Goal: Task Accomplishment & Management: Use online tool/utility

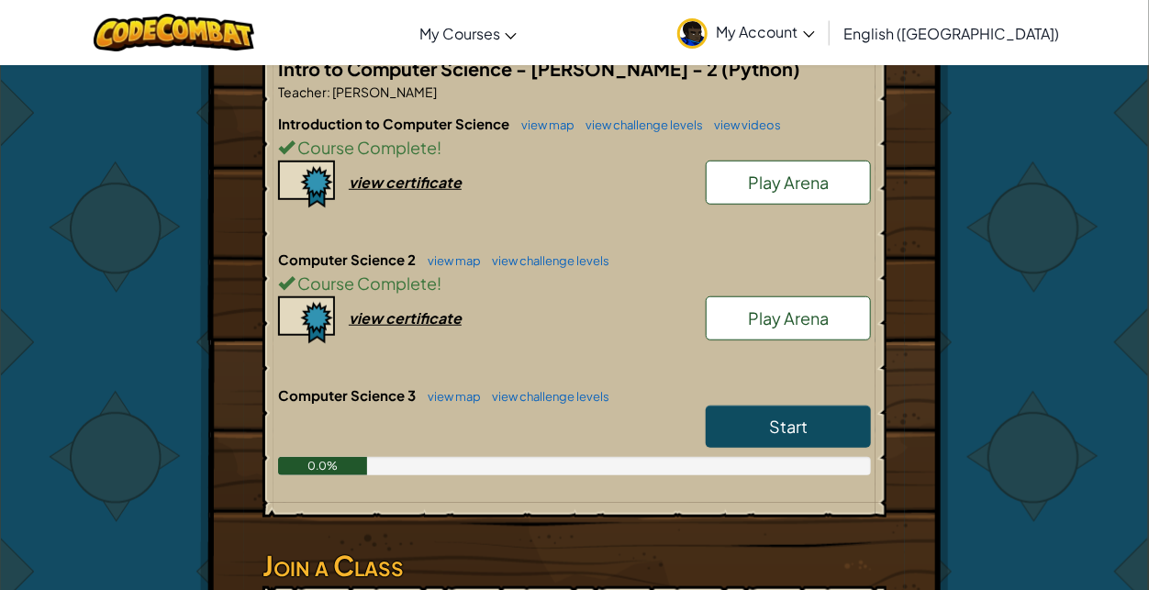
scroll to position [412, 0]
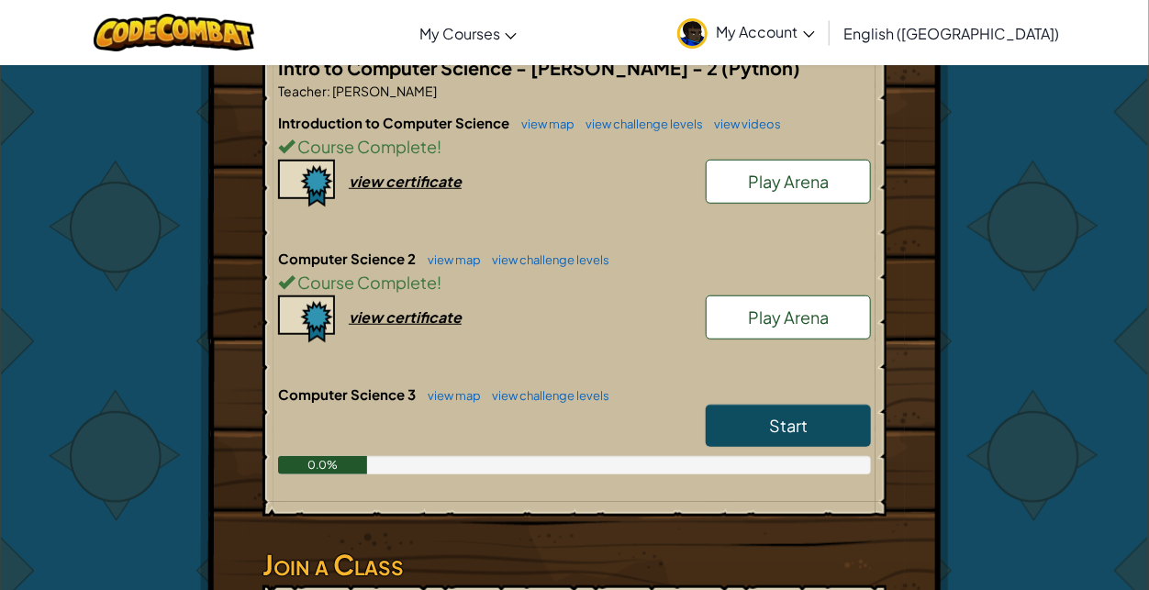
click at [816, 307] on span "Play Arena" at bounding box center [788, 317] width 81 height 21
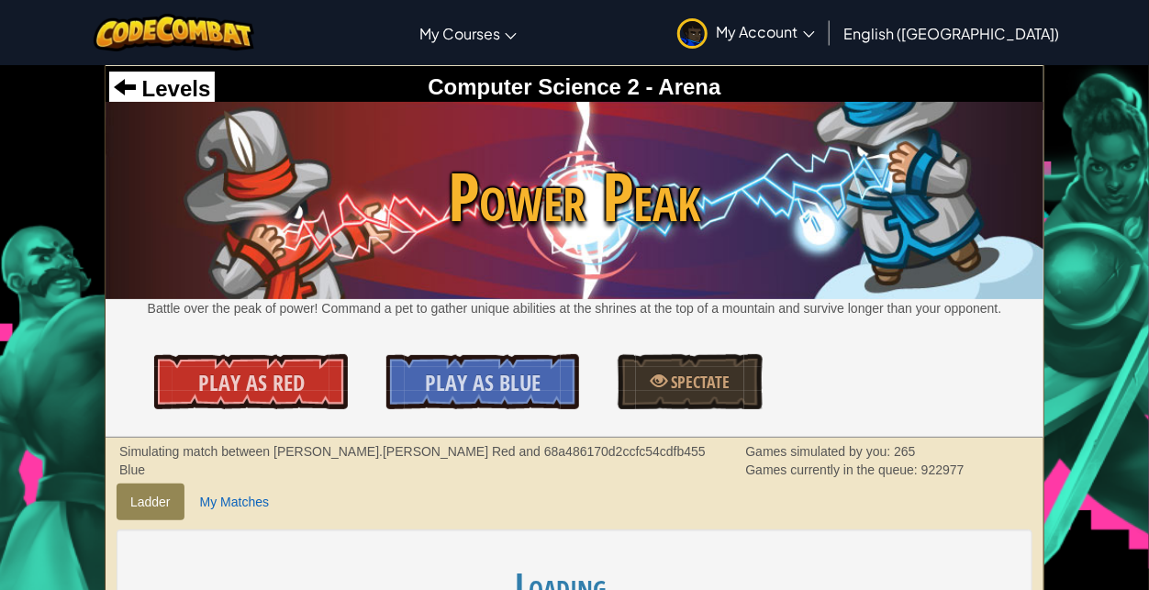
click at [216, 96] on div "Computer Science 2 - Arena" at bounding box center [574, 87] width 931 height 31
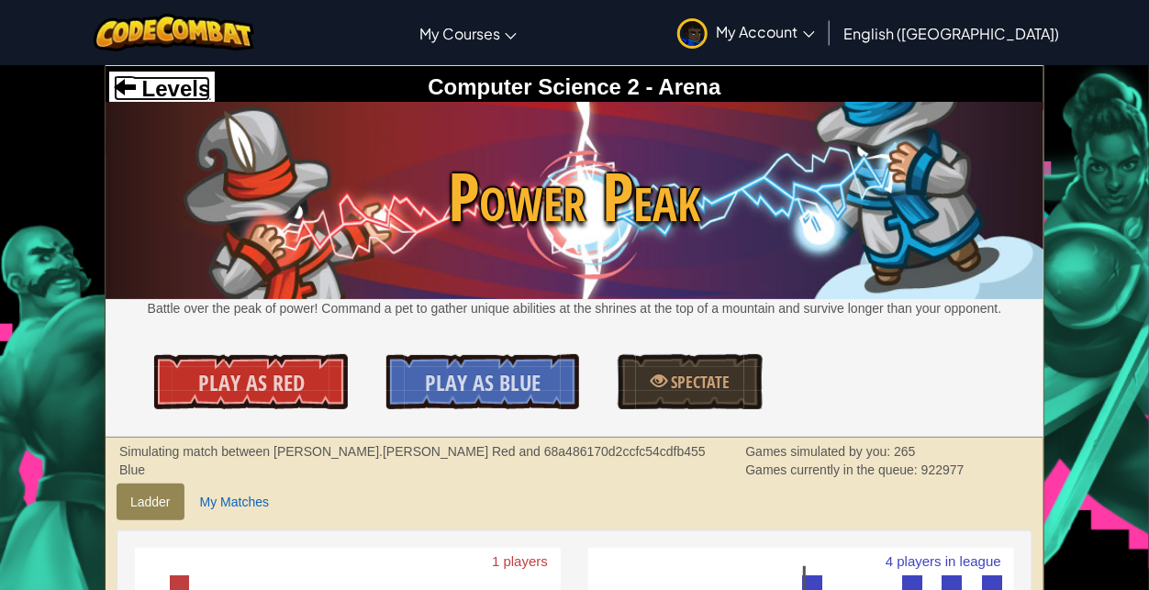
click at [197, 95] on span "Levels" at bounding box center [173, 88] width 74 height 25
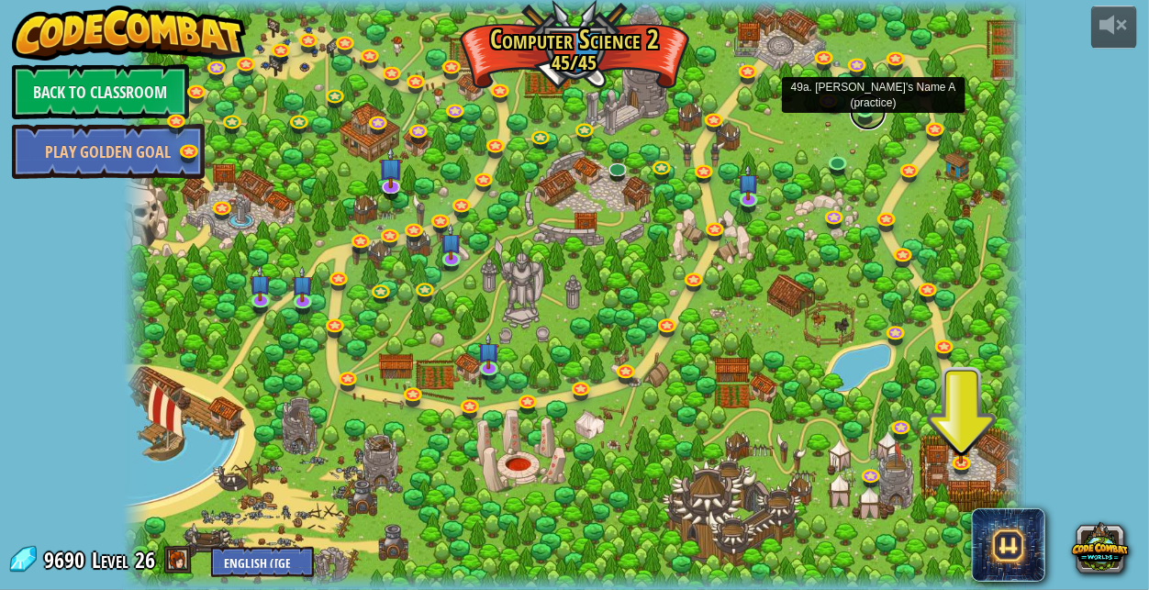
click at [867, 117] on link at bounding box center [868, 112] width 37 height 37
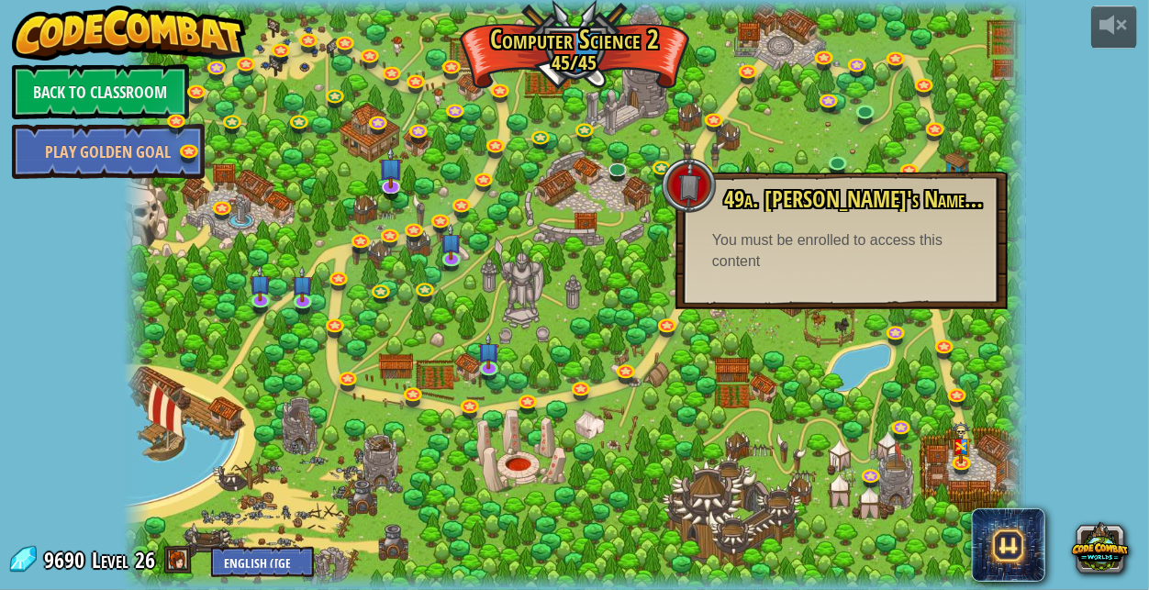
click at [787, 277] on div "49a. [PERSON_NAME]'s Name A (practice) You have a pet, but what is its name? Le…" at bounding box center [842, 241] width 332 height 138
click at [1062, 217] on div "powered by Back to Classroom Play Golden Goal 8. Picnic Buster Protect the picn…" at bounding box center [574, 295] width 1149 height 590
click at [805, 110] on div at bounding box center [574, 295] width 903 height 590
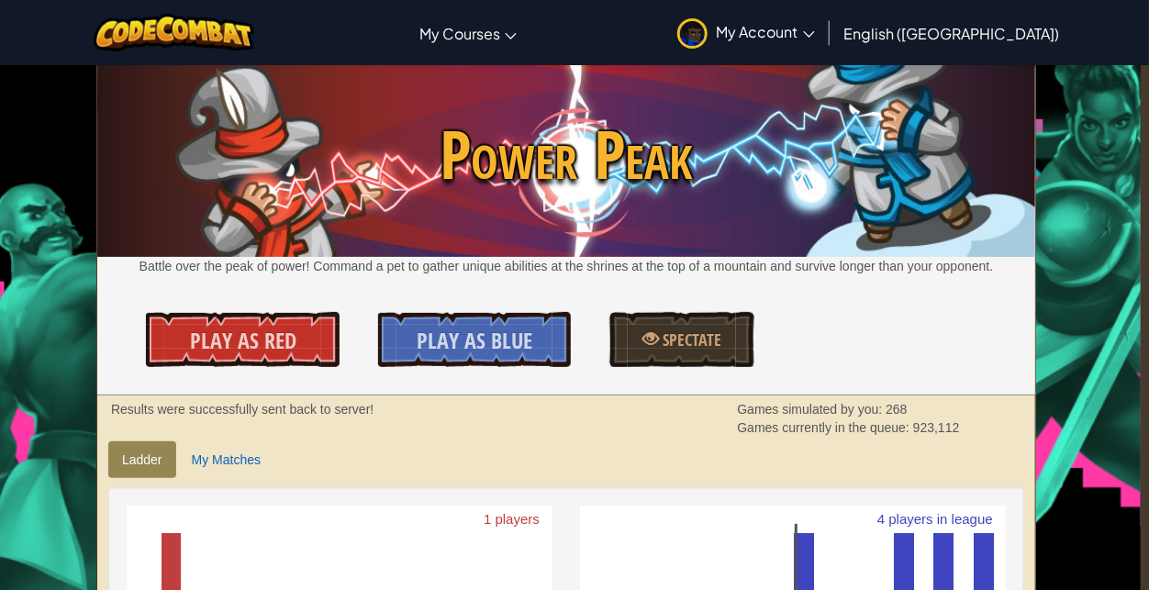
scroll to position [0, 8]
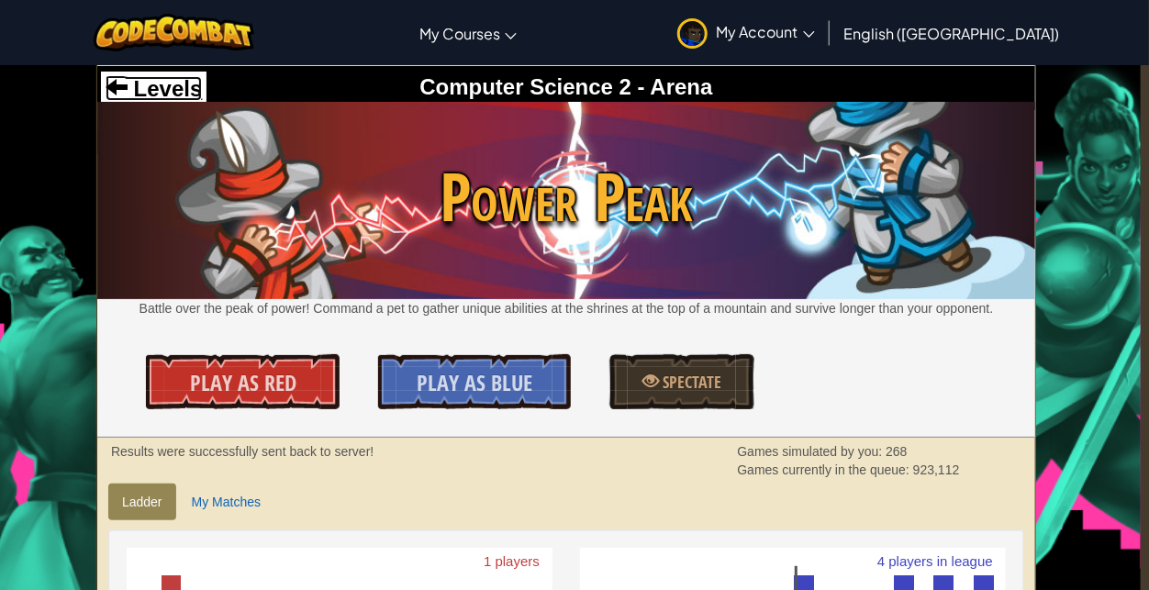
click at [138, 91] on span "Levels" at bounding box center [165, 88] width 74 height 25
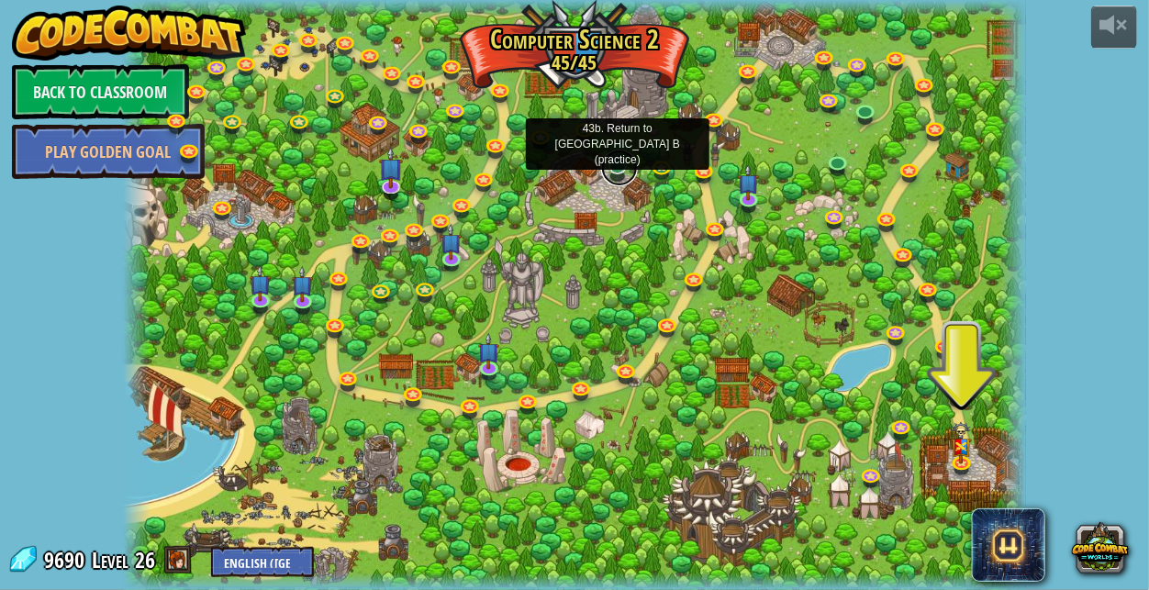
click at [615, 173] on link at bounding box center [619, 168] width 37 height 37
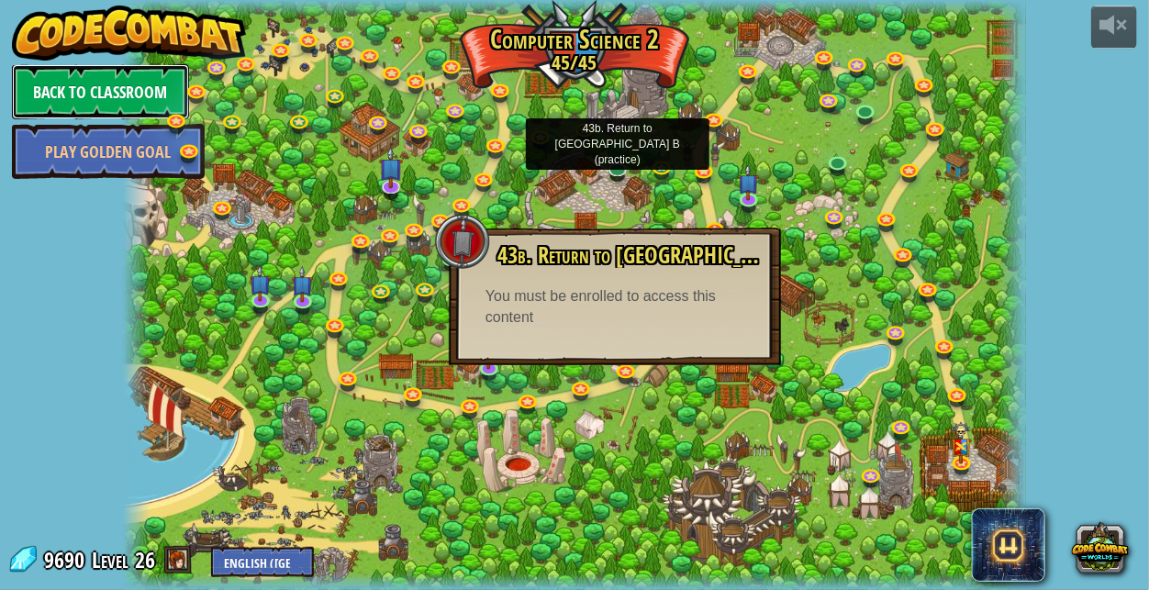
click at [114, 81] on link "Back to Classroom" at bounding box center [100, 91] width 177 height 55
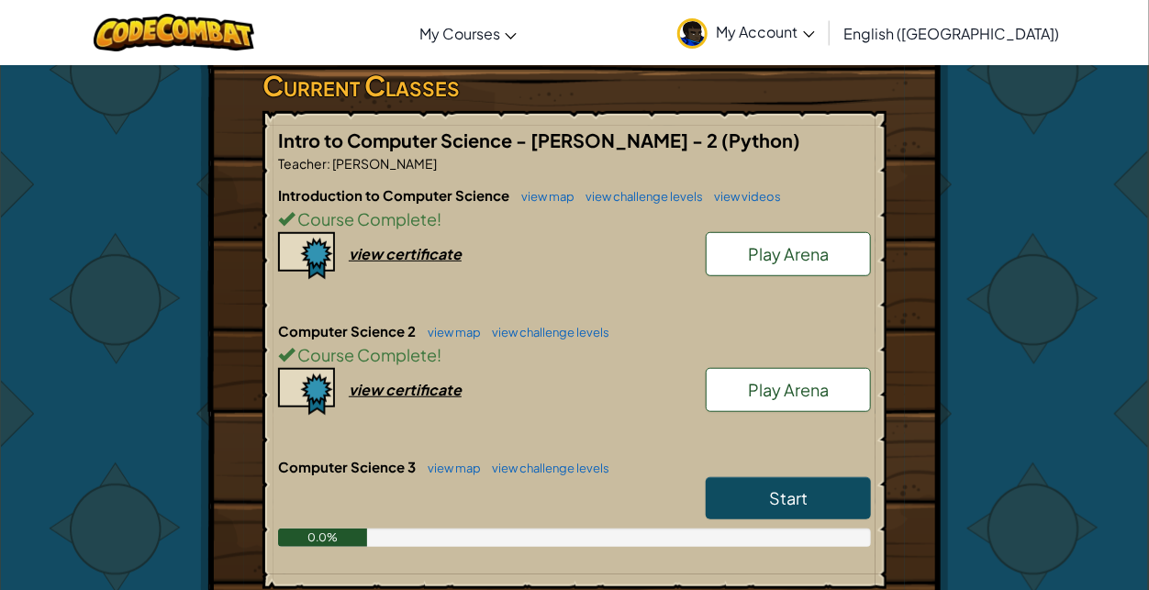
scroll to position [447, 0]
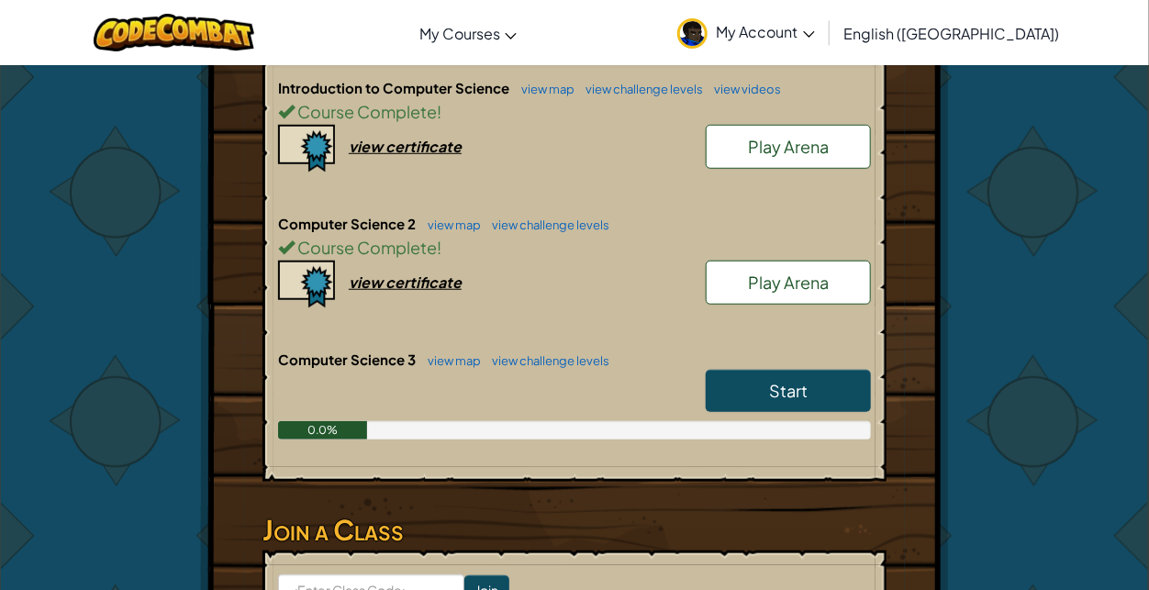
click at [788, 379] on link "Start" at bounding box center [788, 391] width 165 height 42
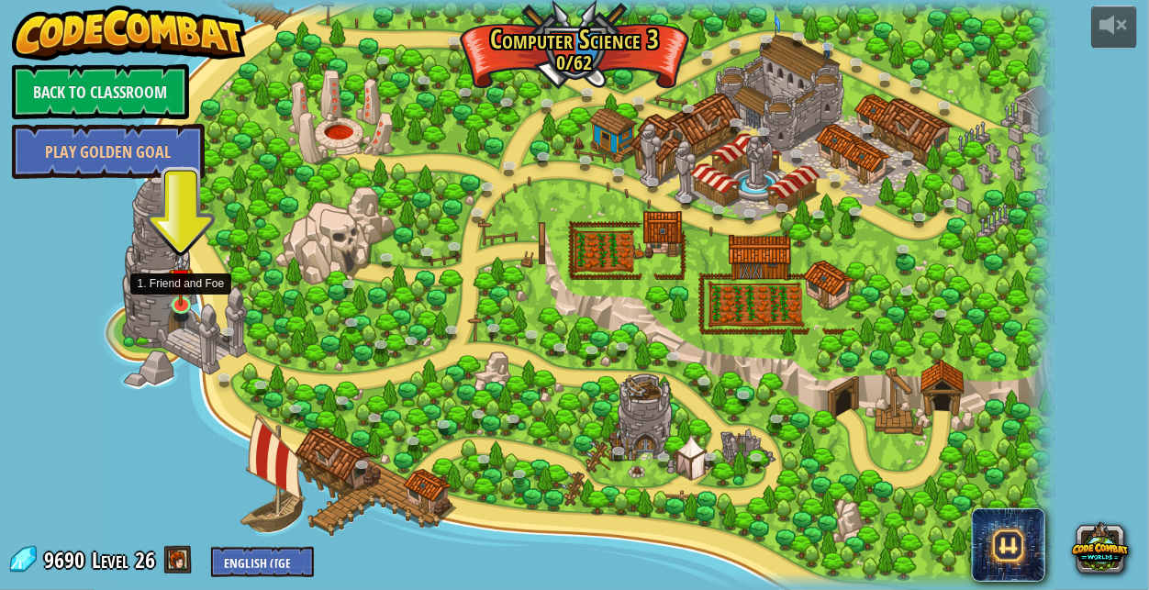
click at [177, 306] on img at bounding box center [180, 279] width 23 height 53
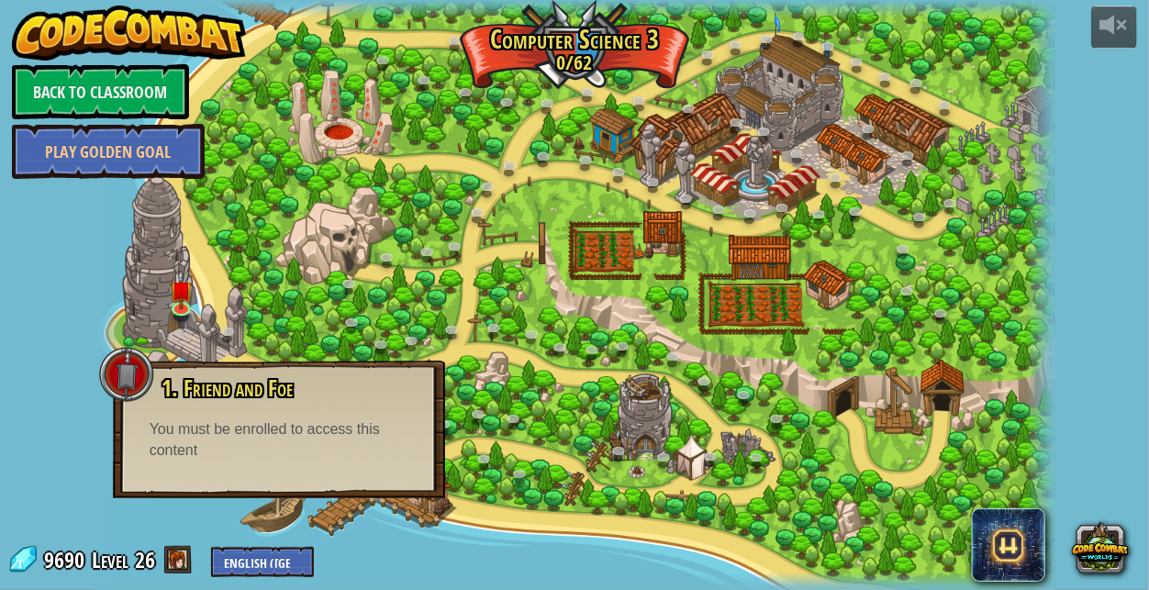
click at [100, 319] on div at bounding box center [109, 295] width 28 height 590
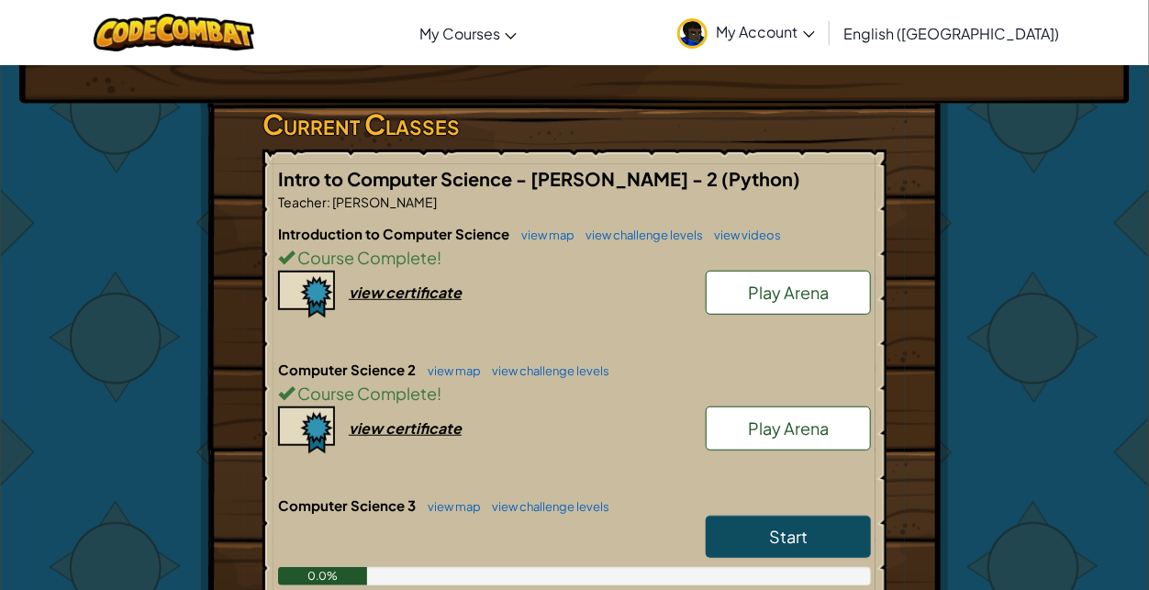
scroll to position [355, 0]
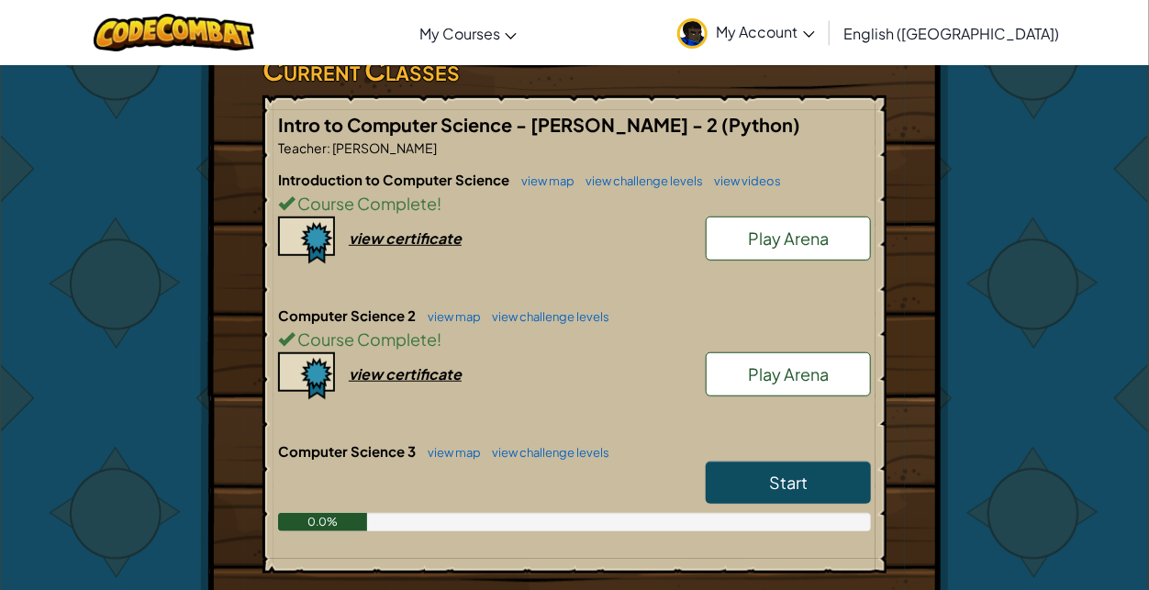
click at [818, 364] on span "Play Arena" at bounding box center [788, 374] width 81 height 21
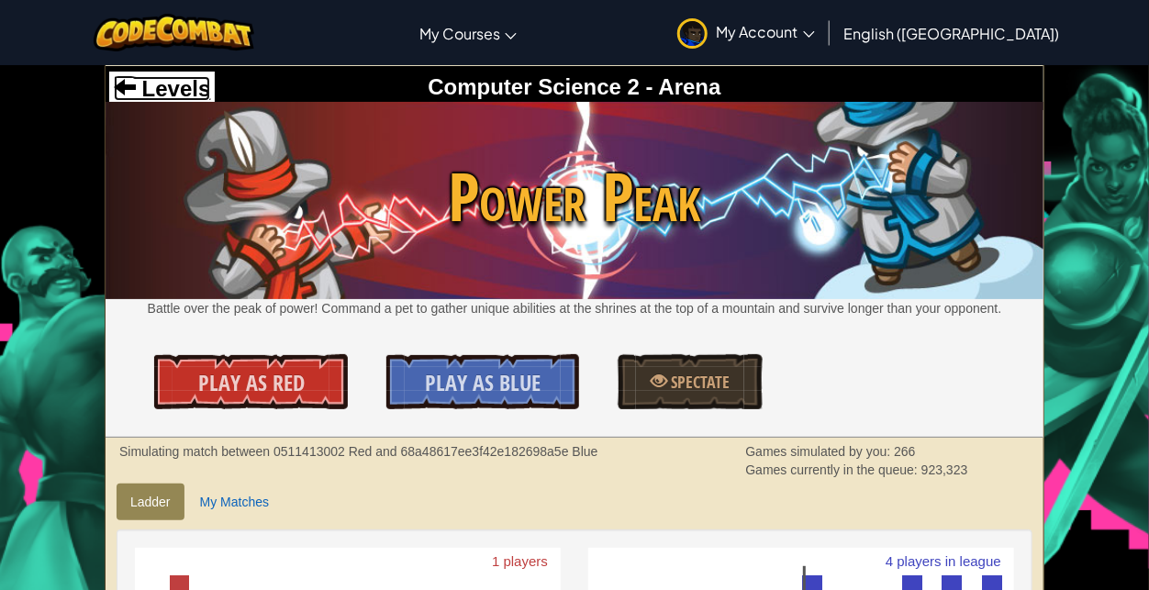
click at [143, 97] on span "Levels" at bounding box center [173, 88] width 74 height 25
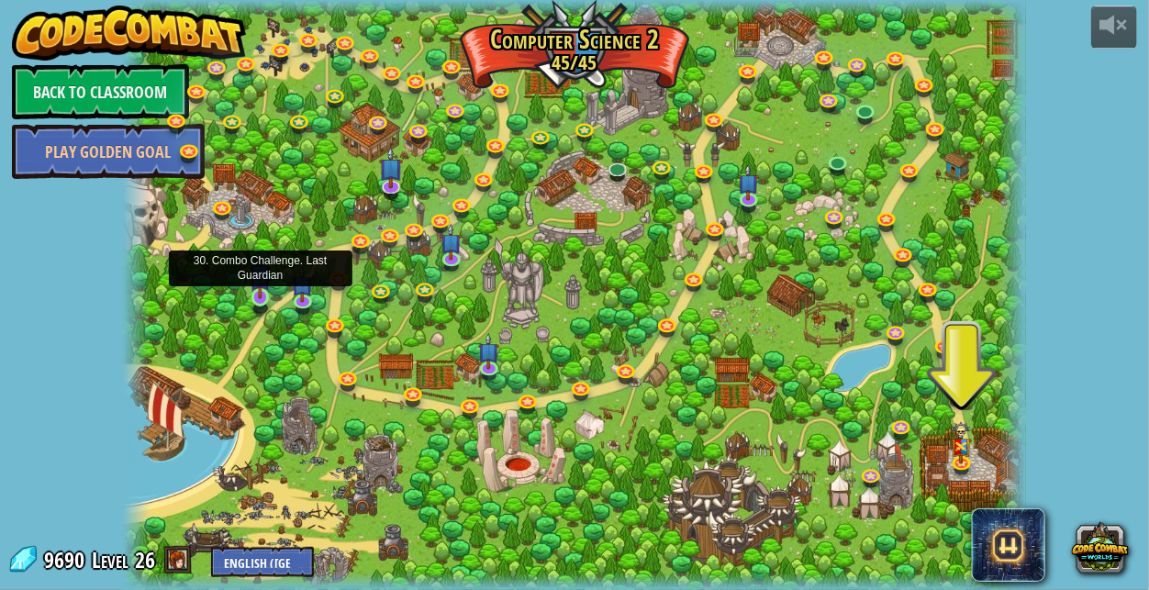
click at [263, 293] on img at bounding box center [260, 275] width 21 height 49
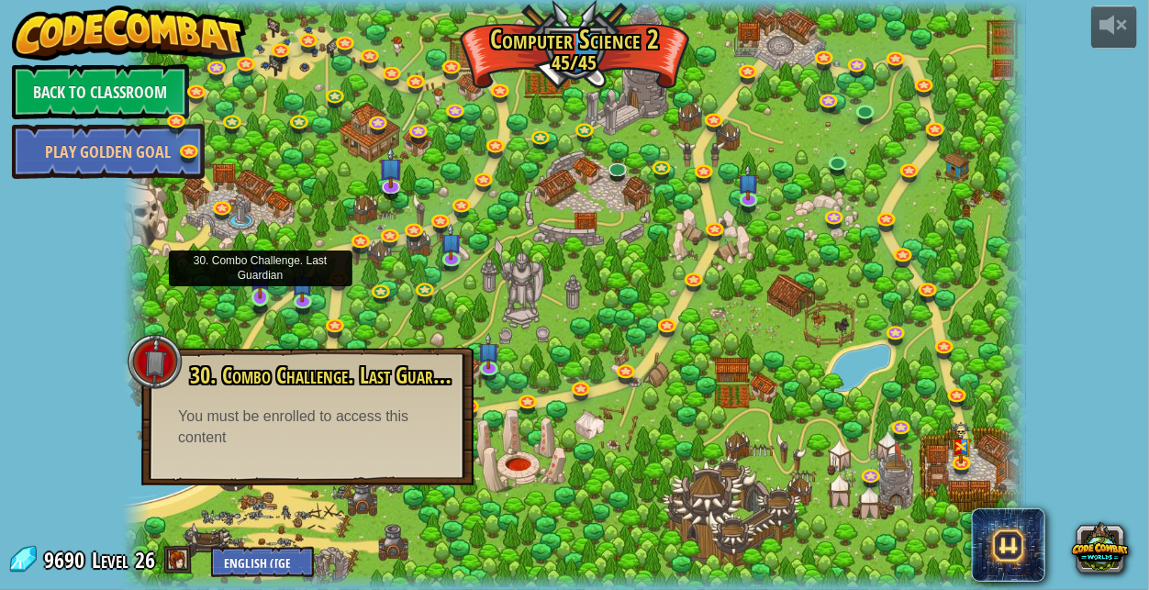
click at [257, 283] on img at bounding box center [260, 275] width 21 height 49
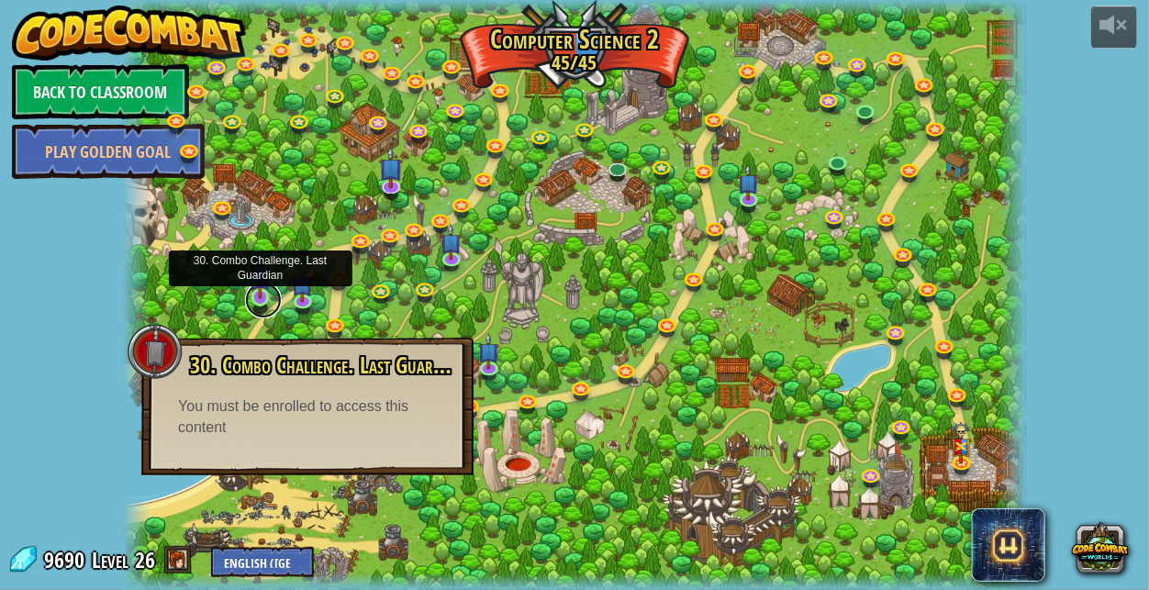
click at [260, 299] on link at bounding box center [263, 300] width 37 height 37
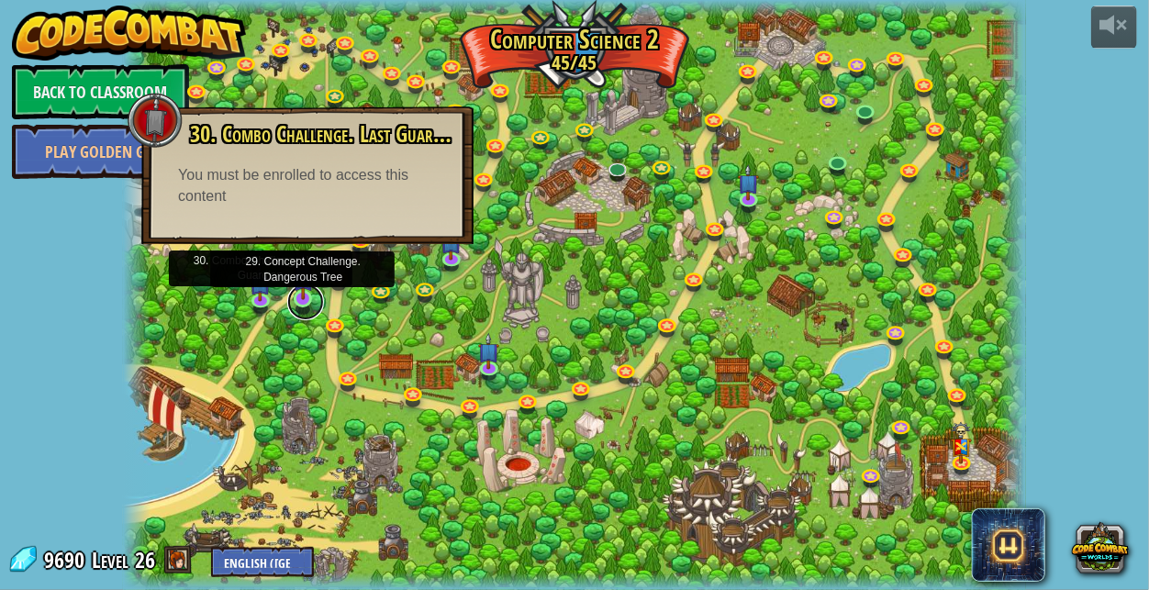
click at [296, 308] on link at bounding box center [305, 302] width 37 height 37
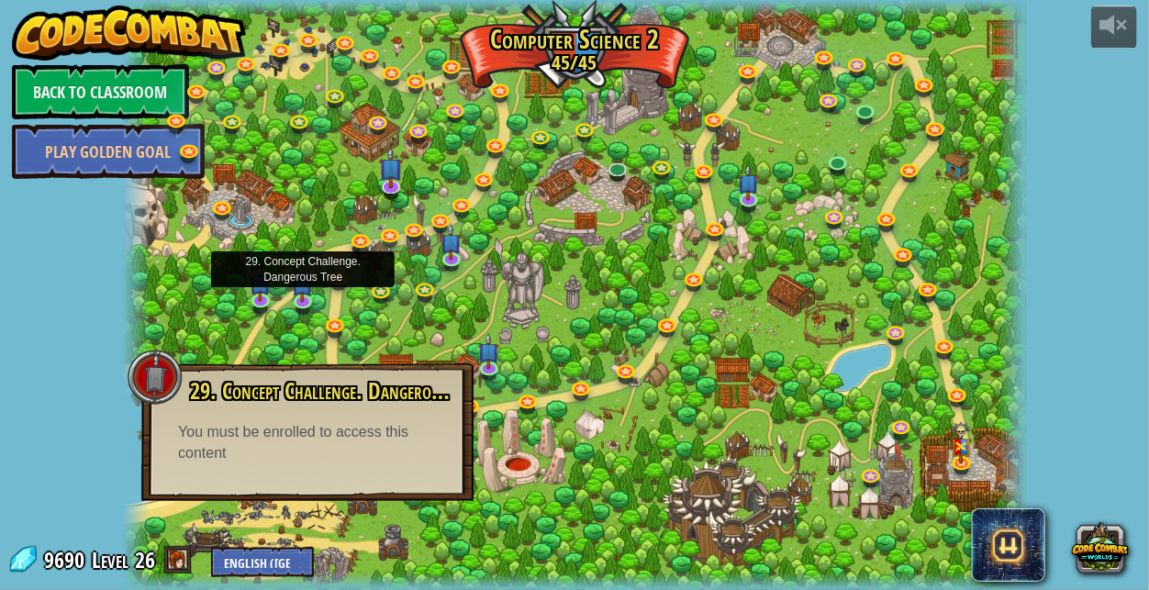
click at [261, 471] on div "29. Concept Challenge. Dangerous Tree Use nested if statements to defeat [PERSO…" at bounding box center [307, 433] width 332 height 138
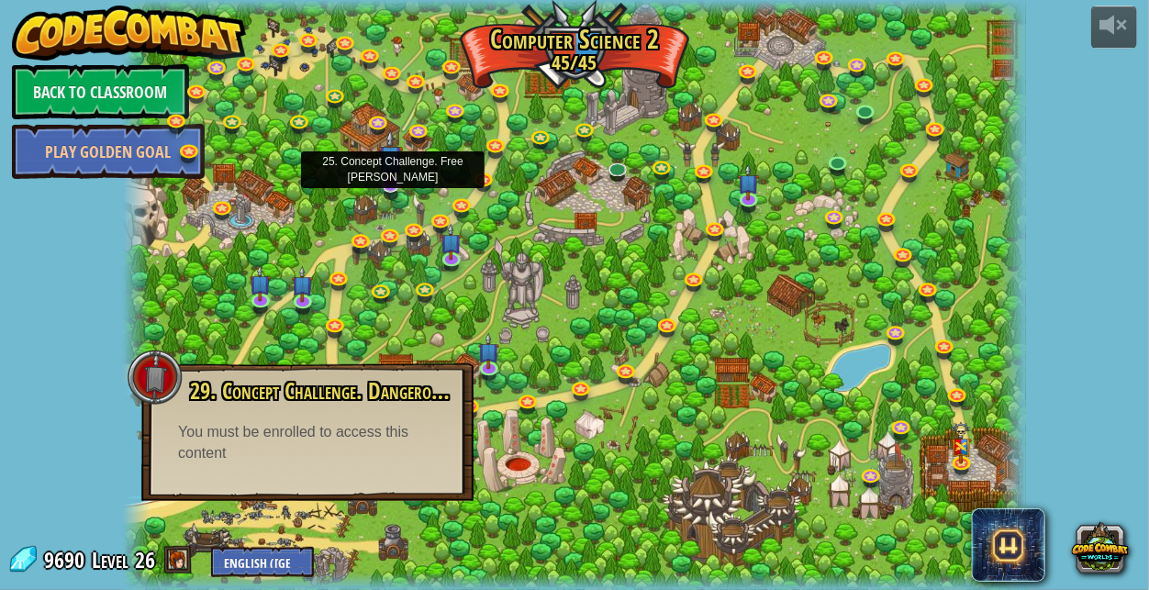
click at [388, 183] on img at bounding box center [390, 157] width 25 height 56
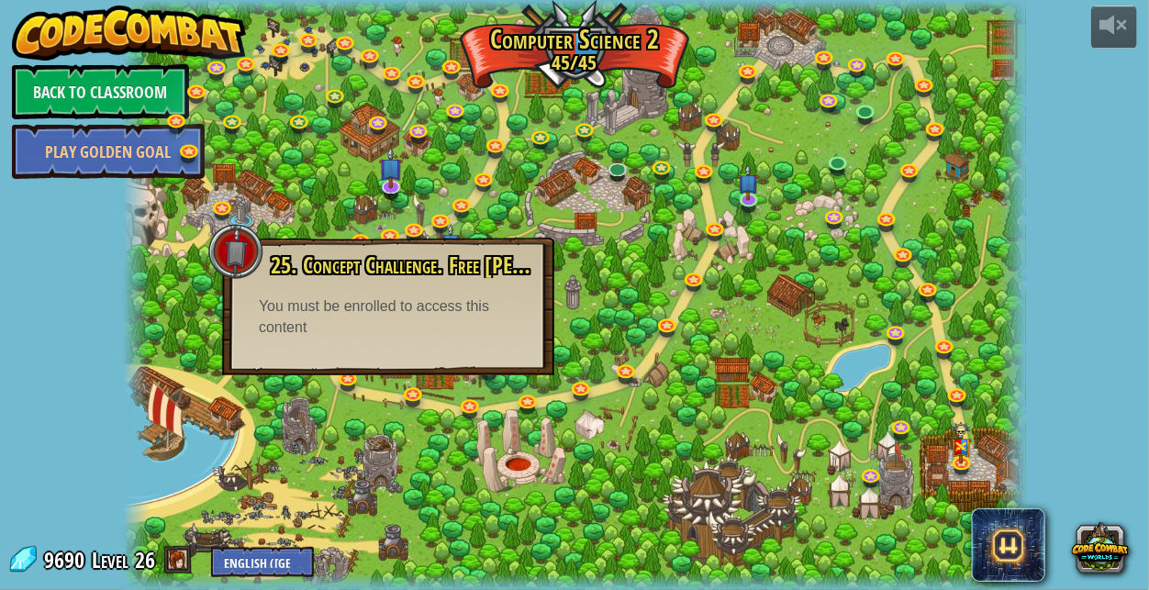
click at [587, 286] on div at bounding box center [574, 295] width 903 height 590
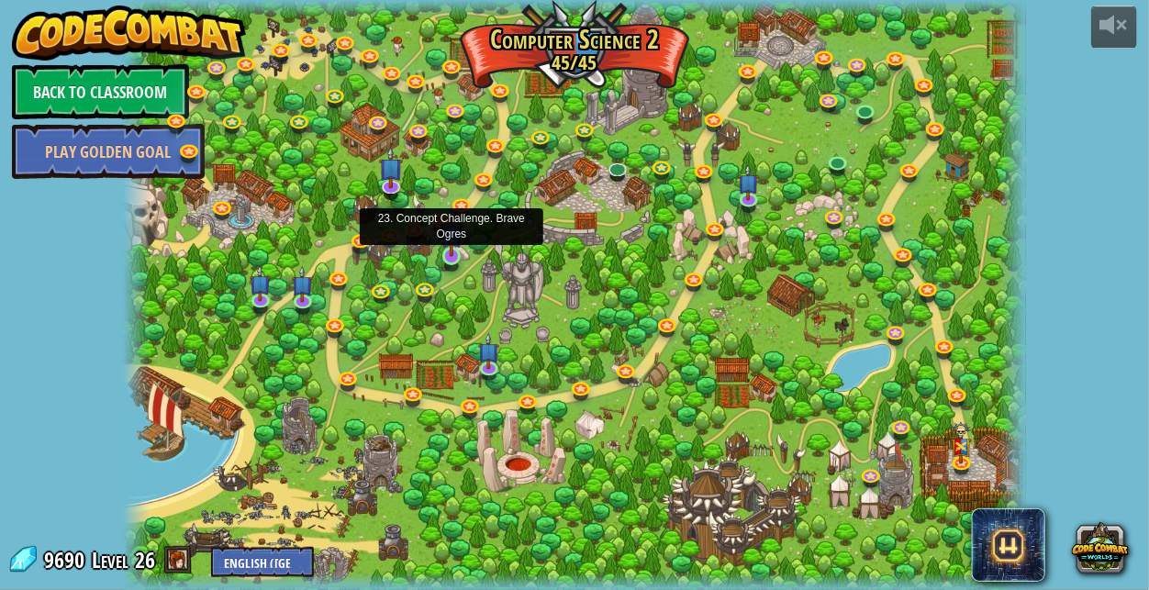
click at [456, 255] on img at bounding box center [451, 232] width 21 height 49
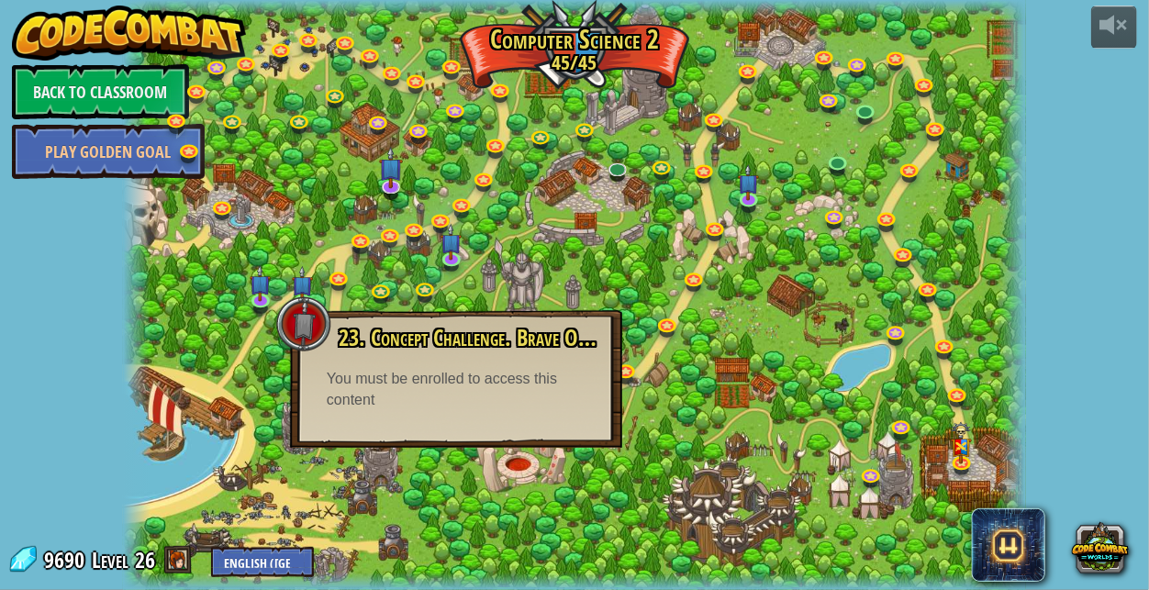
click at [508, 235] on div at bounding box center [574, 295] width 903 height 590
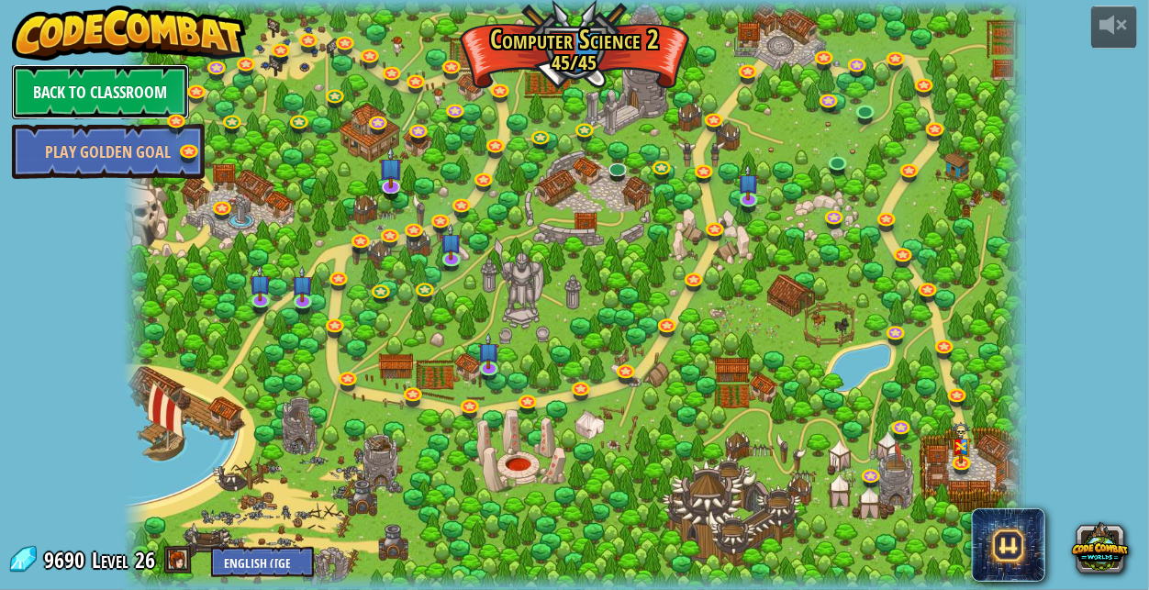
click at [101, 77] on link "Back to Classroom" at bounding box center [100, 91] width 177 height 55
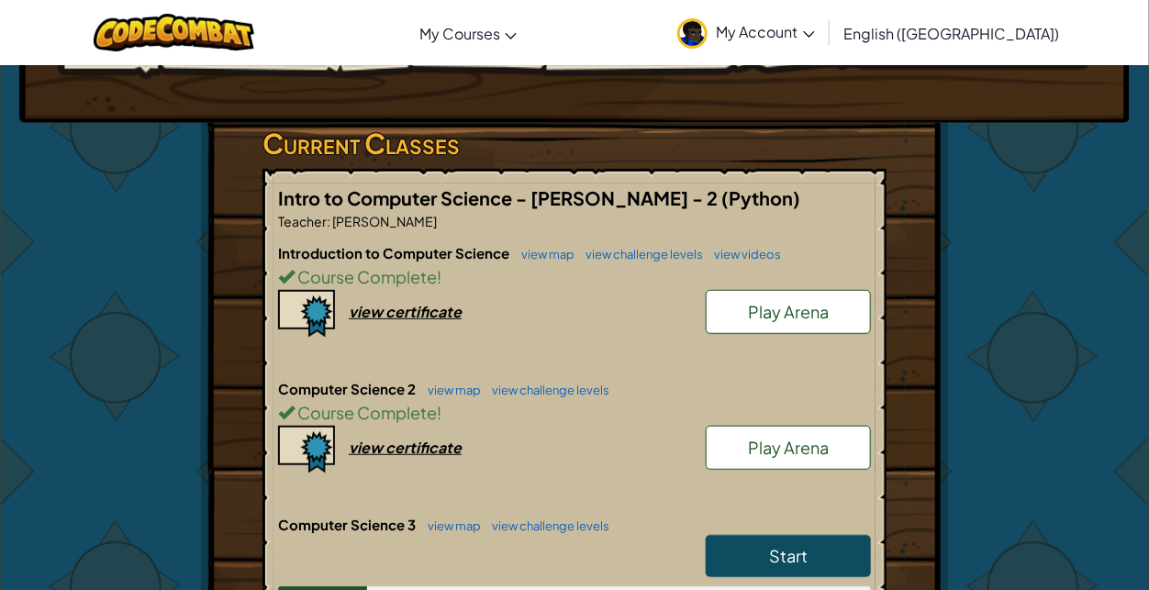
scroll to position [304, 0]
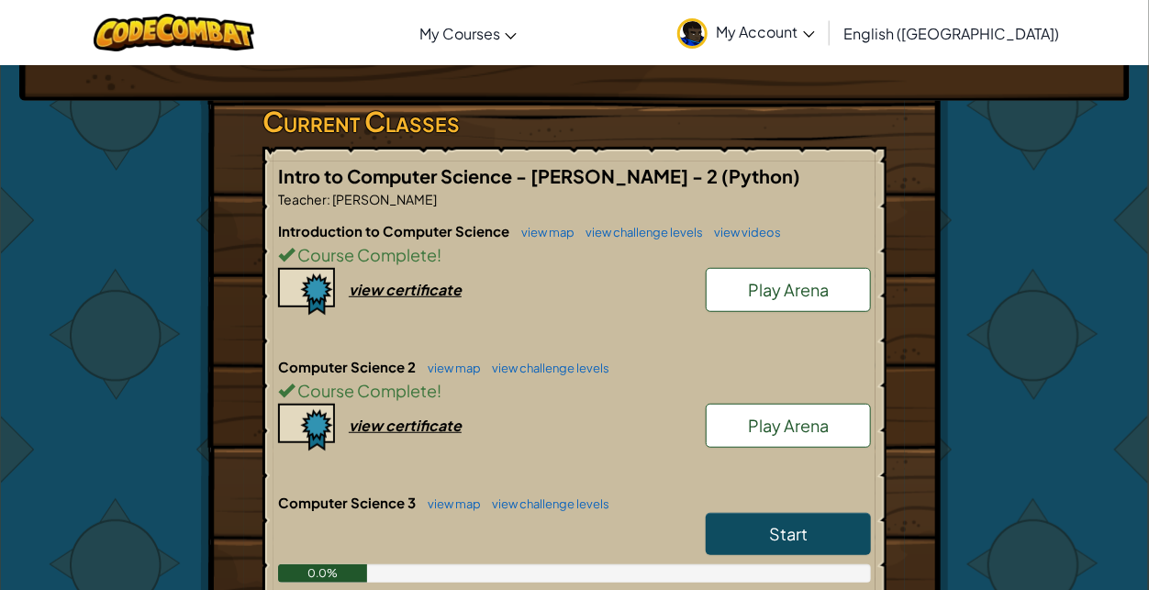
click at [807, 415] on span "Play Arena" at bounding box center [788, 425] width 81 height 21
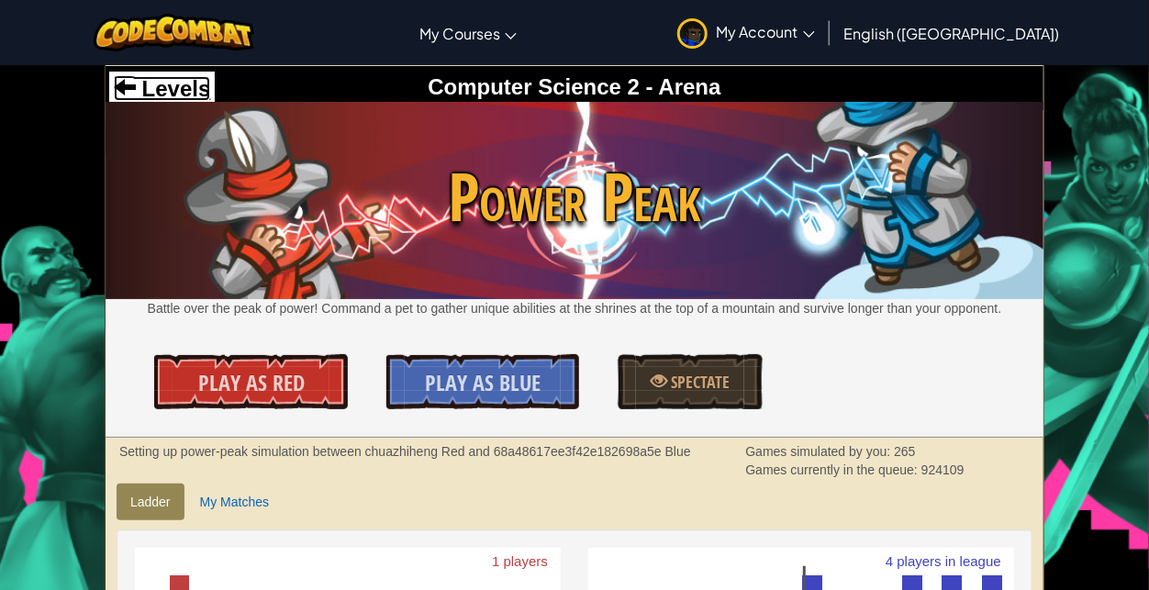
click at [173, 86] on span "Levels" at bounding box center [173, 88] width 74 height 25
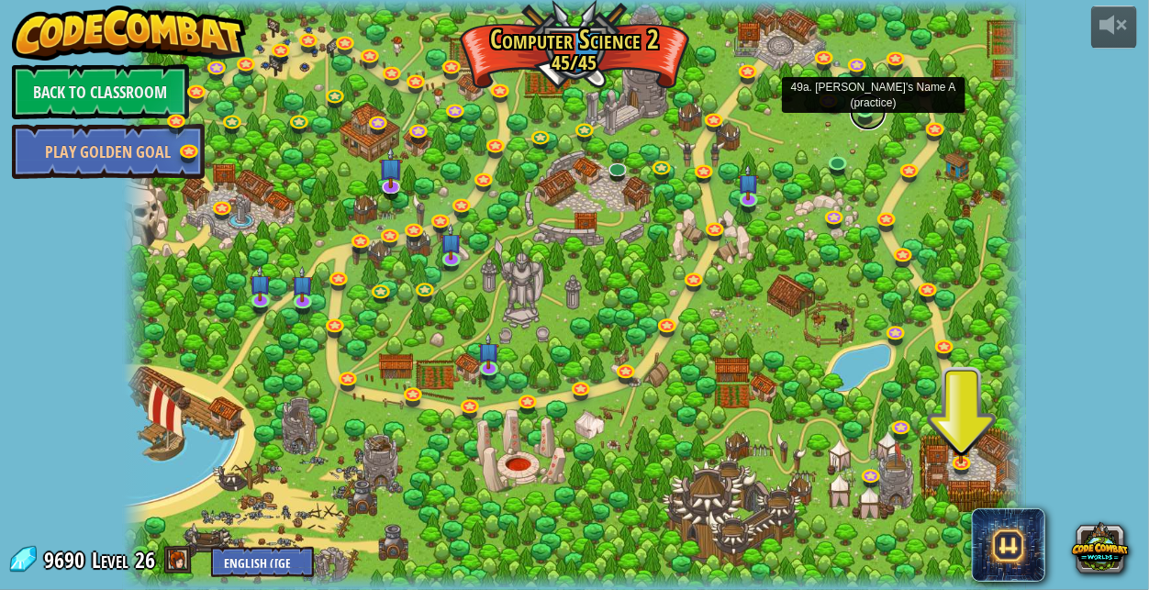
click at [860, 117] on link at bounding box center [868, 112] width 37 height 37
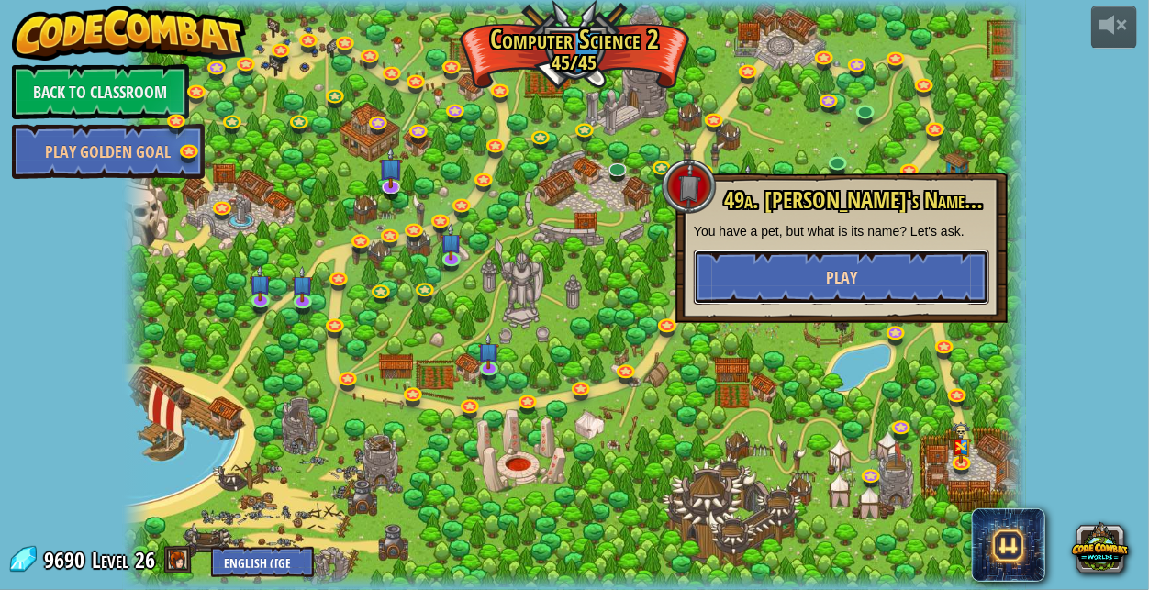
click at [818, 281] on button "Play" at bounding box center [842, 277] width 296 height 55
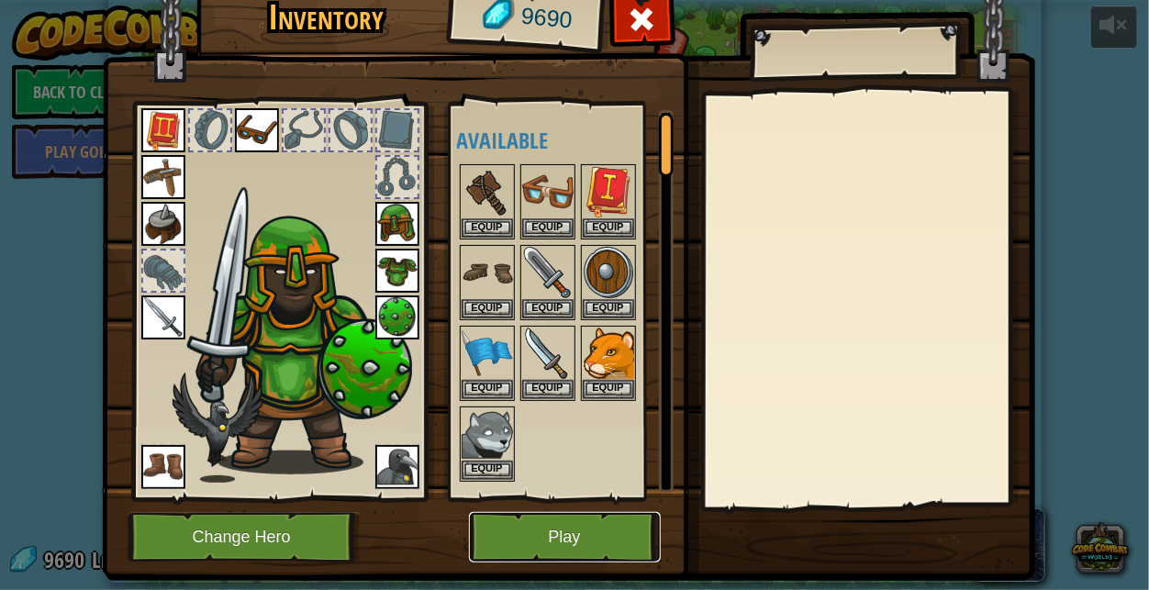
click at [558, 548] on button "Play" at bounding box center [565, 537] width 192 height 50
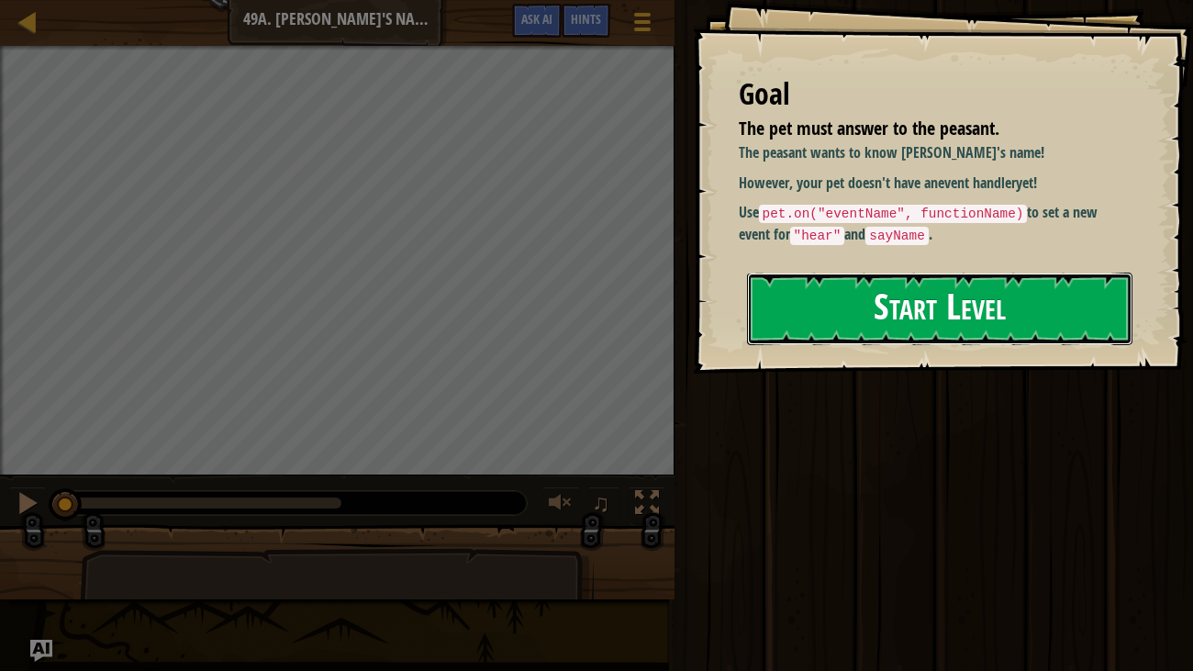
click at [858, 285] on button "Start Level" at bounding box center [940, 309] width 386 height 73
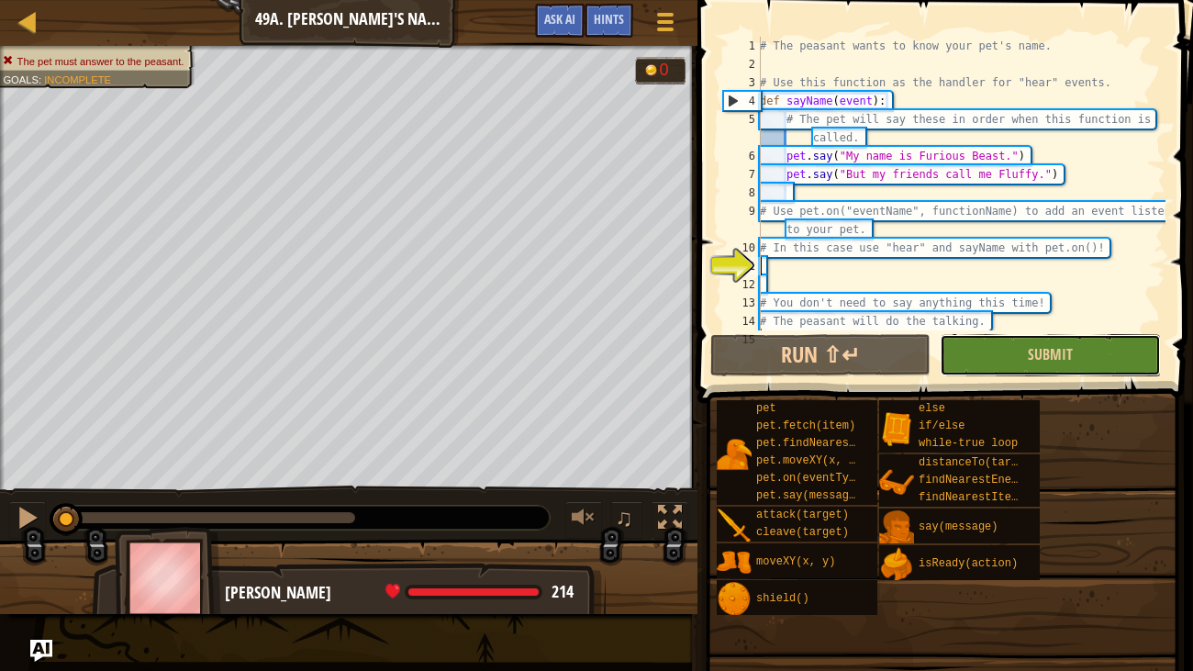
click at [994, 361] on button "Submit" at bounding box center [1050, 355] width 220 height 42
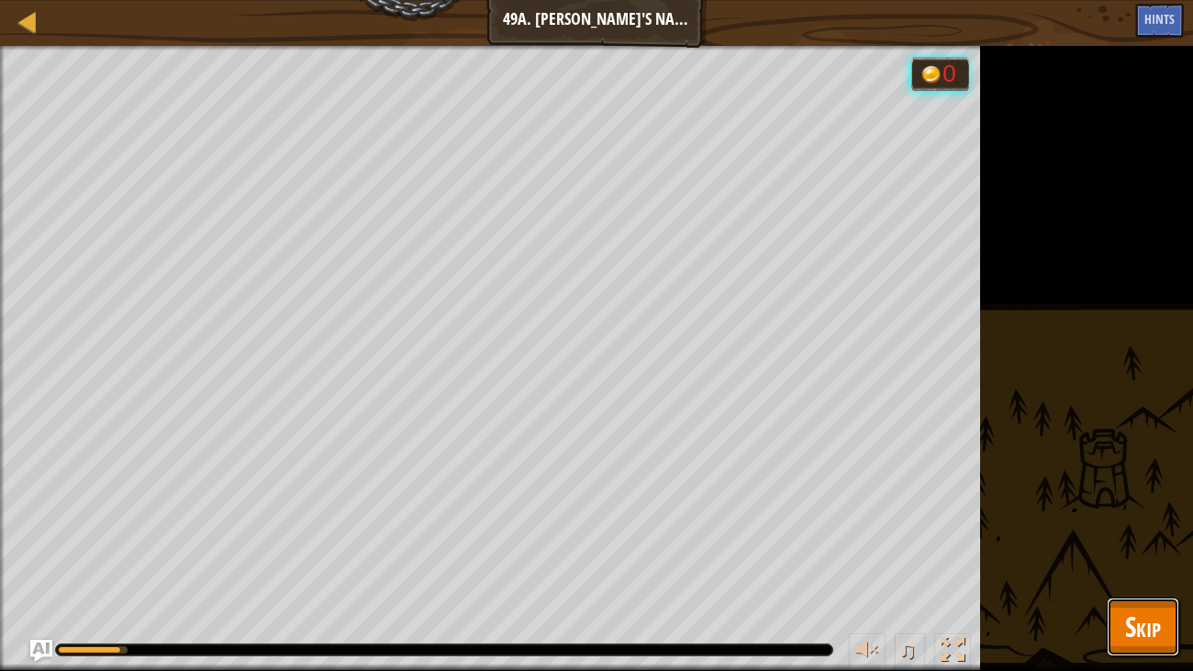
click at [1148, 589] on button "Skip" at bounding box center [1143, 627] width 73 height 59
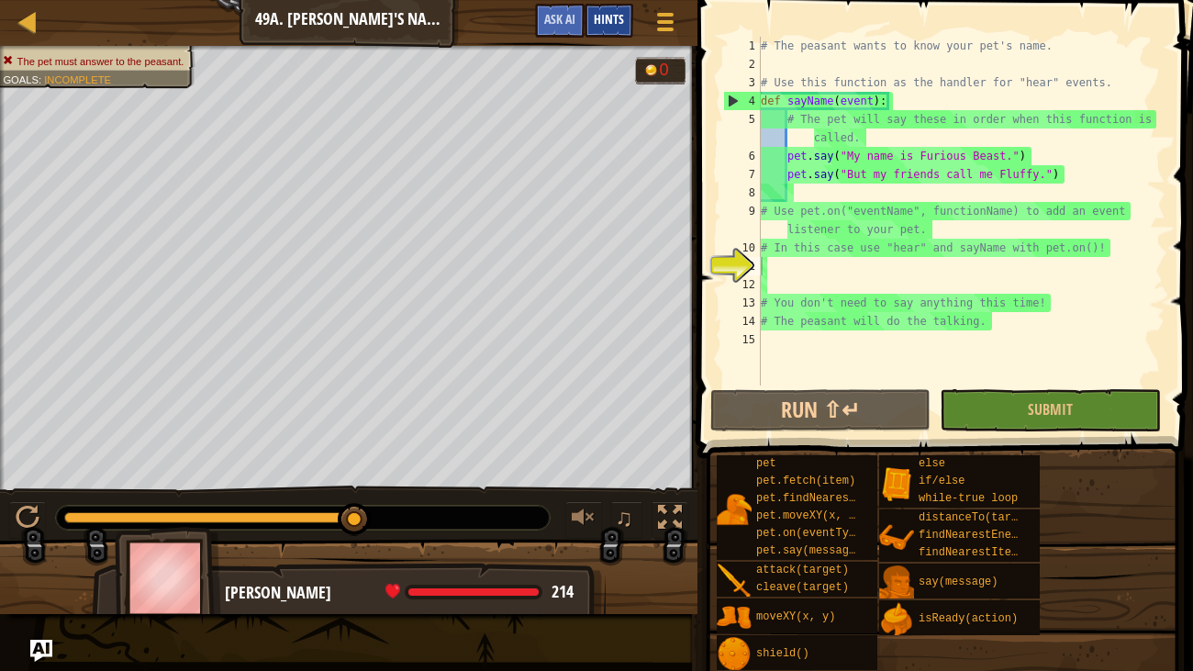
click at [604, 21] on span "Hints" at bounding box center [609, 18] width 30 height 17
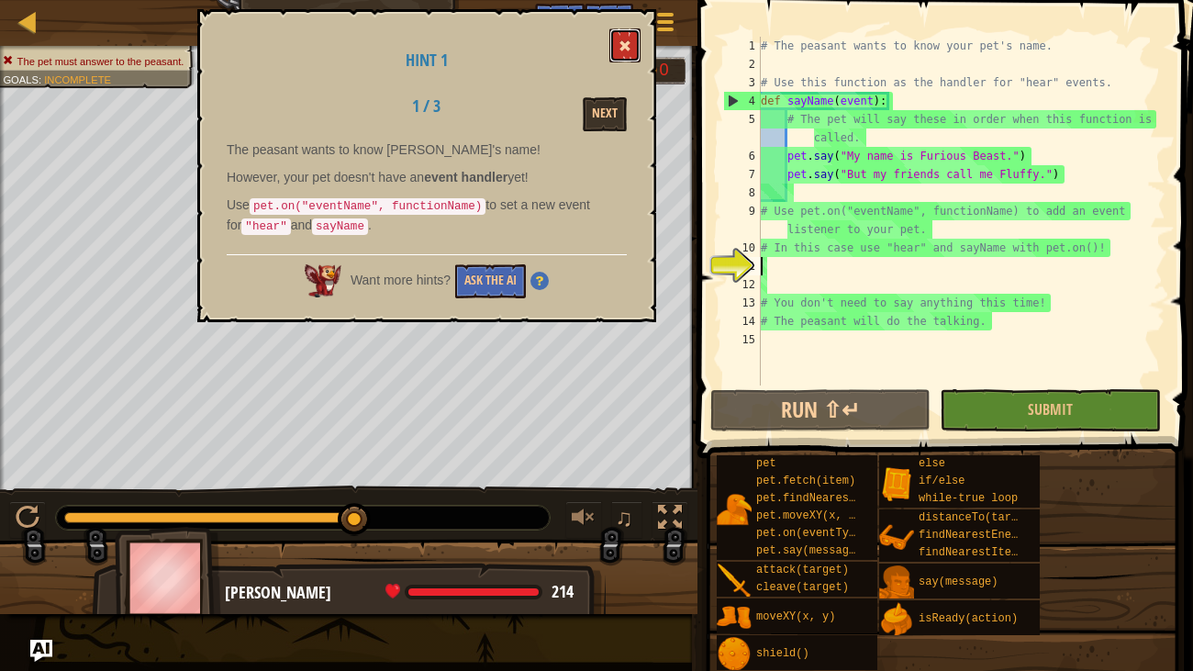
click at [632, 47] on span at bounding box center [625, 45] width 13 height 13
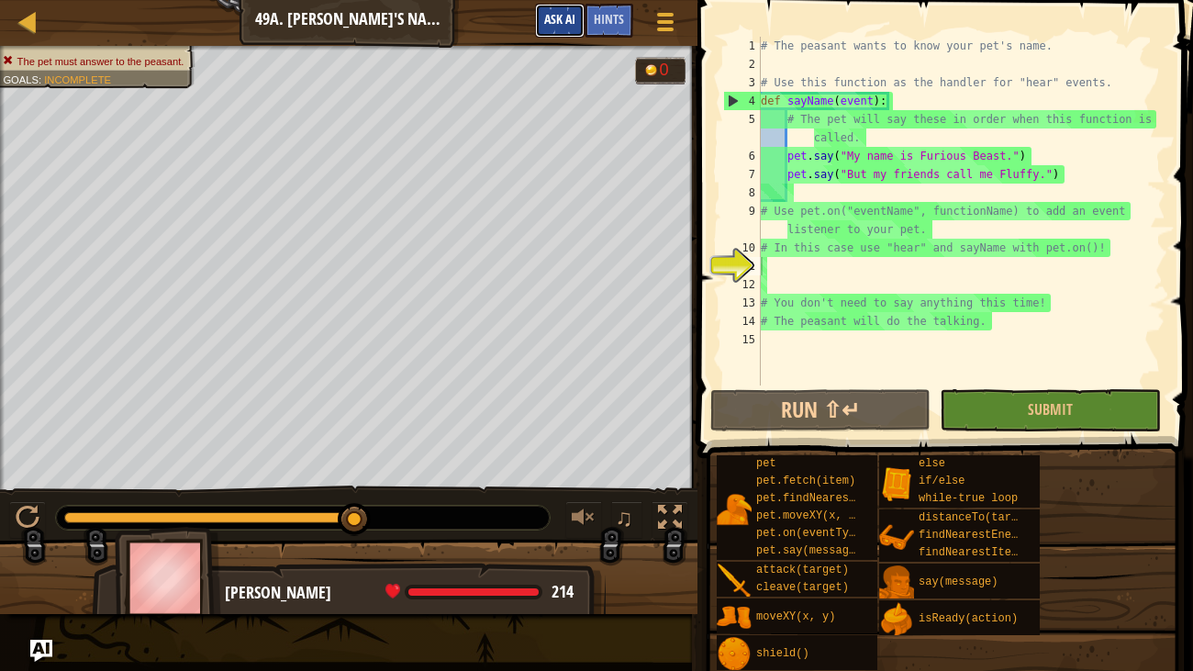
click at [561, 23] on span "Ask AI" at bounding box center [559, 18] width 31 height 17
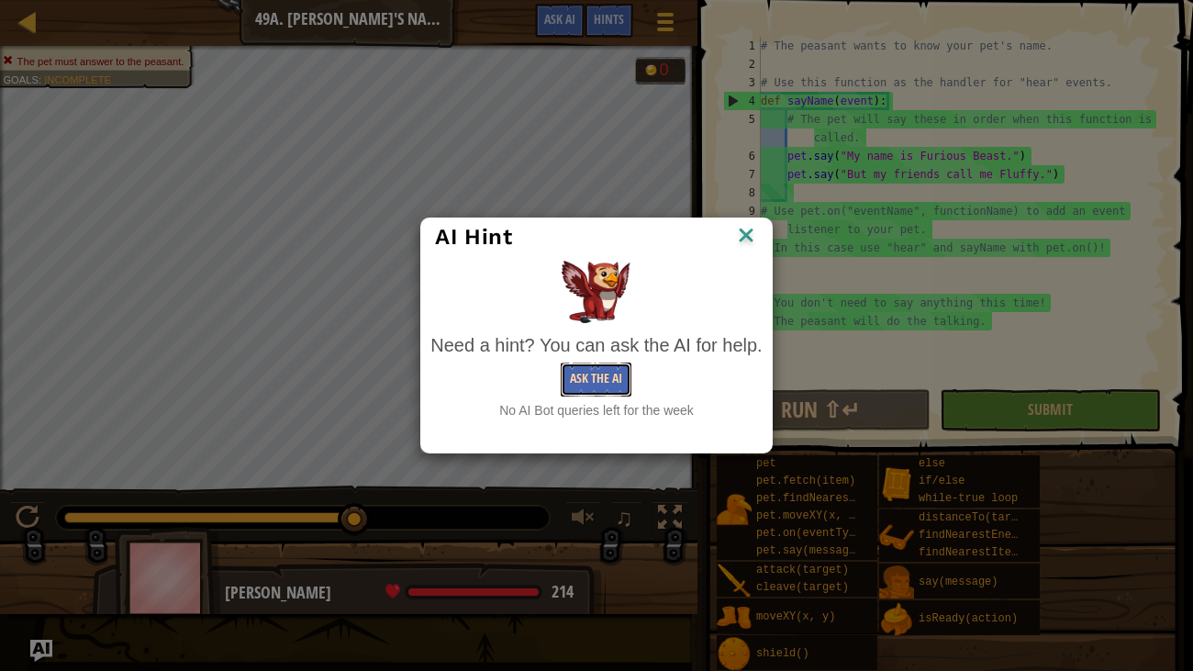
click at [587, 383] on button "Ask the AI" at bounding box center [596, 380] width 71 height 34
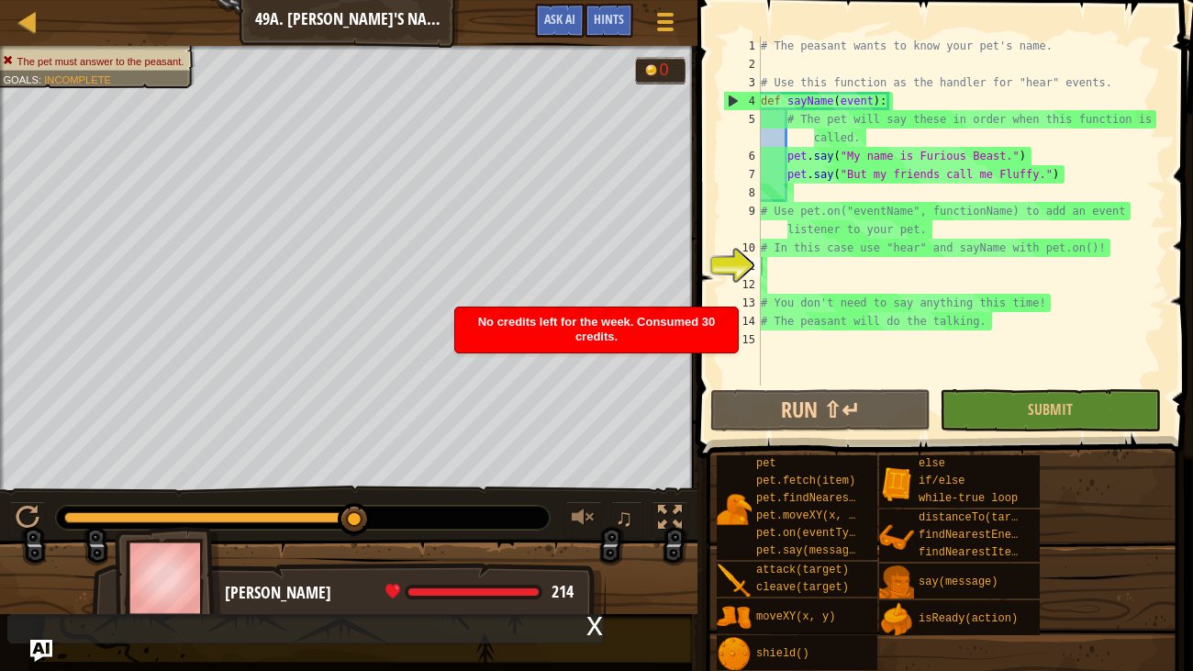
click at [623, 352] on div "No credits left for the week. Consumed 30 credits." at bounding box center [596, 330] width 283 height 45
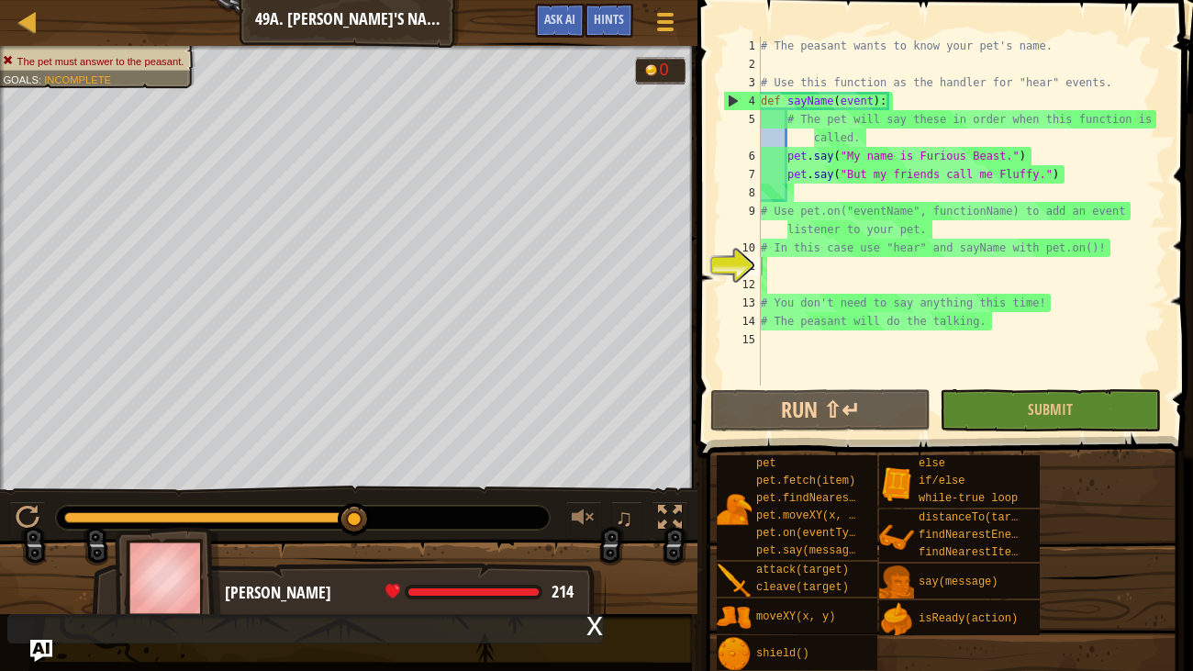
click at [818, 372] on div "# The peasant wants to know your pet's name. # Use this function as the handler…" at bounding box center [961, 230] width 408 height 386
click at [902, 354] on div "# The peasant wants to know your pet's name. # Use this function as the handler…" at bounding box center [961, 230] width 408 height 386
click at [781, 285] on div "# The peasant wants to know your pet's name. # Use this function as the handler…" at bounding box center [961, 230] width 408 height 386
click at [779, 264] on div "# The peasant wants to know your pet's name. # Use this function as the handler…" at bounding box center [961, 230] width 408 height 386
click at [798, 253] on div "# The peasant wants to know your pet's name. # Use this function as the handler…" at bounding box center [961, 230] width 408 height 386
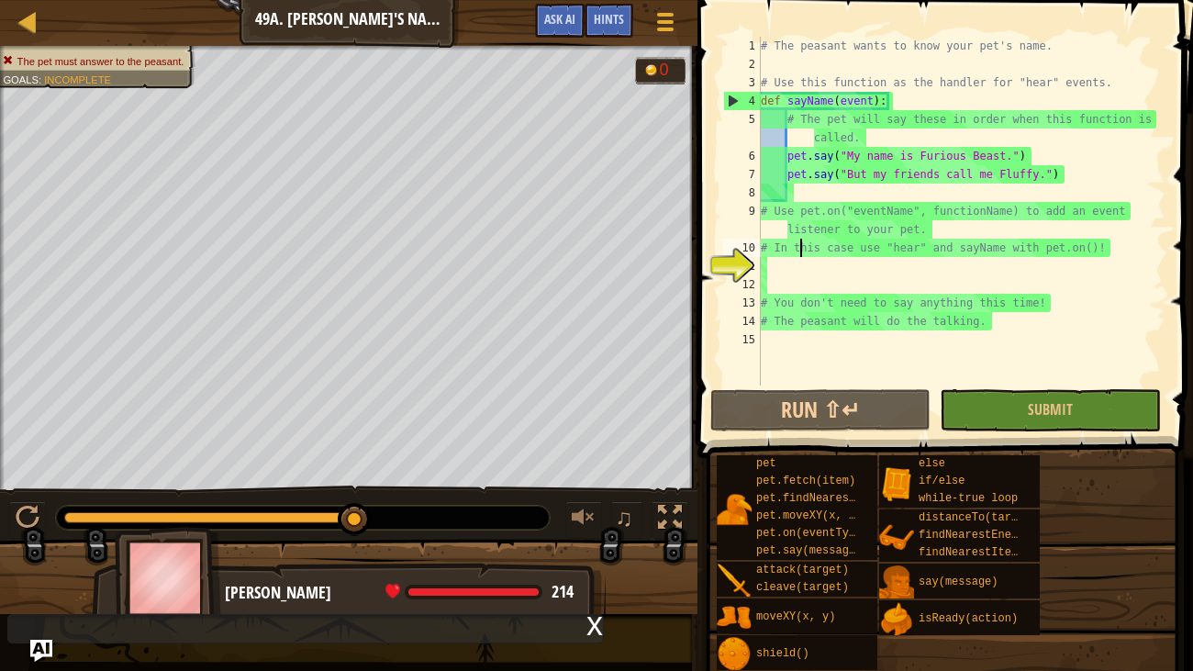
click at [800, 242] on div "# The peasant wants to know your pet's name. # Use this function as the handler…" at bounding box center [961, 230] width 408 height 386
click at [876, 300] on div "# The peasant wants to know your pet's name. # Use this function as the handler…" at bounding box center [961, 230] width 408 height 386
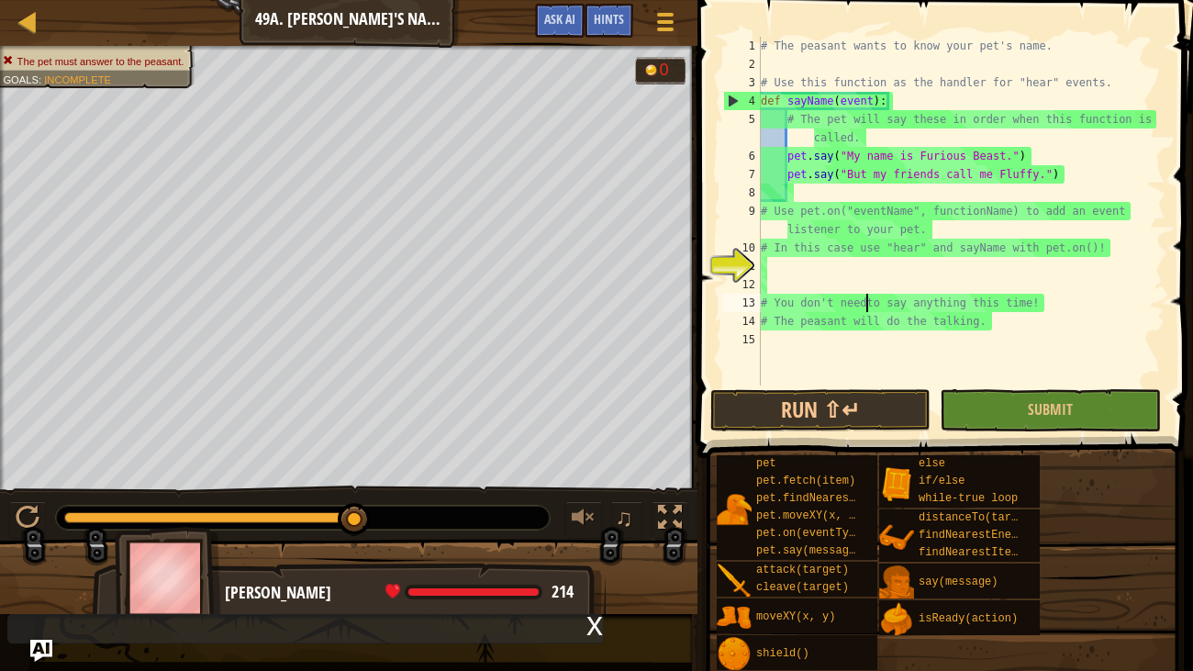
type textarea "# You don't need to say anything this time!"
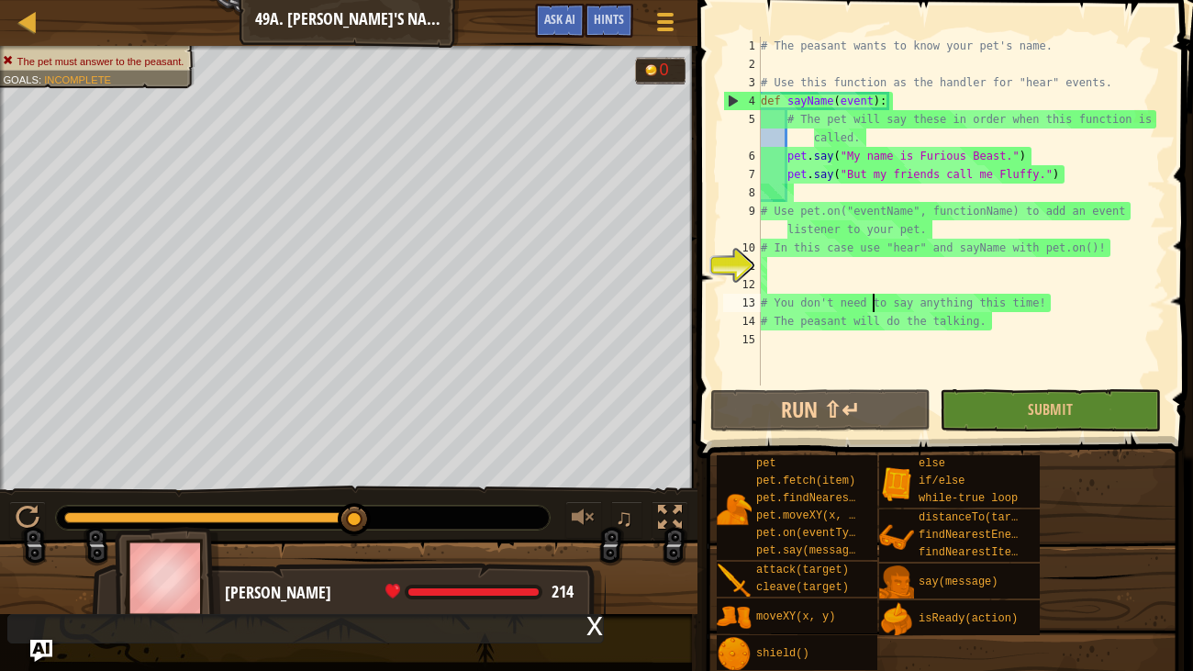
click at [910, 276] on div "# The peasant wants to know your pet's name. # Use this function as the handler…" at bounding box center [961, 230] width 408 height 386
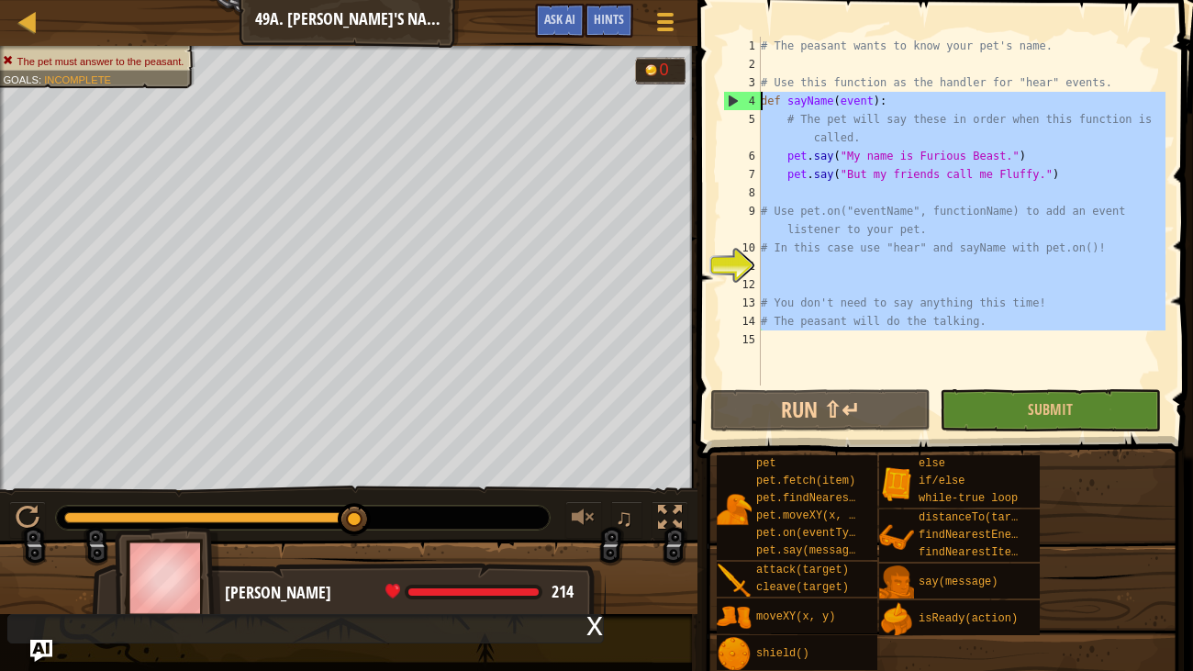
drag, startPoint x: 1031, startPoint y: 333, endPoint x: 720, endPoint y: 101, distance: 388.3
click at [720, 101] on div "1 2 3 4 5 6 7 8 9 10 11 12 13 14 15 # The peasant wants to know your pet's name…" at bounding box center [943, 211] width 446 height 349
type textarea "def sayName(event): # The pet will say these in order when this function is cal…"
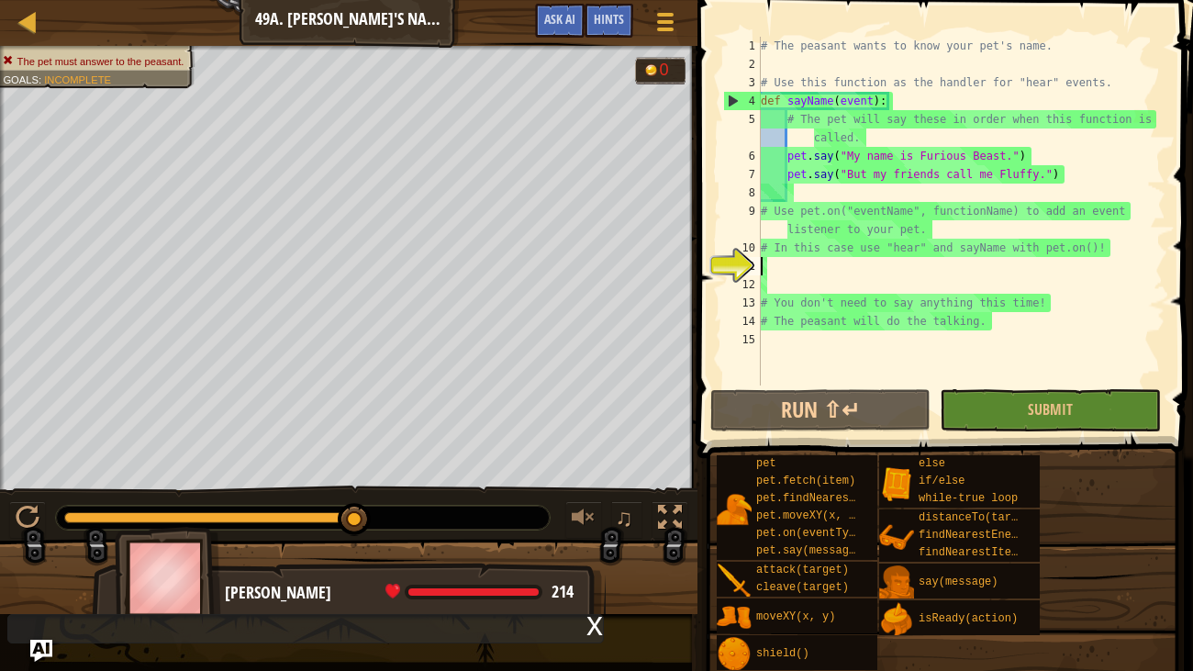
click at [980, 274] on div "# The peasant wants to know your pet's name. # Use this function as the handler…" at bounding box center [961, 230] width 408 height 386
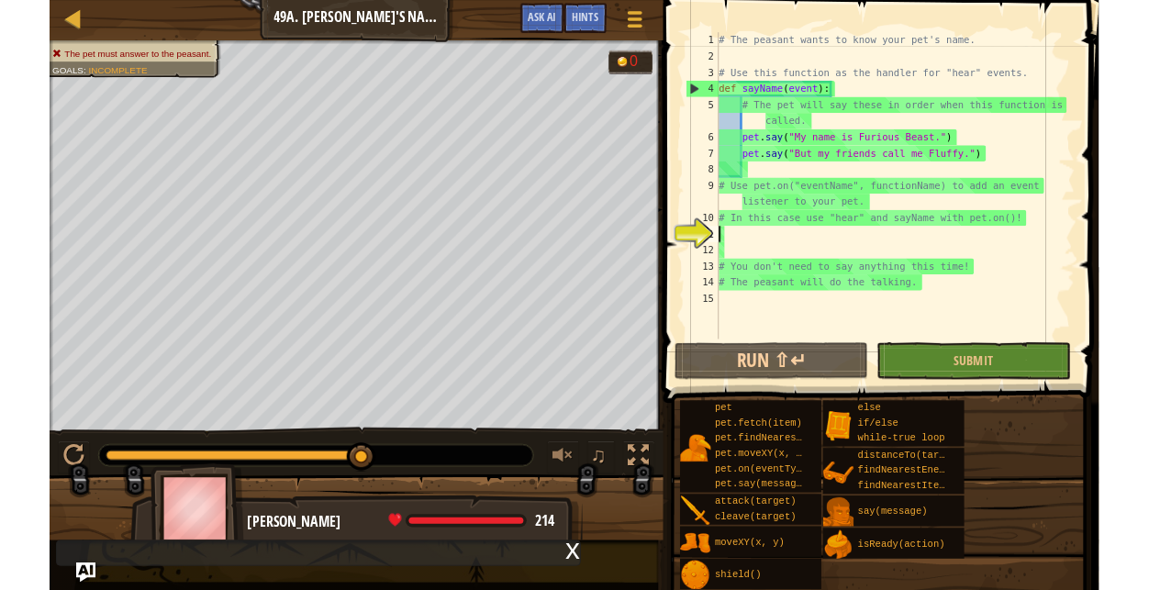
scroll to position [8, 0]
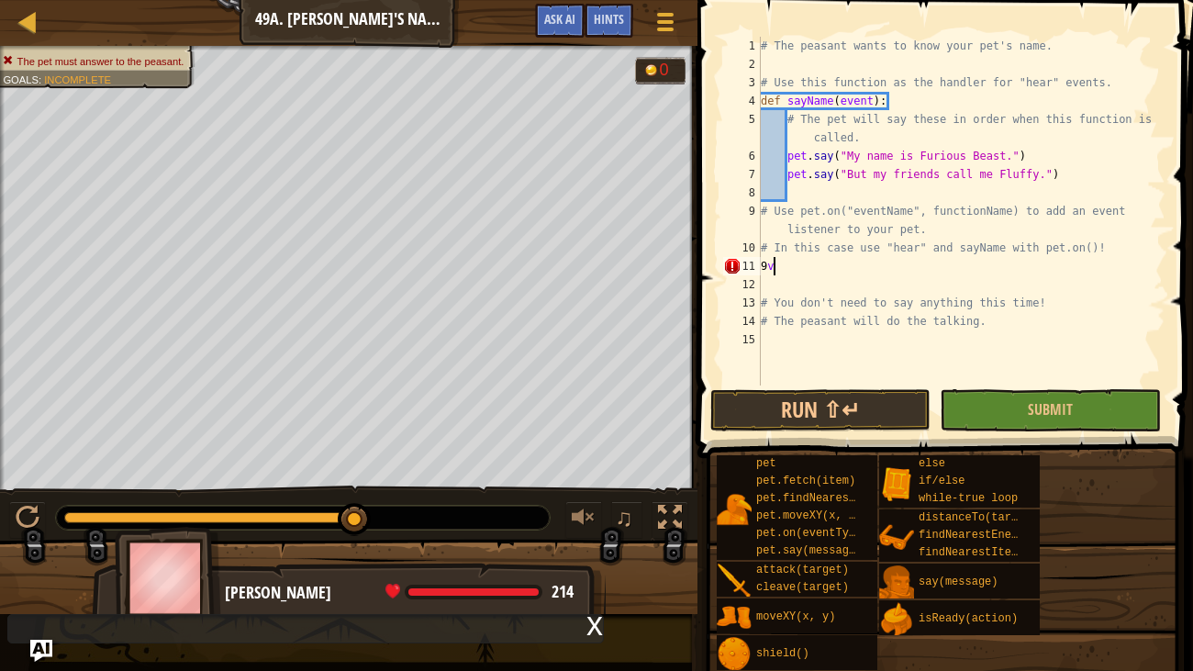
type textarea "9"
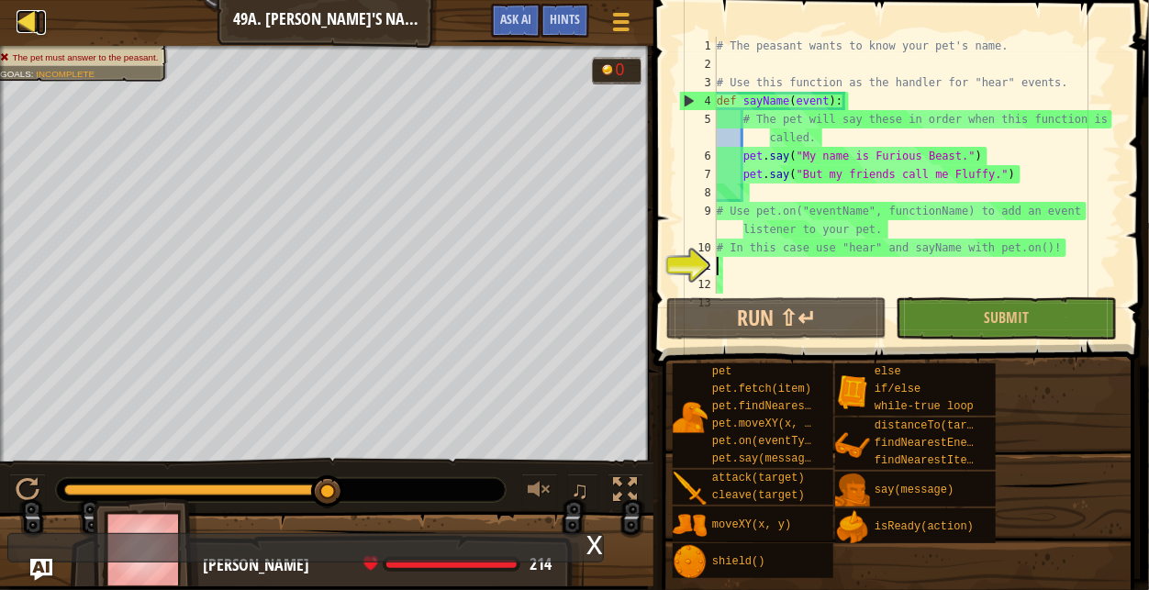
click at [17, 12] on div at bounding box center [28, 21] width 23 height 23
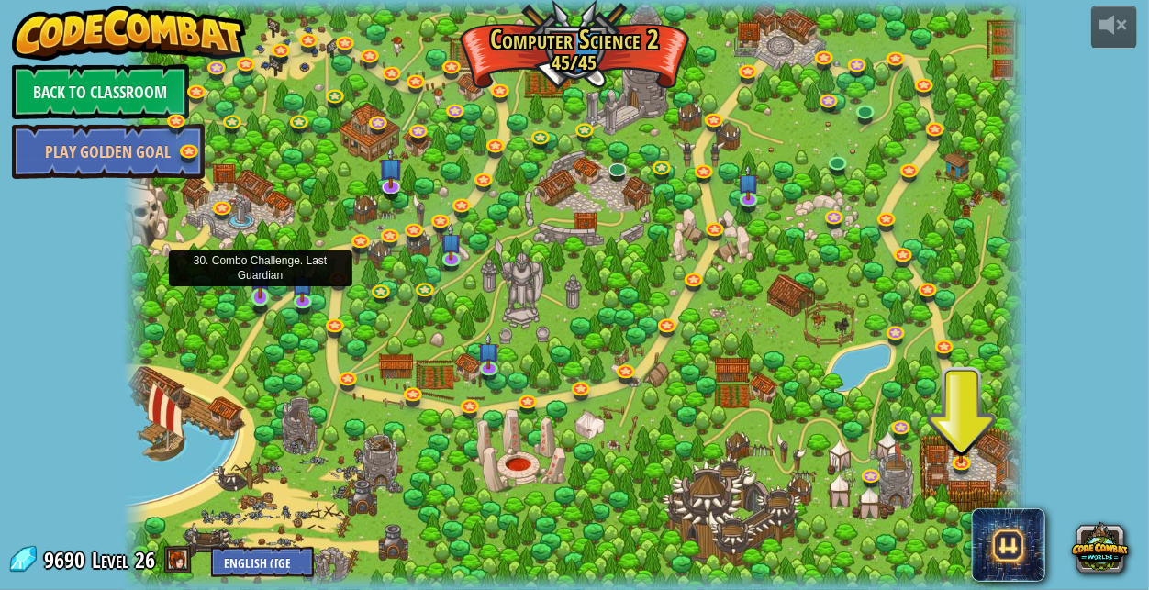
click at [256, 289] on img at bounding box center [260, 275] width 21 height 49
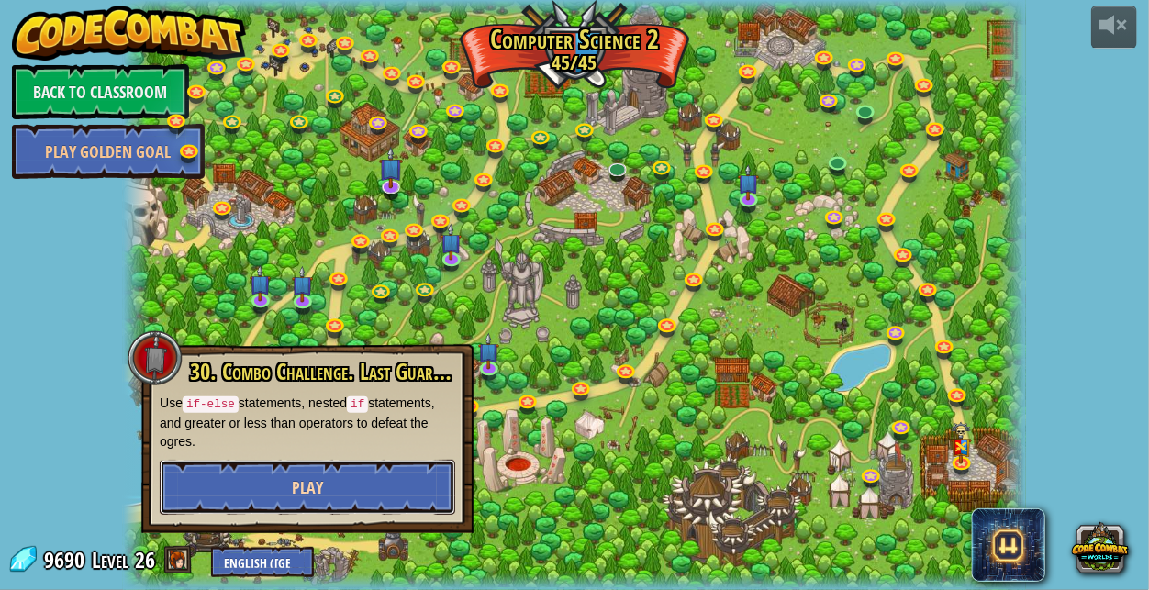
click at [323, 494] on button "Play" at bounding box center [308, 487] width 296 height 55
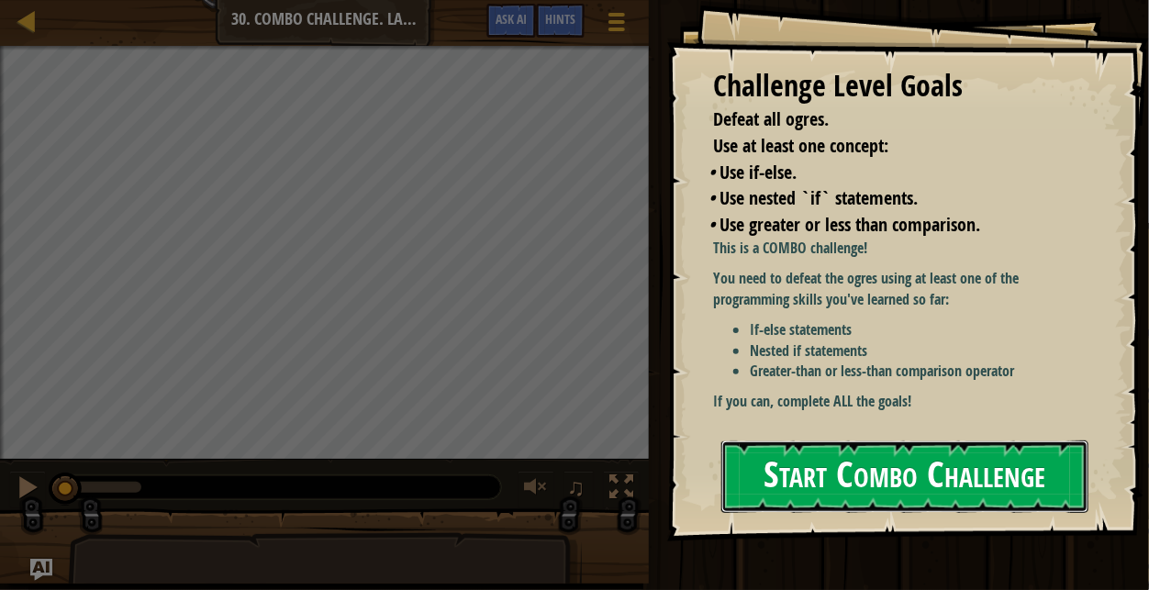
click at [968, 441] on button "Start Combo Challenge" at bounding box center [904, 477] width 367 height 73
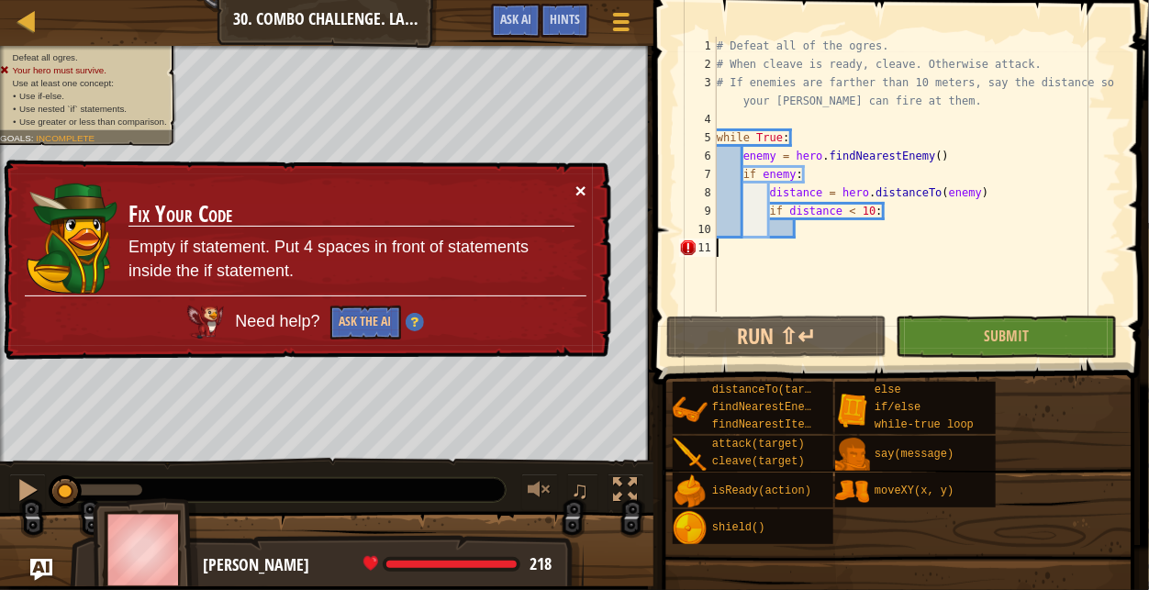
click at [586, 188] on div "× Fix Your Code Empty if statement. Put 4 spaces in front of statements inside …" at bounding box center [305, 259] width 614 height 211
click at [581, 187] on button "×" at bounding box center [582, 194] width 12 height 19
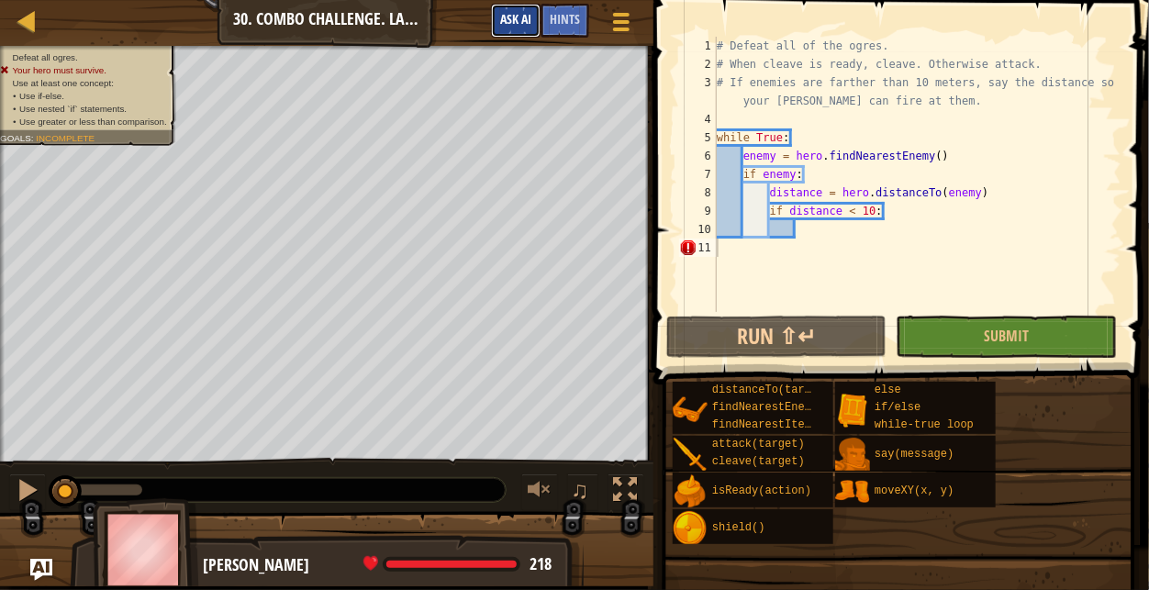
click at [522, 25] on span "Ask AI" at bounding box center [515, 18] width 31 height 17
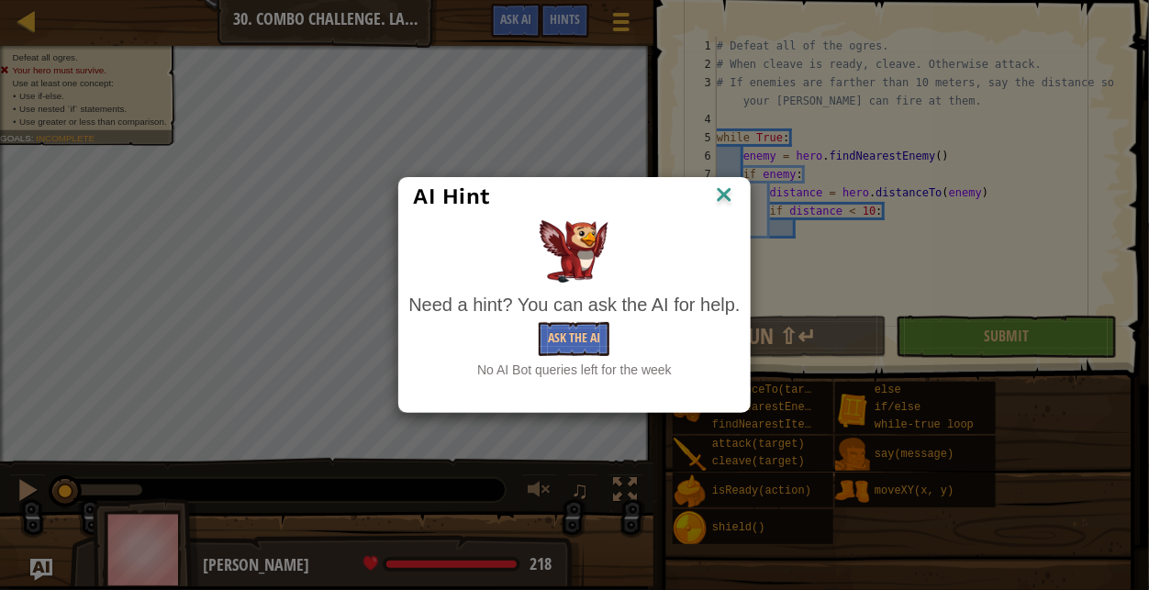
click at [722, 191] on img at bounding box center [724, 197] width 24 height 28
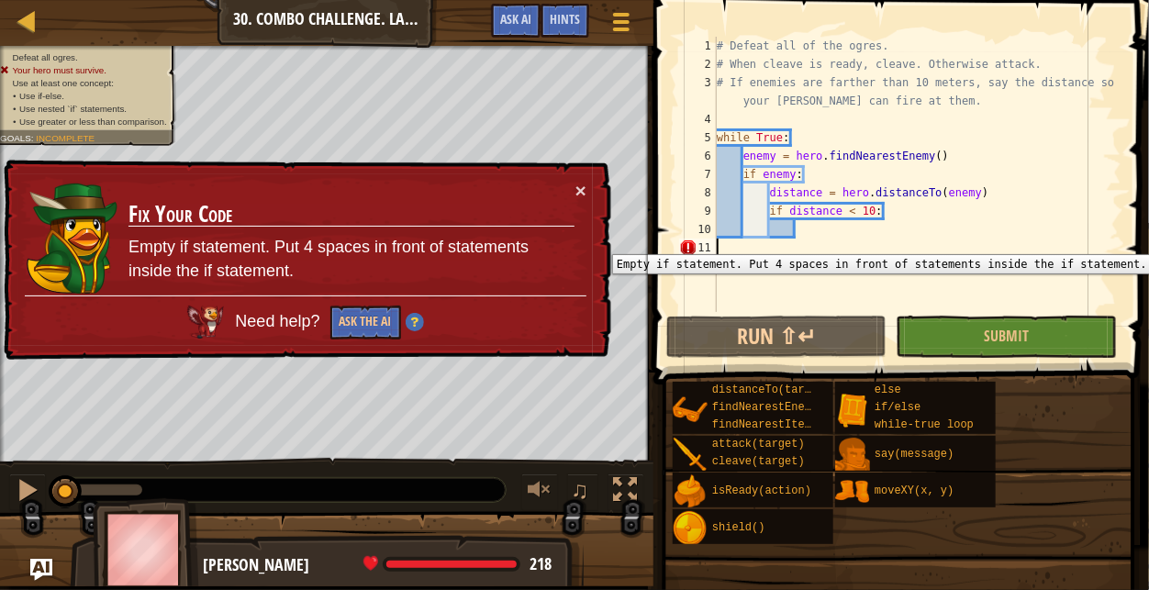
click at [698, 240] on div "11" at bounding box center [698, 248] width 38 height 18
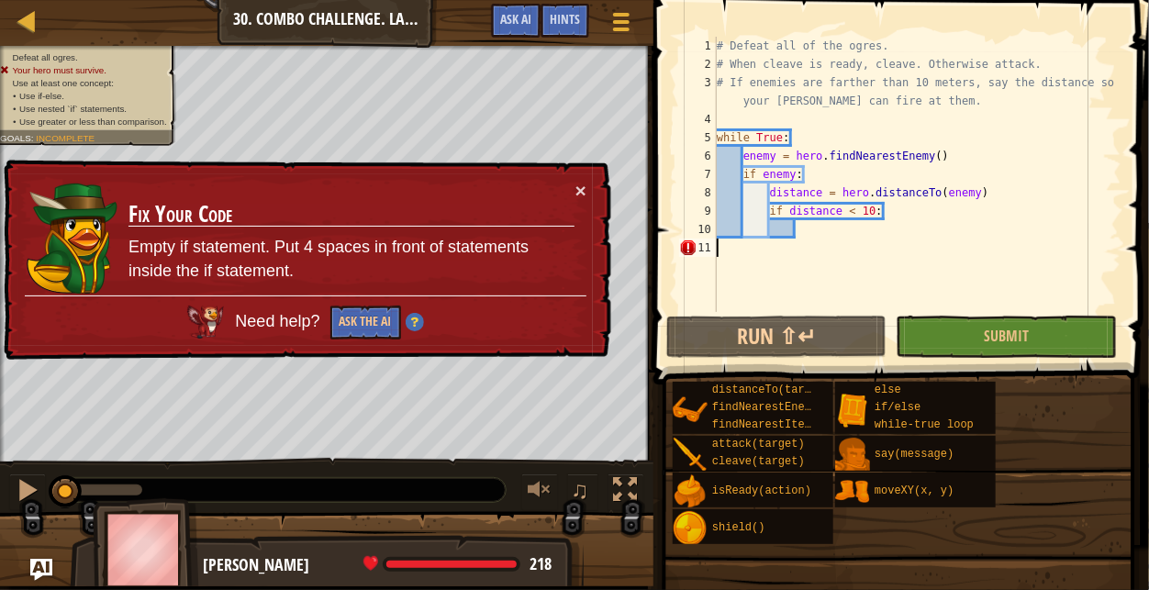
click at [361, 302] on div "Need help? Ask the AI" at bounding box center [306, 318] width 562 height 46
click at [369, 317] on button "Ask the AI" at bounding box center [364, 323] width 71 height 35
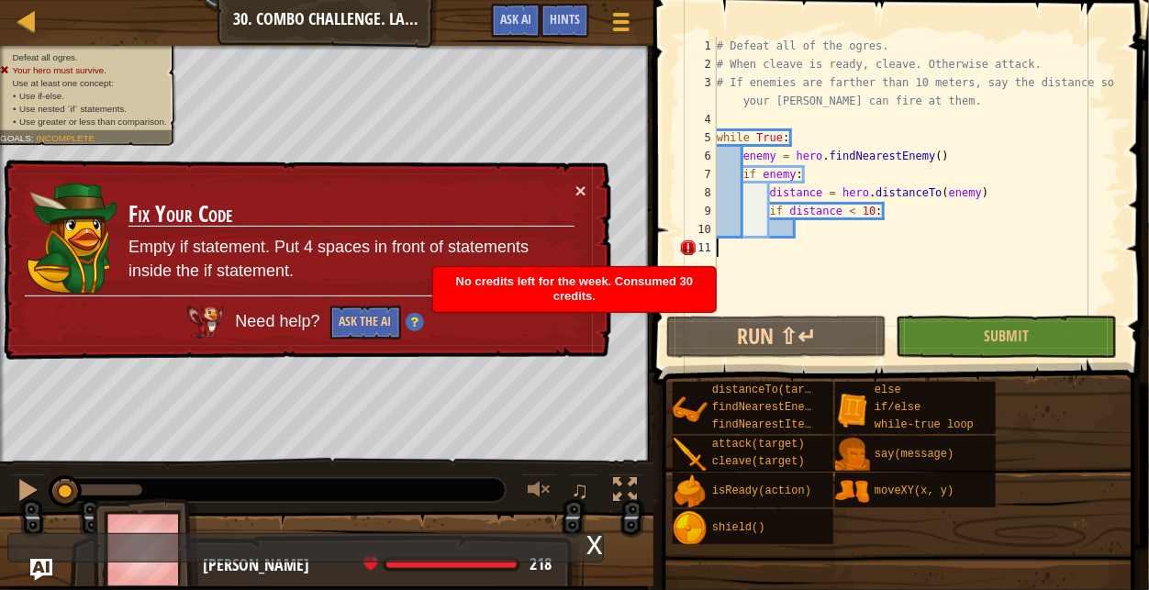
click at [642, 291] on div "No credits left for the week. Consumed 30 credits." at bounding box center [574, 289] width 283 height 45
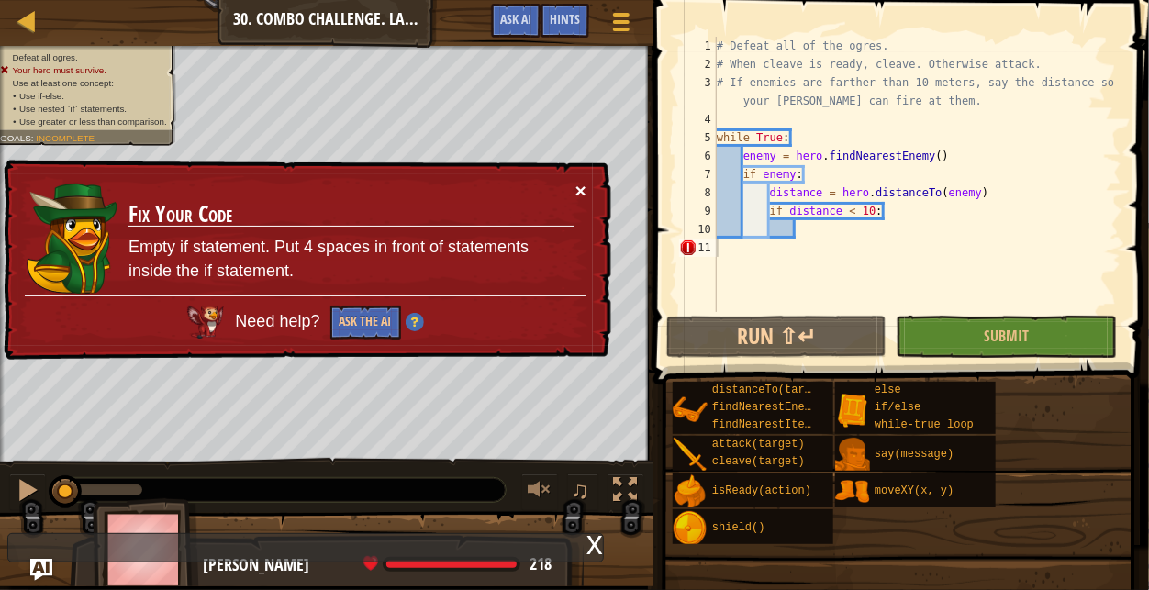
click at [581, 185] on button "×" at bounding box center [582, 194] width 12 height 19
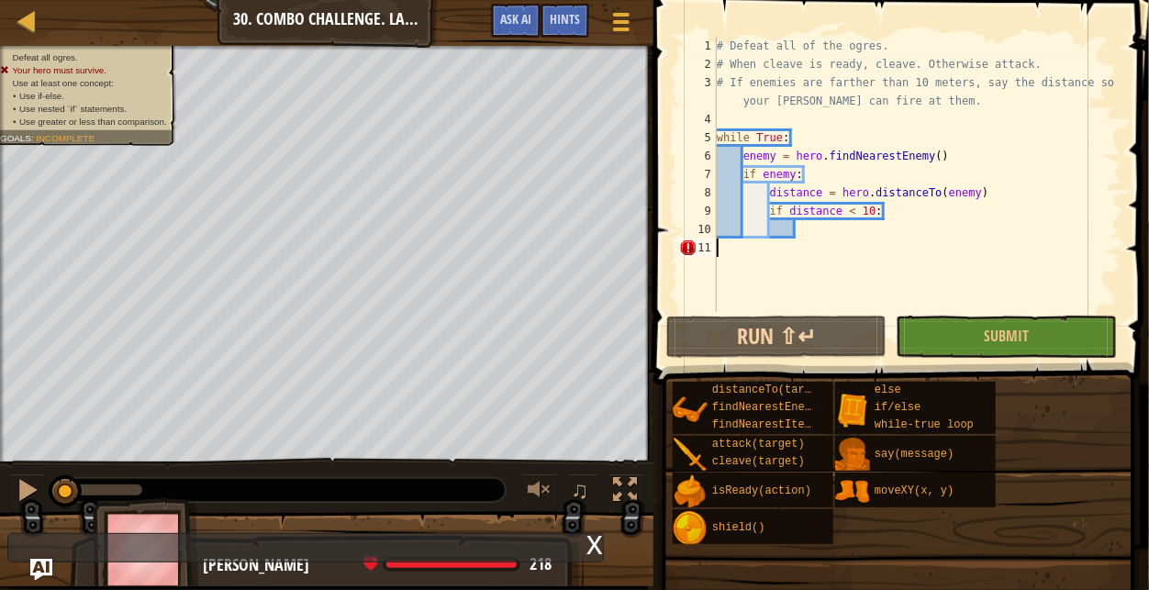
click at [796, 272] on div "# Defeat all of the ogres. # When cleave is ready, cleave. Otherwise attack. # …" at bounding box center [917, 193] width 408 height 312
type textarea ","
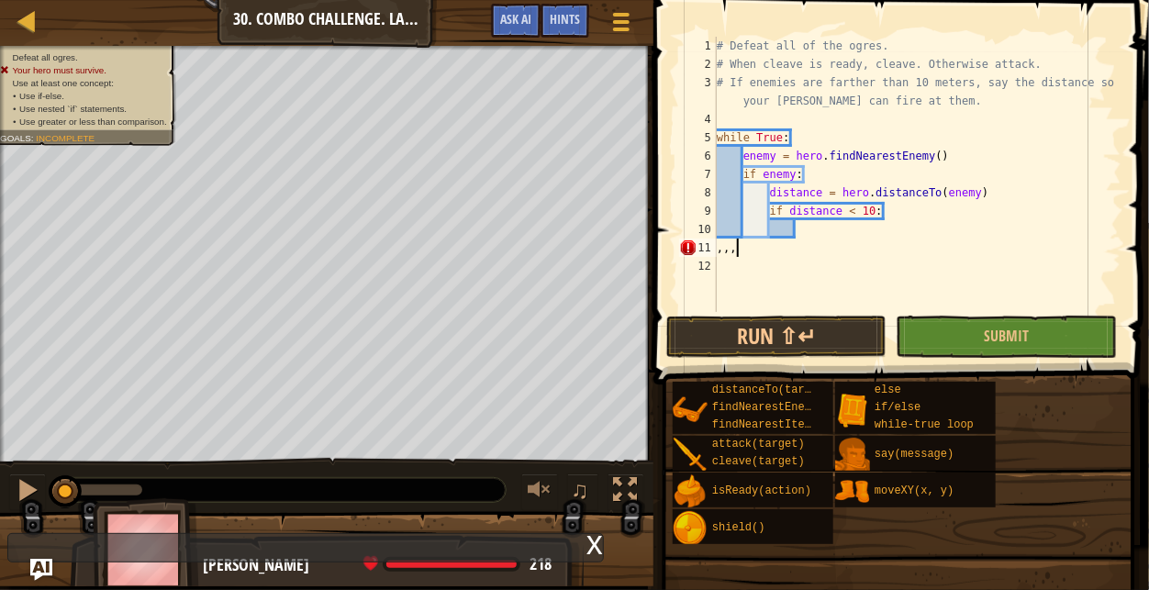
scroll to position [8, 0]
type textarea ","
type textarea "l"
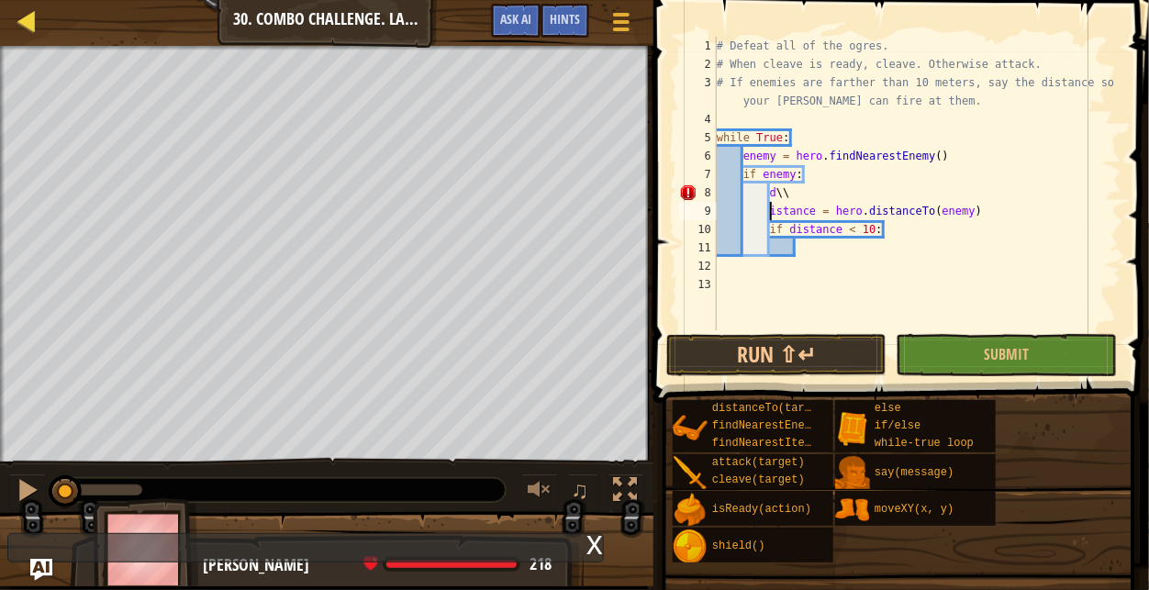
type textarea "istance = hero.distanceTo(enemy)"
click at [27, 17] on div at bounding box center [28, 21] width 23 height 23
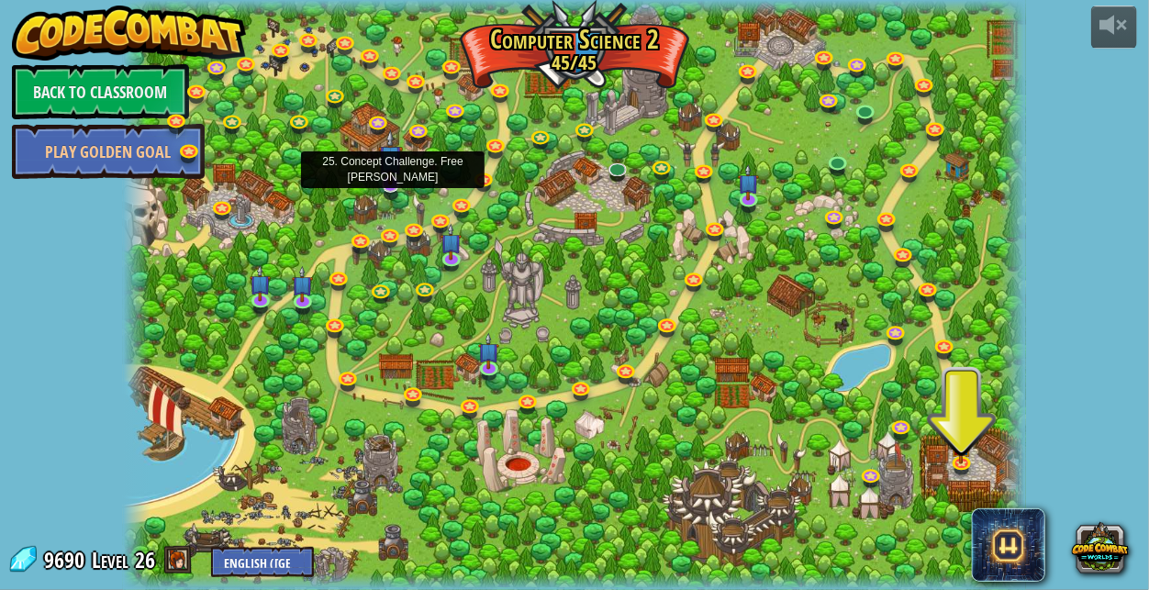
click at [380, 184] on img at bounding box center [390, 157] width 25 height 56
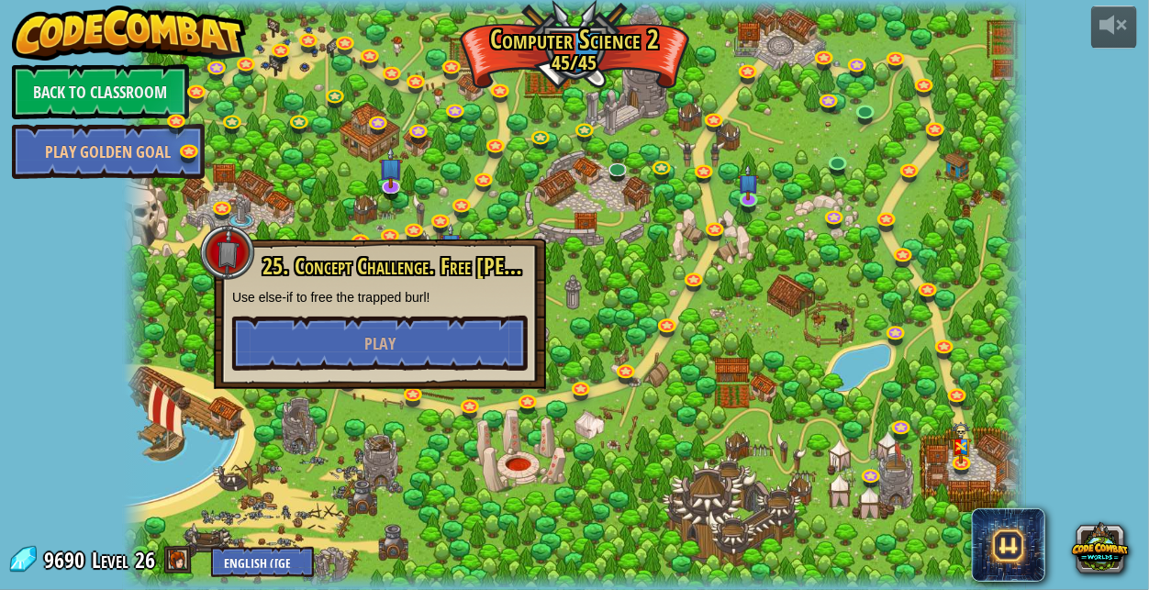
click at [445, 180] on div at bounding box center [574, 295] width 903 height 590
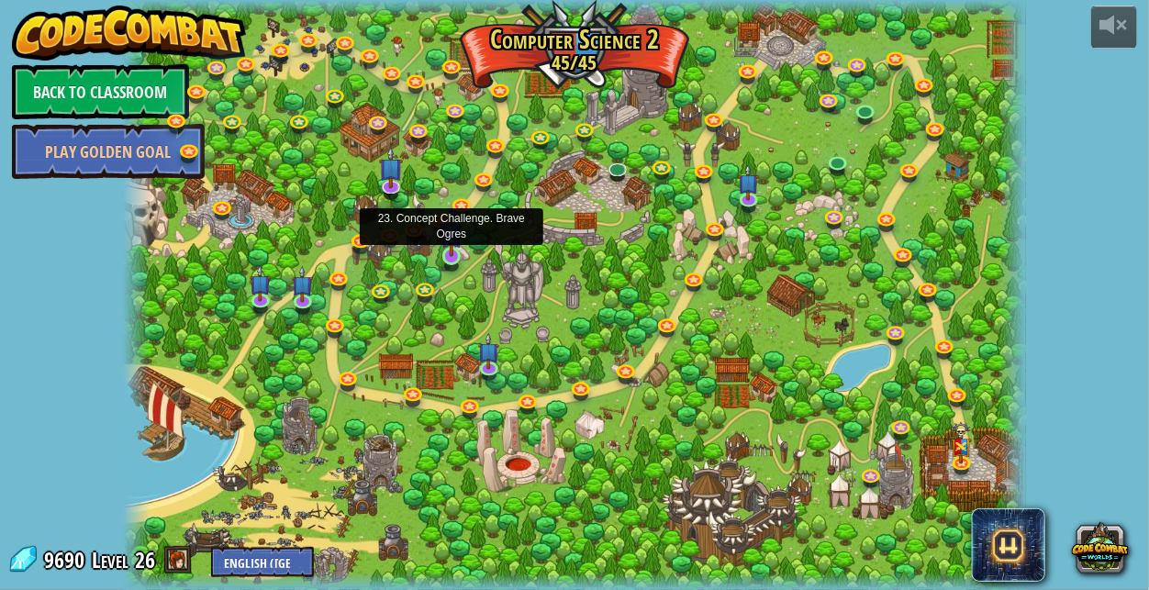
click at [452, 240] on img at bounding box center [451, 232] width 21 height 49
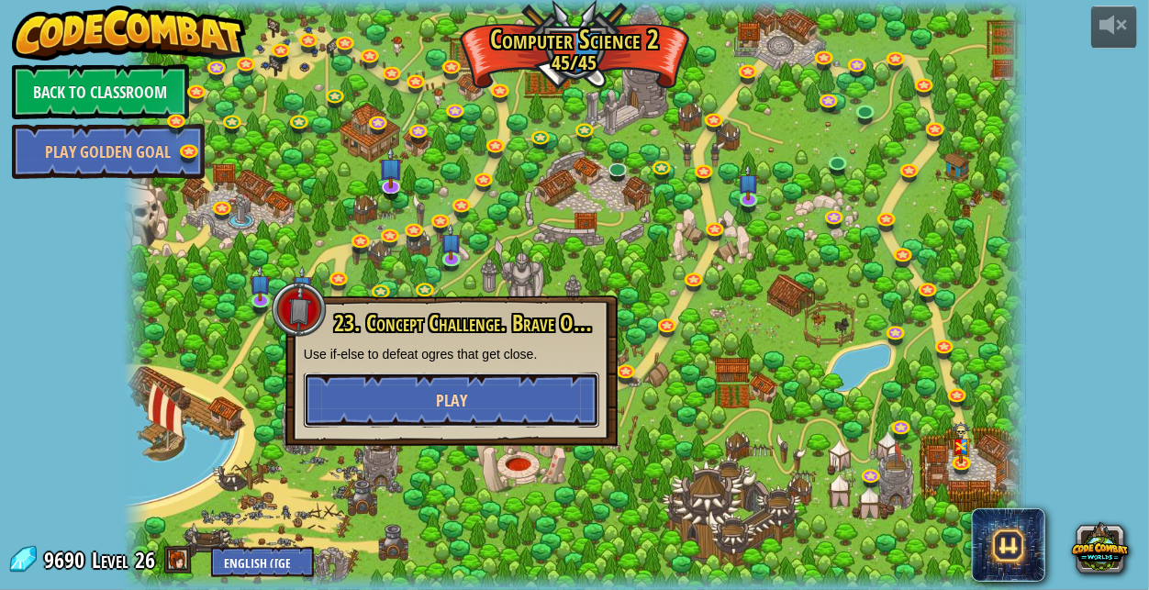
click at [432, 398] on button "Play" at bounding box center [452, 400] width 296 height 55
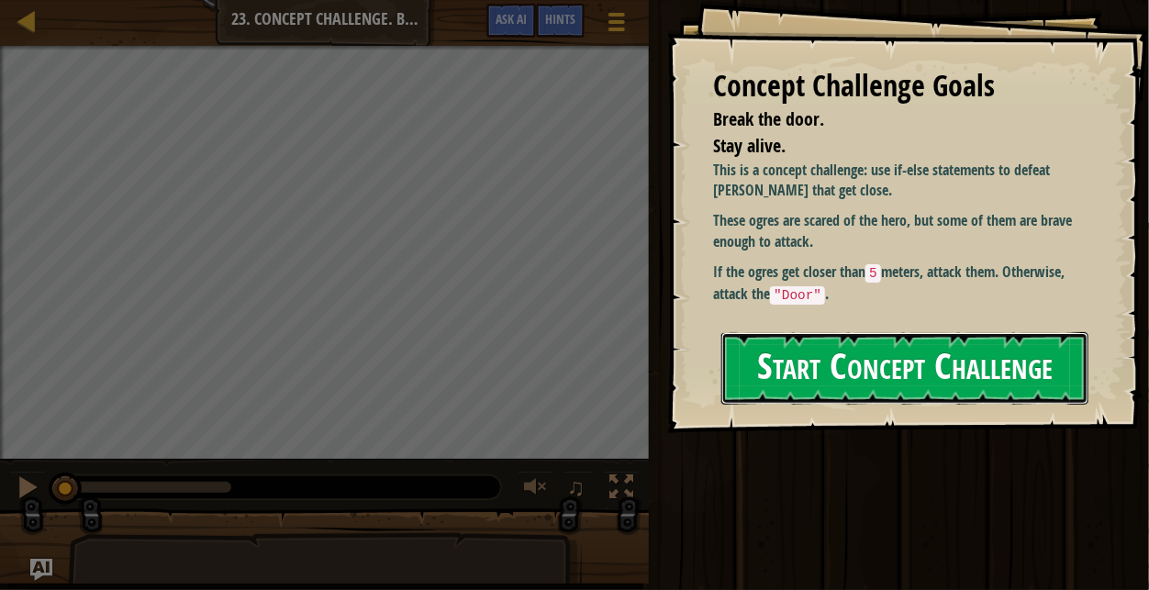
click at [830, 373] on button "Start Concept Challenge" at bounding box center [904, 368] width 367 height 73
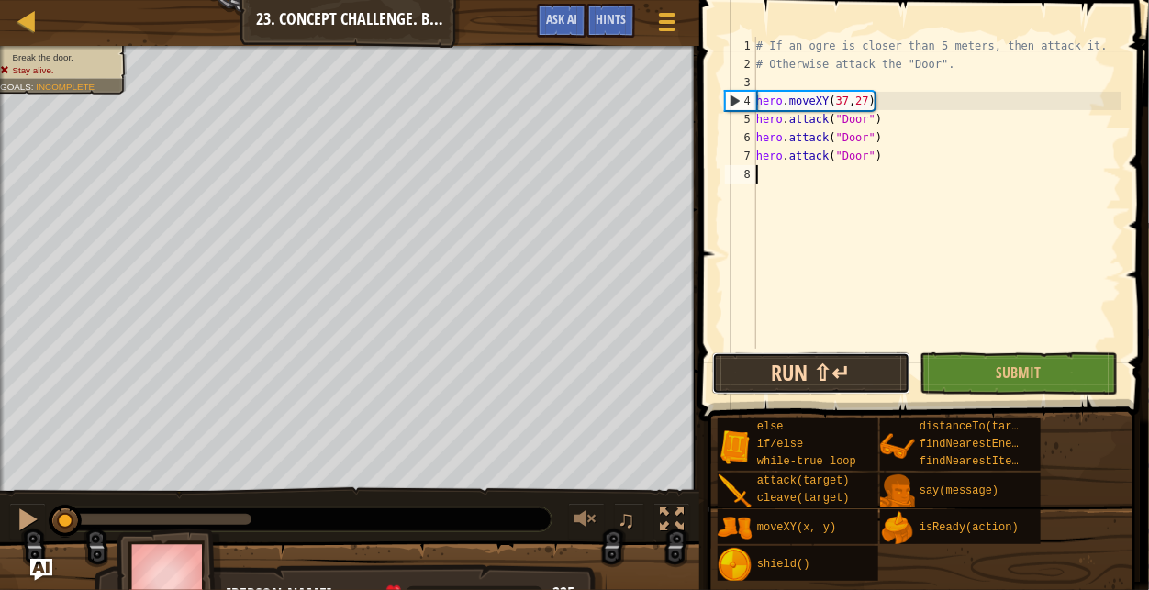
click at [866, 384] on button "Run ⇧↵" at bounding box center [811, 373] width 198 height 42
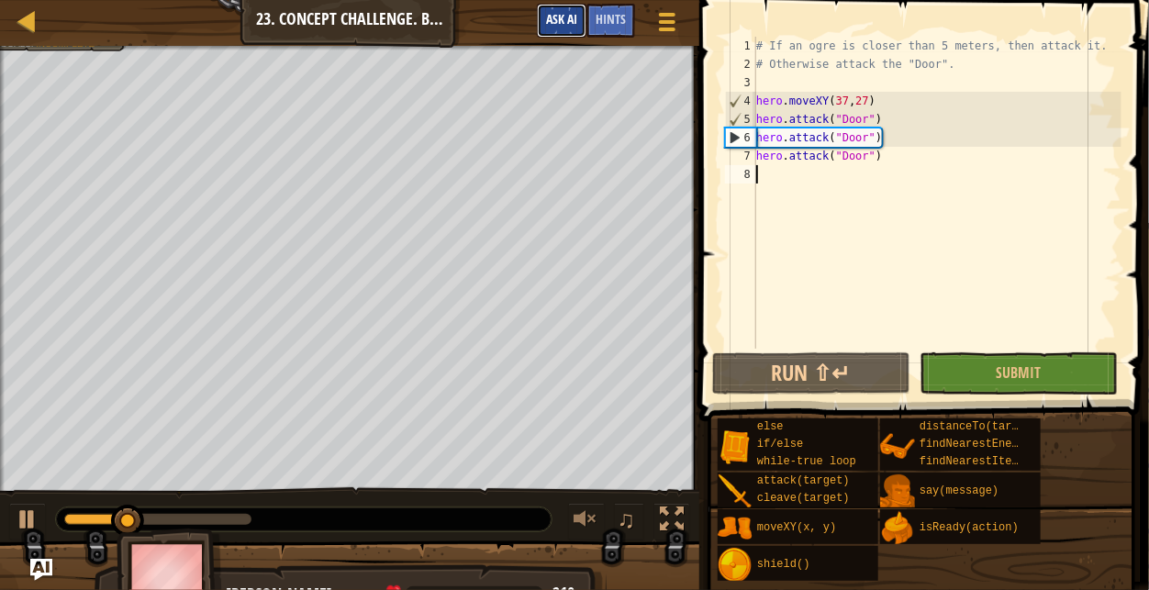
click at [562, 19] on span "Ask AI" at bounding box center [561, 18] width 31 height 17
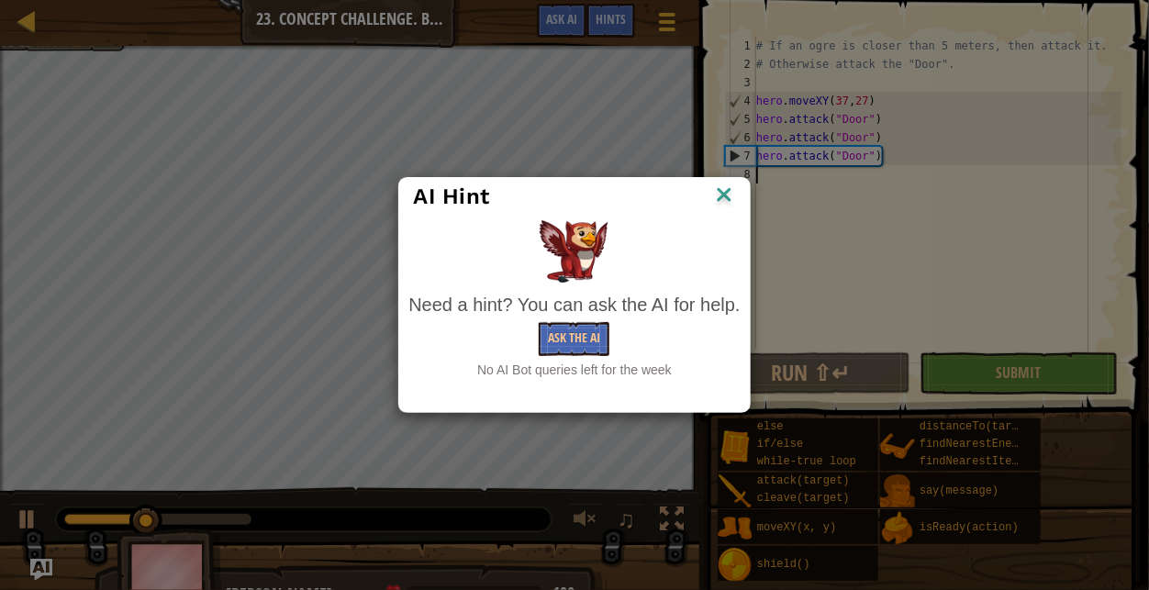
click at [721, 185] on img at bounding box center [724, 197] width 24 height 28
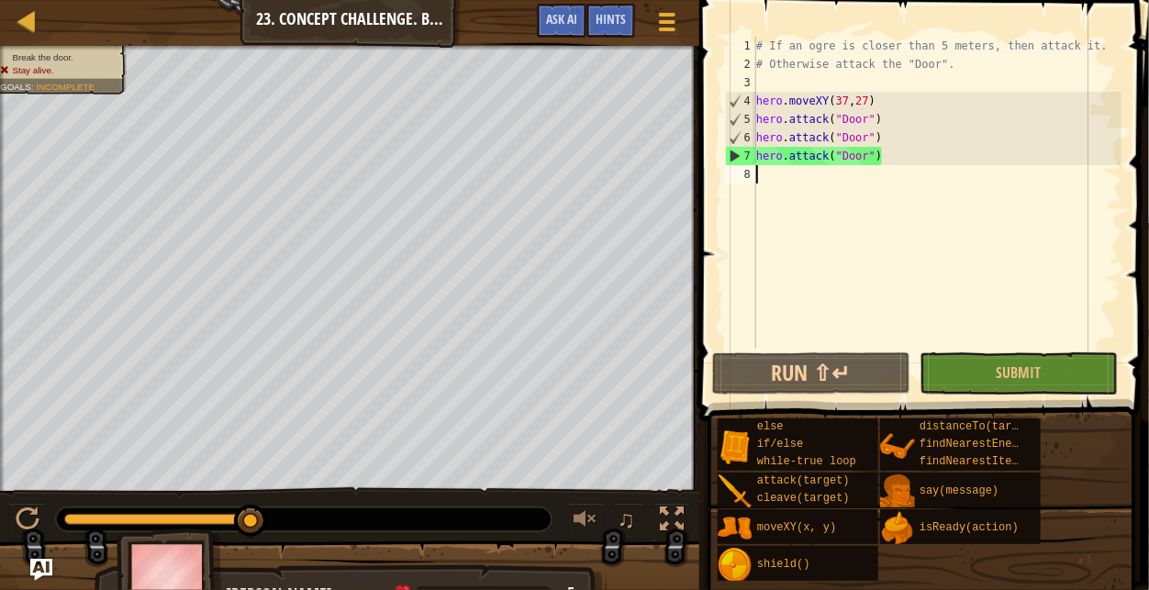
click at [812, 221] on div "# If an ogre is closer than 5 meters, then attack it. # Otherwise attack the "D…" at bounding box center [937, 211] width 369 height 349
click at [27, 12] on div at bounding box center [28, 21] width 23 height 23
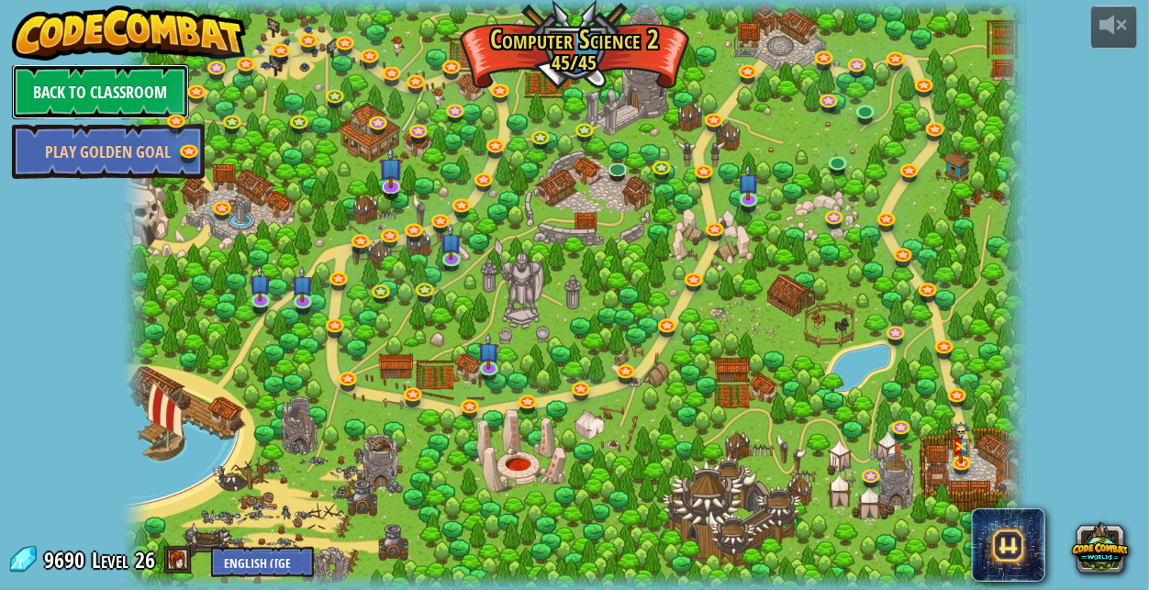
click at [84, 97] on link "Back to Classroom" at bounding box center [100, 91] width 177 height 55
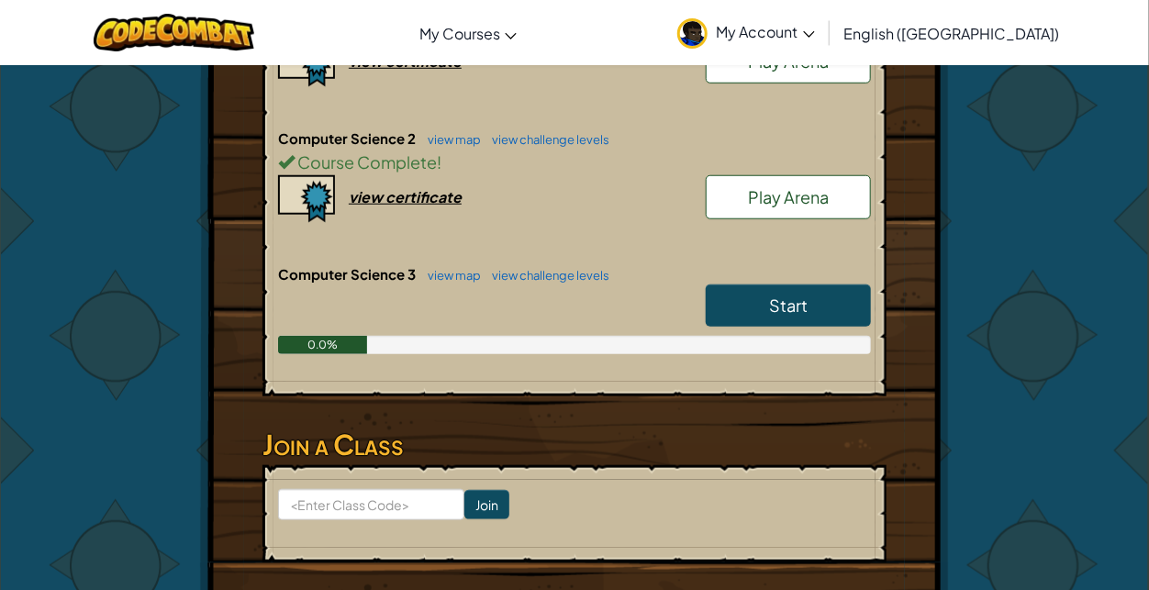
scroll to position [533, 0]
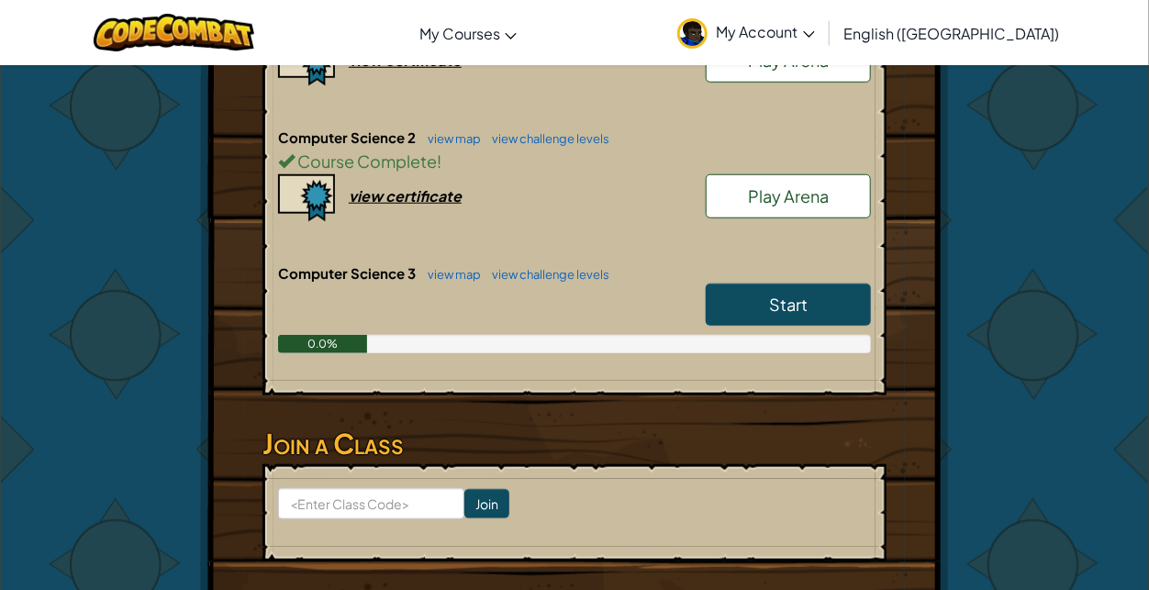
click at [776, 294] on span "Start" at bounding box center [788, 304] width 39 height 21
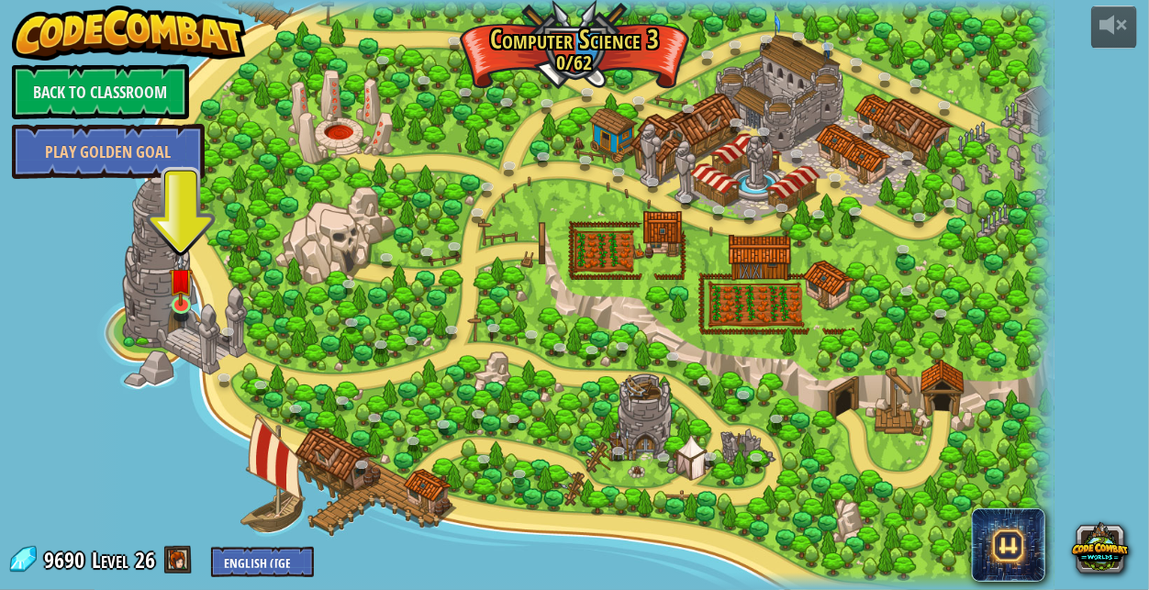
click at [184, 287] on img at bounding box center [180, 279] width 23 height 53
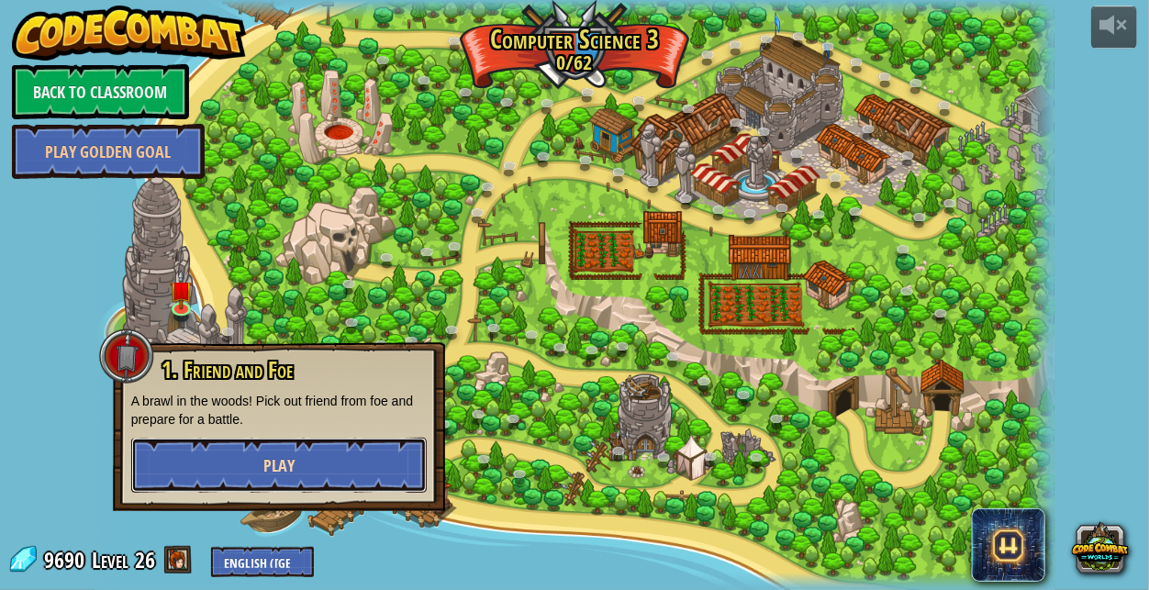
click at [309, 477] on button "Play" at bounding box center [279, 465] width 296 height 55
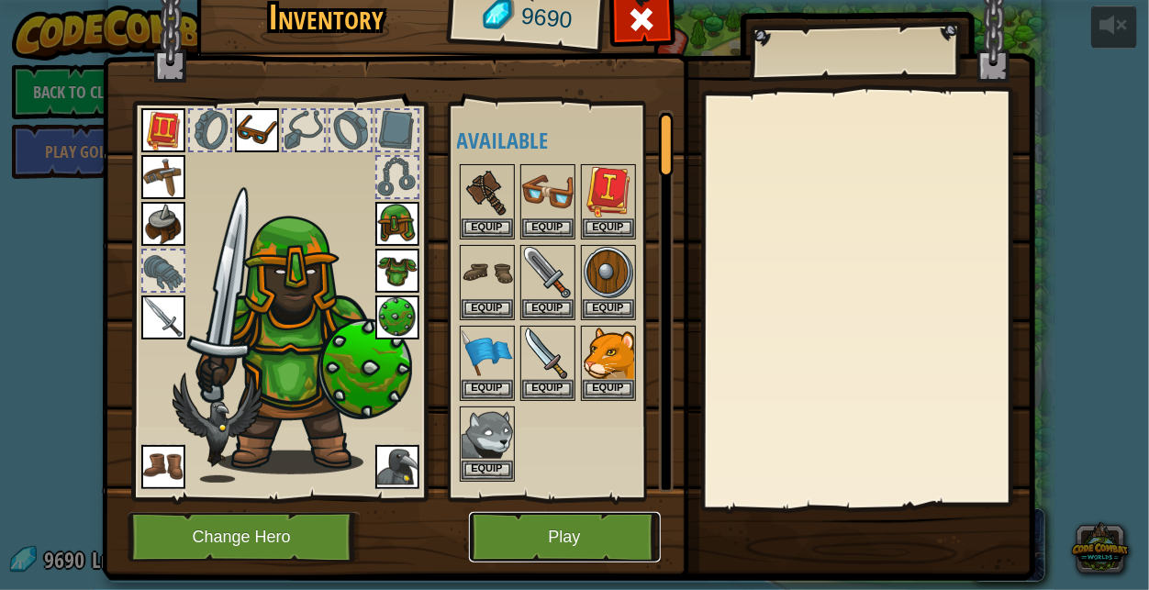
click at [538, 530] on button "Play" at bounding box center [565, 537] width 192 height 50
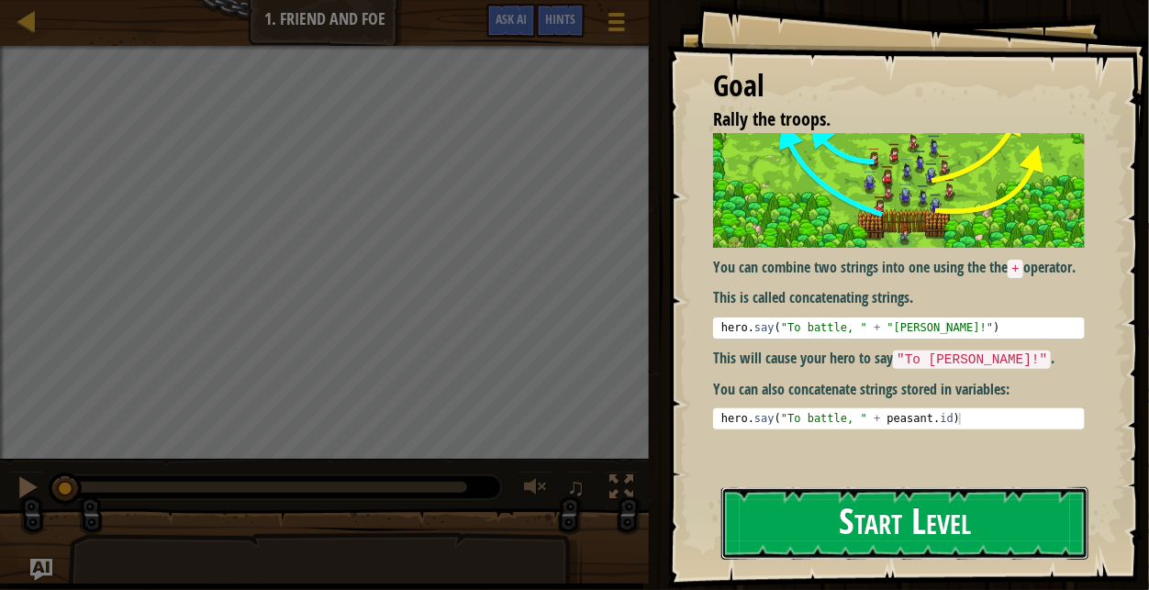
click at [807, 520] on button "Start Level" at bounding box center [904, 523] width 367 height 73
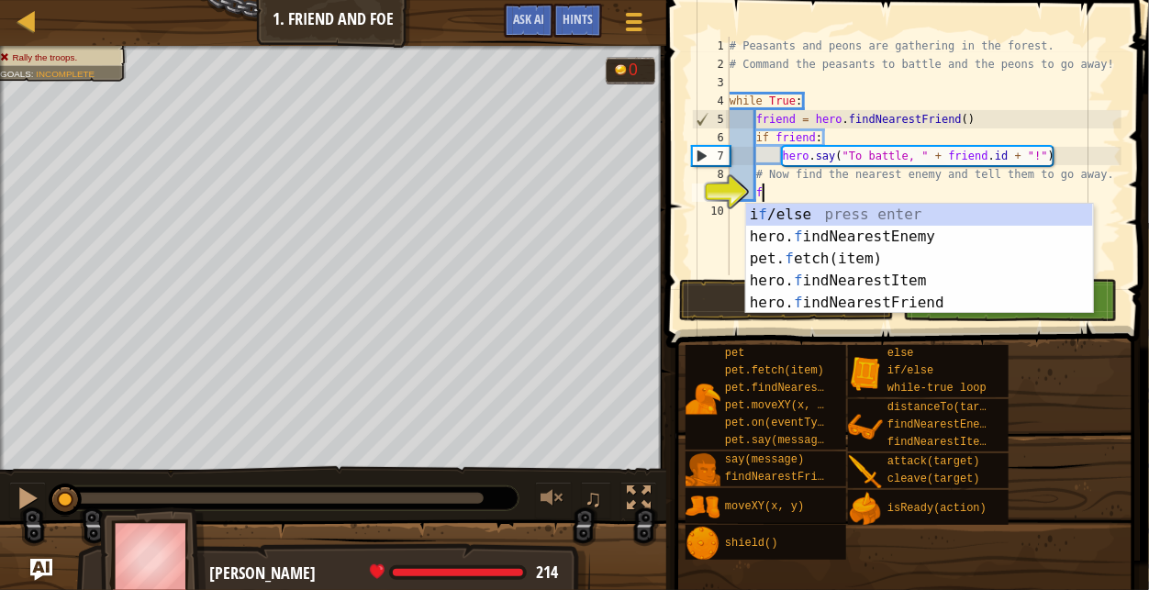
scroll to position [8, 1]
type textarea "fi"
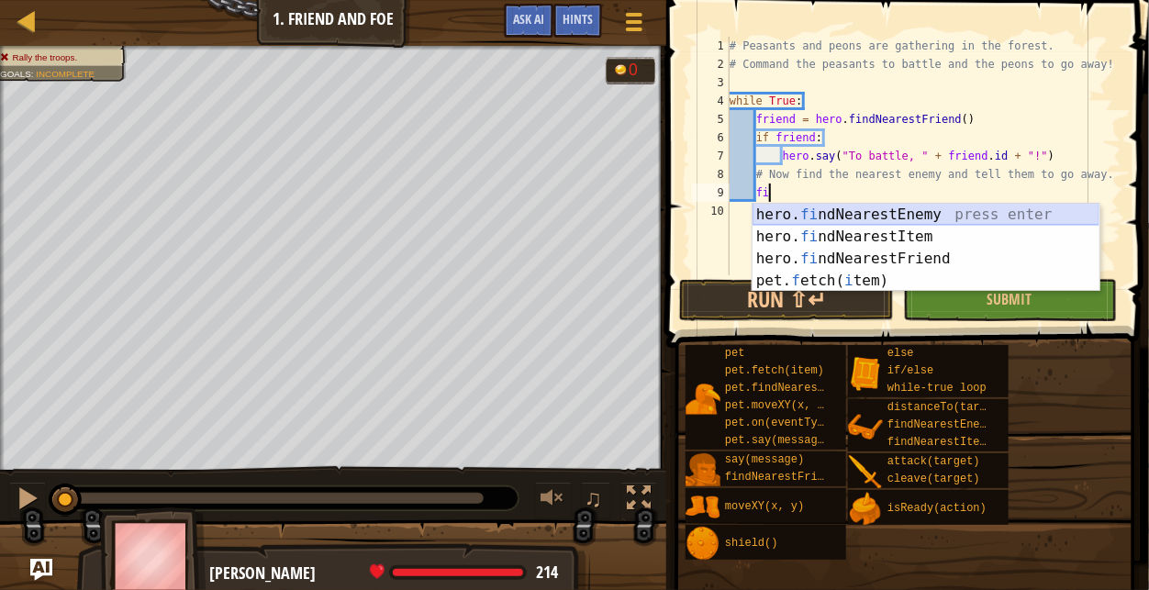
click at [924, 212] on div "hero. fi ndNearestEnemy press enter hero. fi ndNearestItem press enter hero. fi…" at bounding box center [926, 270] width 347 height 132
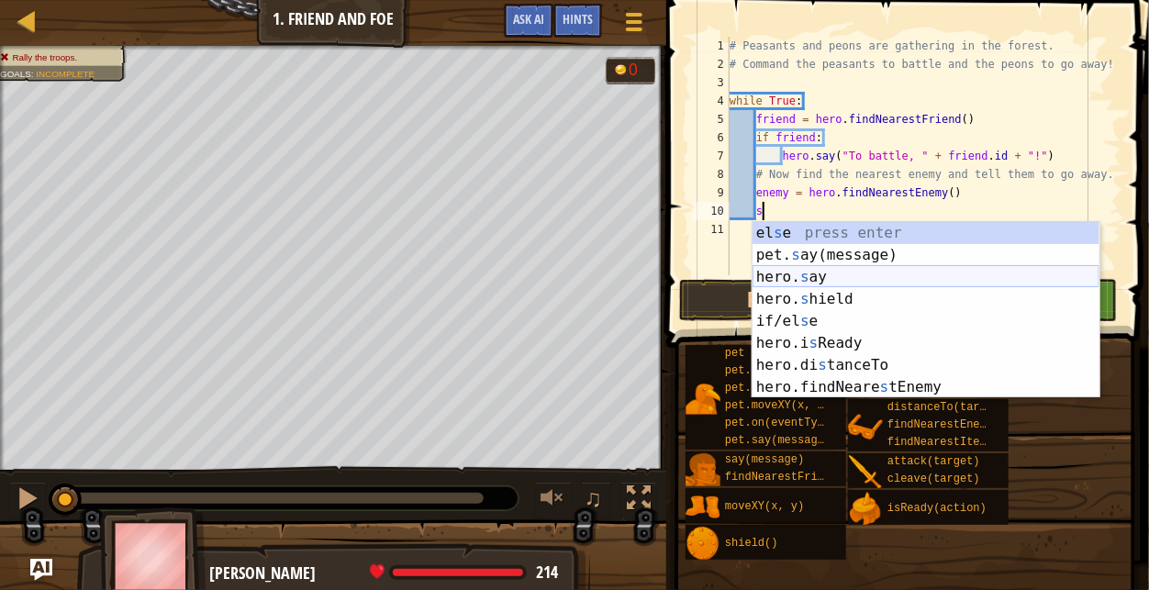
click at [833, 280] on div "el s e press enter pet. s ay(message) press enter hero. s ay press enter hero. …" at bounding box center [926, 332] width 347 height 220
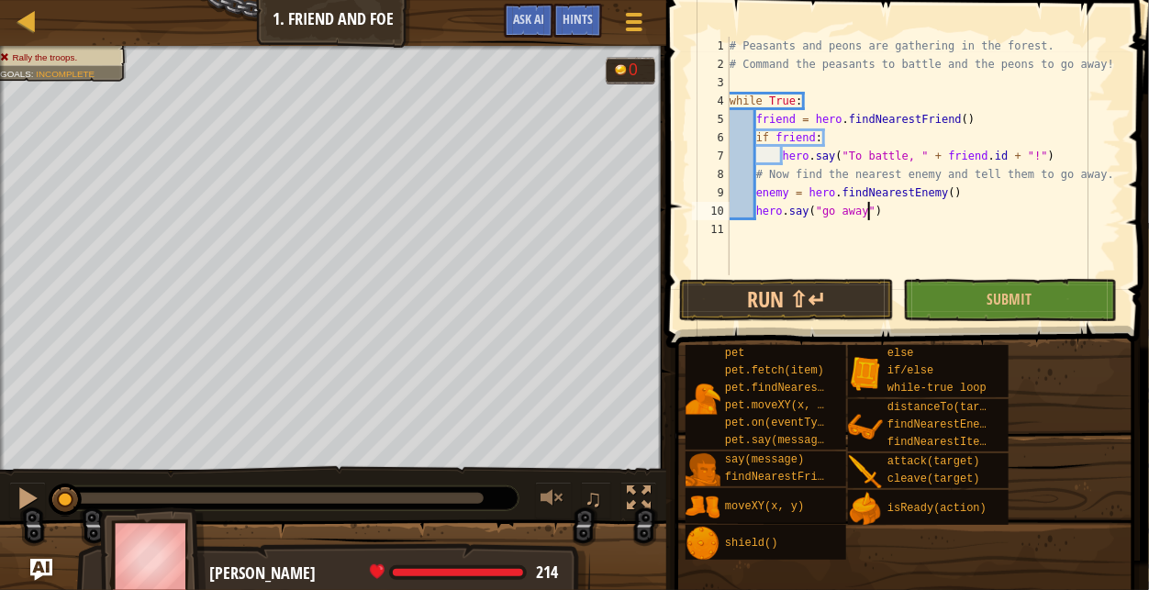
scroll to position [8, 12]
click at [1014, 287] on button "Submit" at bounding box center [1010, 300] width 214 height 42
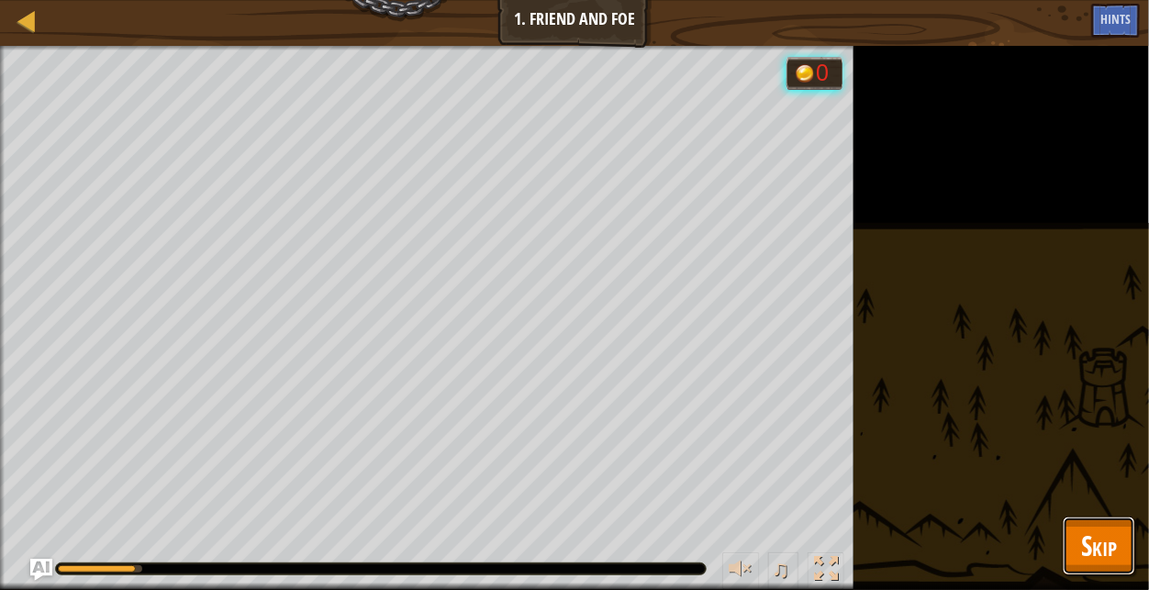
click at [1083, 532] on span "Skip" at bounding box center [1099, 546] width 36 height 38
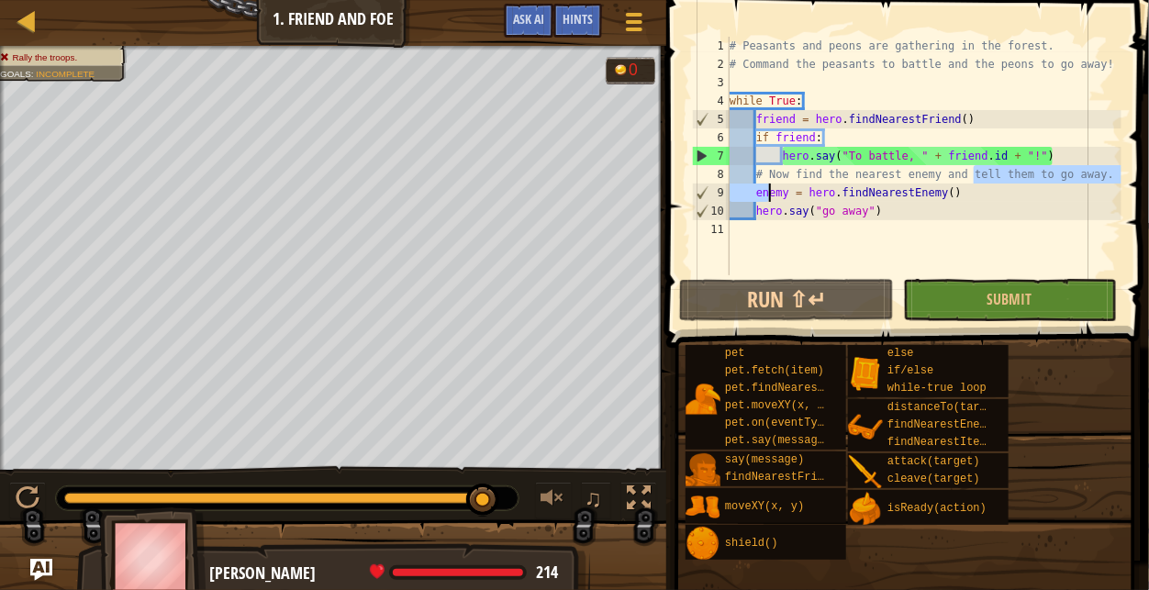
drag, startPoint x: 978, startPoint y: 180, endPoint x: 788, endPoint y: 192, distance: 190.4
click at [788, 192] on div "# Peasants and peons are gathering in the forest. # Command the peasants to bat…" at bounding box center [924, 174] width 396 height 275
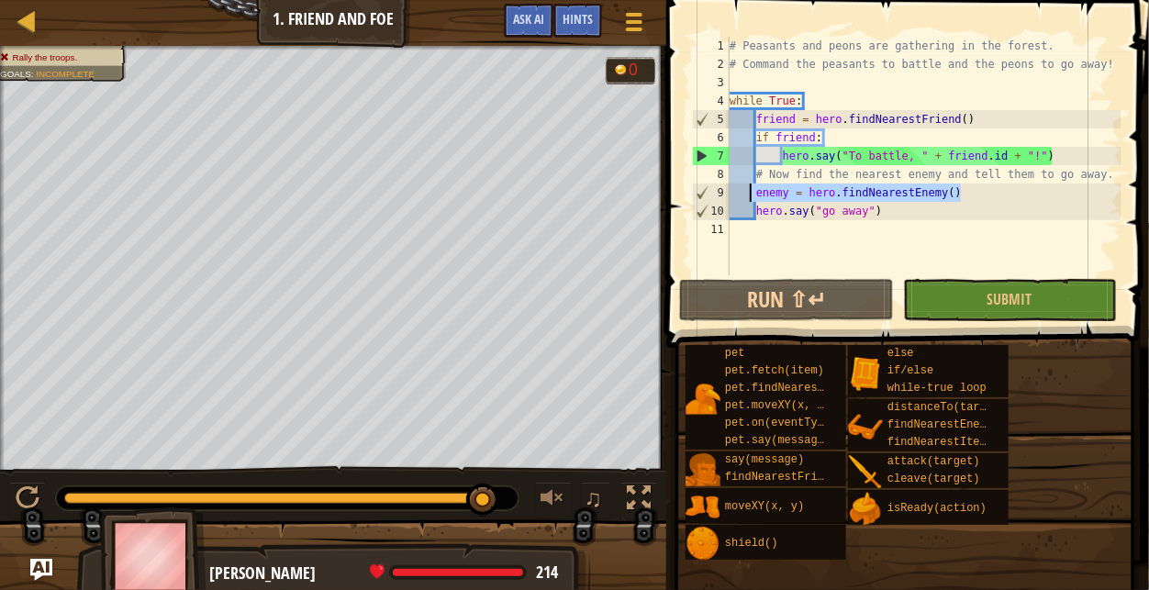
drag, startPoint x: 972, startPoint y: 199, endPoint x: 747, endPoint y: 191, distance: 225.0
click at [747, 191] on div "# Peasants and peons are gathering in the forest. # Command the peasants to bat…" at bounding box center [924, 174] width 396 height 275
type textarea "enemy = hero.findNearestEnemy()"
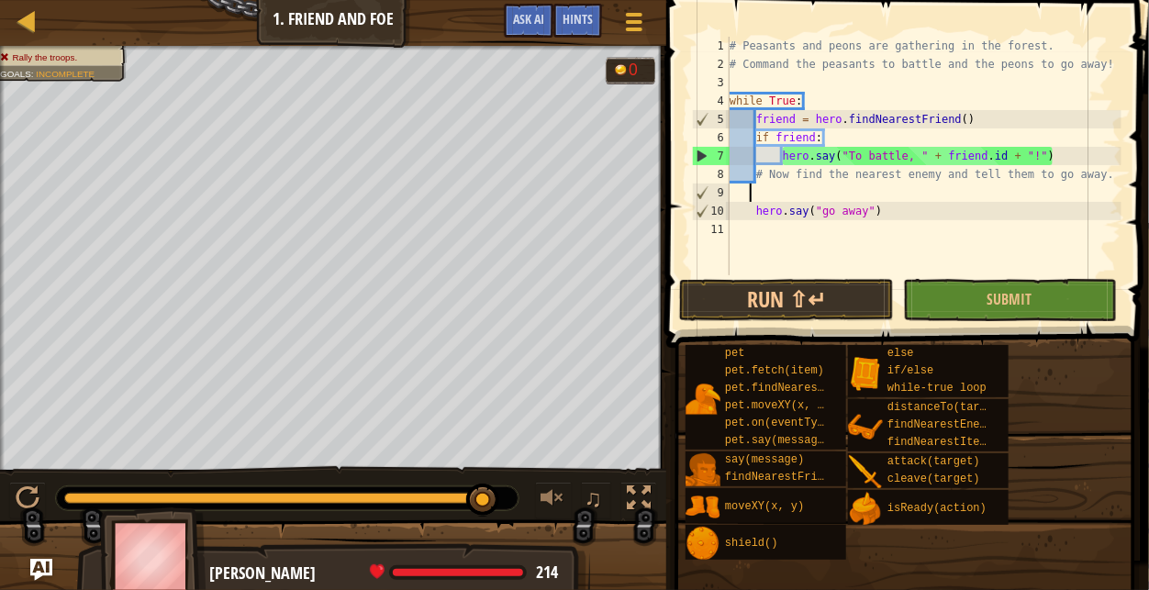
scroll to position [8, 0]
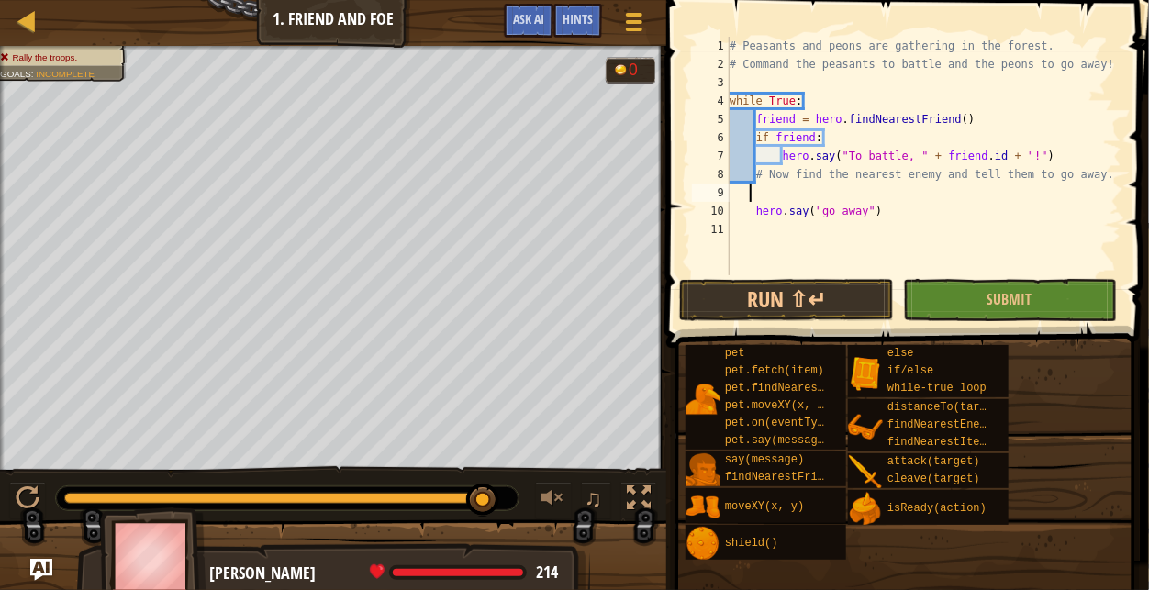
click at [754, 215] on div "# Peasants and peons are gathering in the forest. # Command the peasants to bat…" at bounding box center [924, 174] width 396 height 275
type textarea "hero.say("go away")"
click at [968, 324] on span at bounding box center [910, 148] width 498 height 402
click at [975, 314] on button "Submit" at bounding box center [1010, 300] width 214 height 42
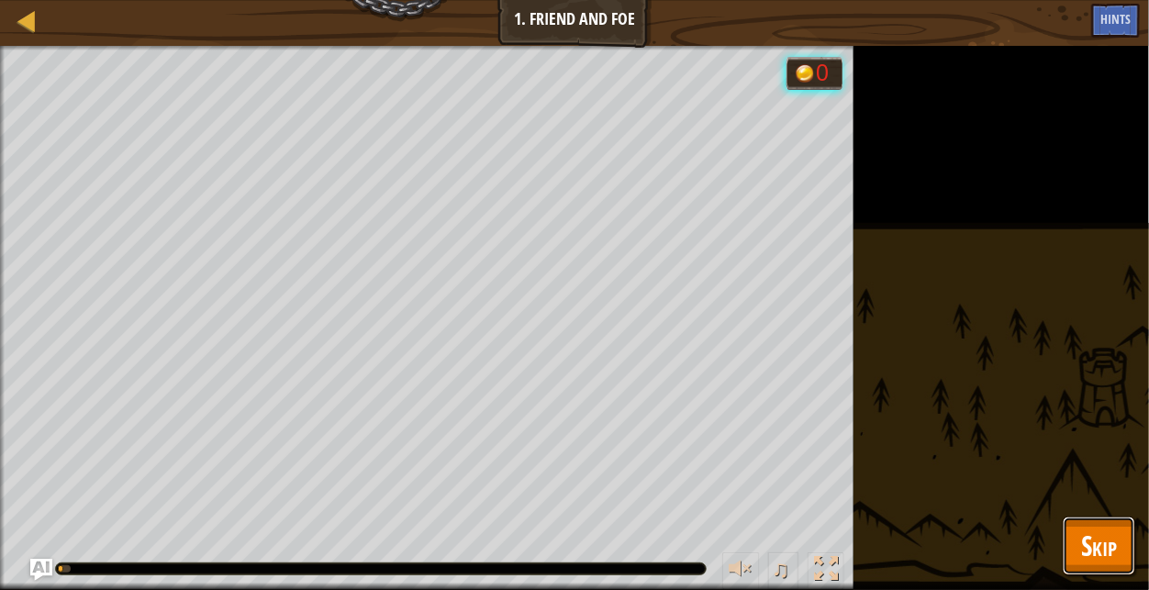
click at [1076, 538] on button "Skip" at bounding box center [1099, 546] width 73 height 59
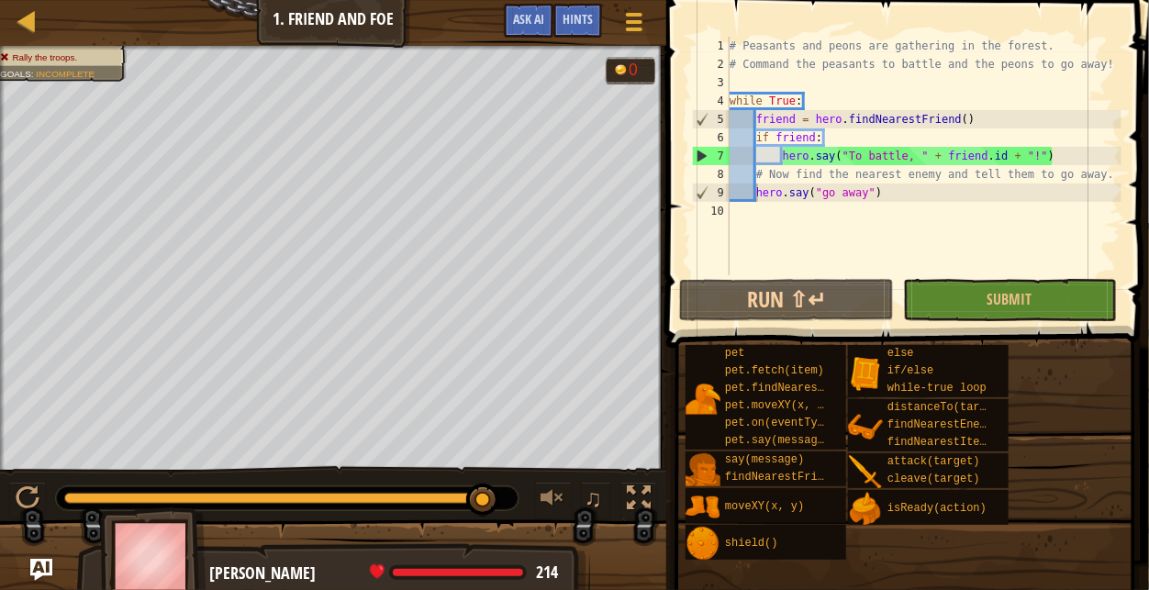
scroll to position [9, 0]
click at [846, 231] on div "# Peasants and peons are gathering in the forest. # Command the peasants to bat…" at bounding box center [924, 174] width 396 height 275
click at [1059, 290] on button "Submit" at bounding box center [1010, 300] width 214 height 42
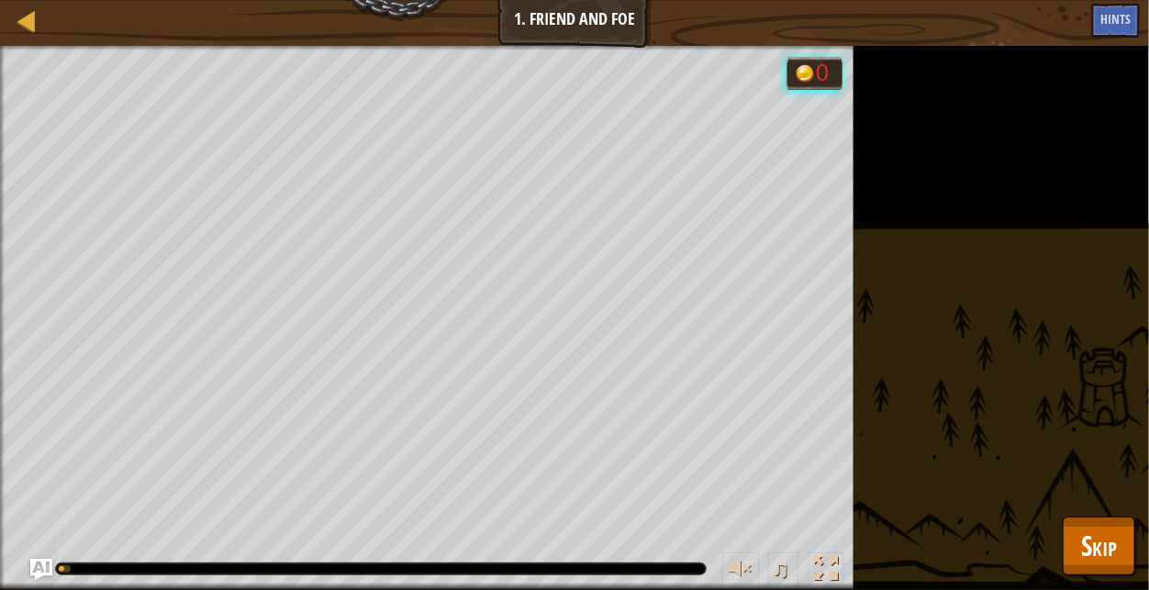
click at [1056, 533] on div "Rally the troops. Goals : Running... 0 ♫ [PERSON_NAME] 214 x: 42 y: 5 No target…" at bounding box center [574, 318] width 1149 height 544
click at [1110, 546] on span "Skip" at bounding box center [1099, 546] width 36 height 38
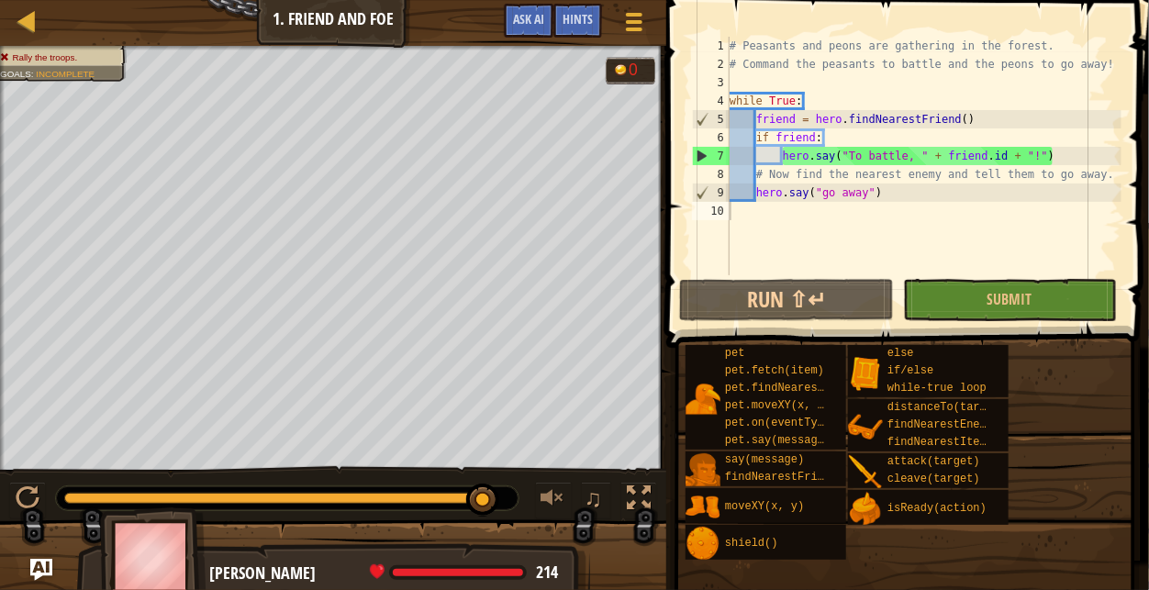
click at [800, 232] on div "# Peasants and peons are gathering in the forest. # Command the peasants to bat…" at bounding box center [924, 174] width 396 height 275
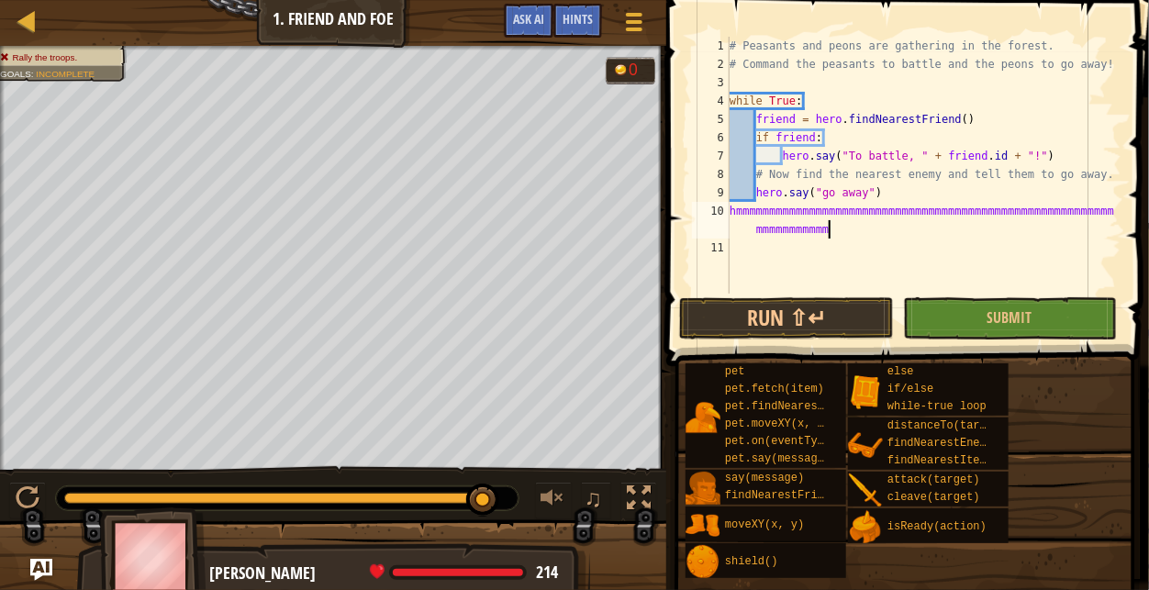
scroll to position [9, 37]
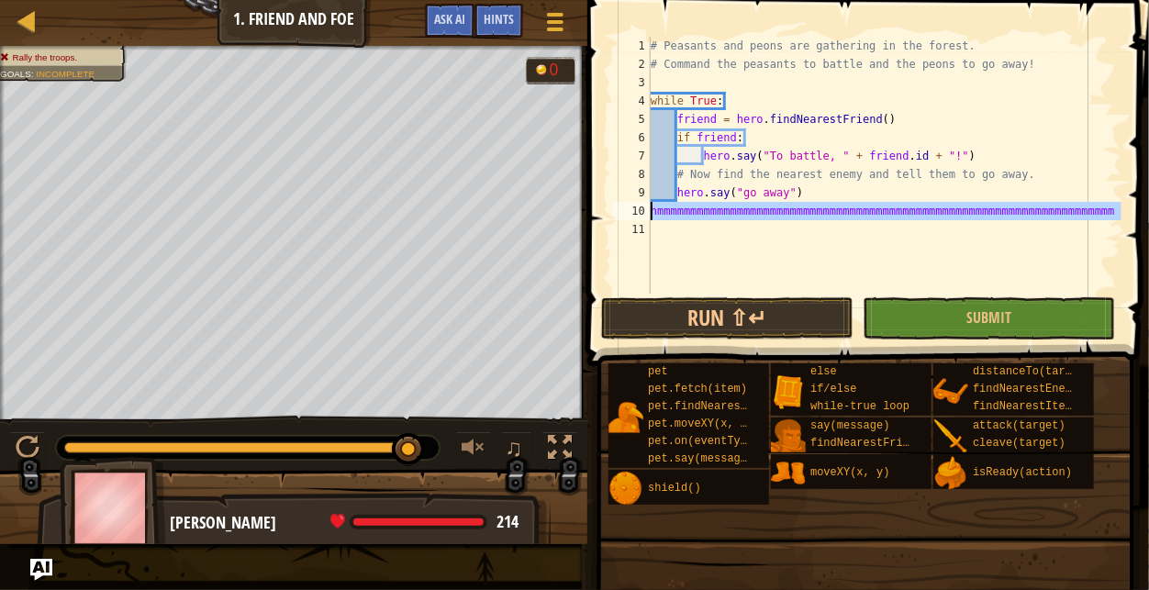
drag, startPoint x: 713, startPoint y: 246, endPoint x: 647, endPoint y: 213, distance: 73.9
click at [647, 213] on div "hmmmmmmmmmmmmmmmmmmmmmmmmmmmmmmmmmmmmmmmmmmmmmmmmmmmmmmmmmmmmmmmmmmmmm 1 2 3 4 …" at bounding box center [866, 165] width 512 height 257
type textarea "hmmmmmmmmmmmmmmmmmmmmmmmmmmmmmmmmmmmmmmmmmmmmmmmmmmmmmmmmmmmmmmmmmmmmm"
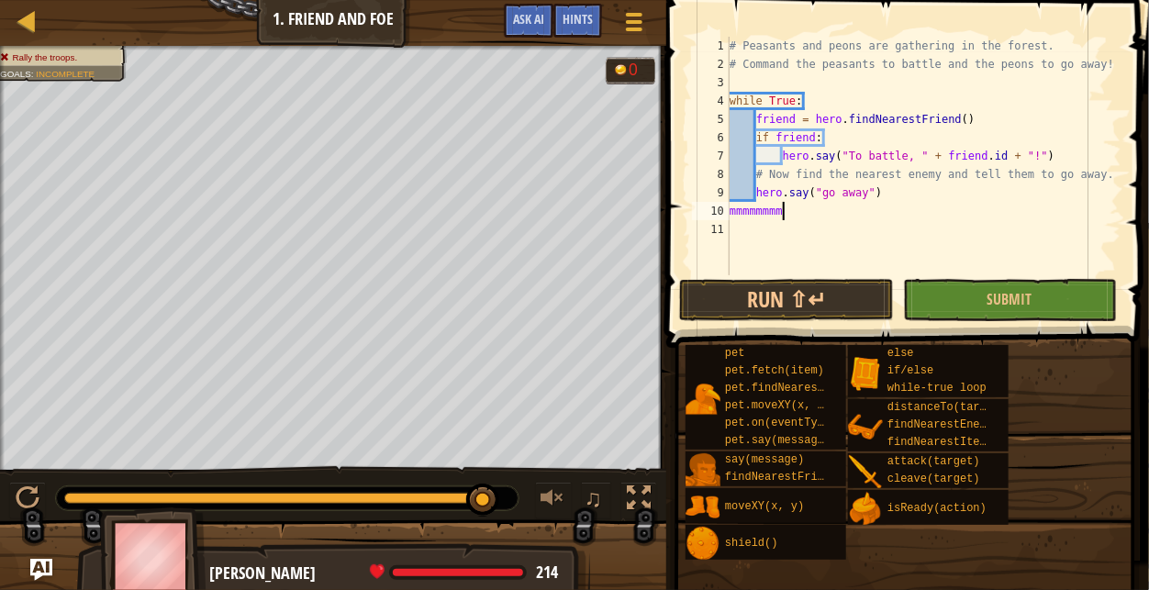
scroll to position [9, 2]
type textarea "m"
click at [822, 192] on div "# Peasants and peons are gathering in the forest. # Command the peasants to bat…" at bounding box center [924, 174] width 396 height 275
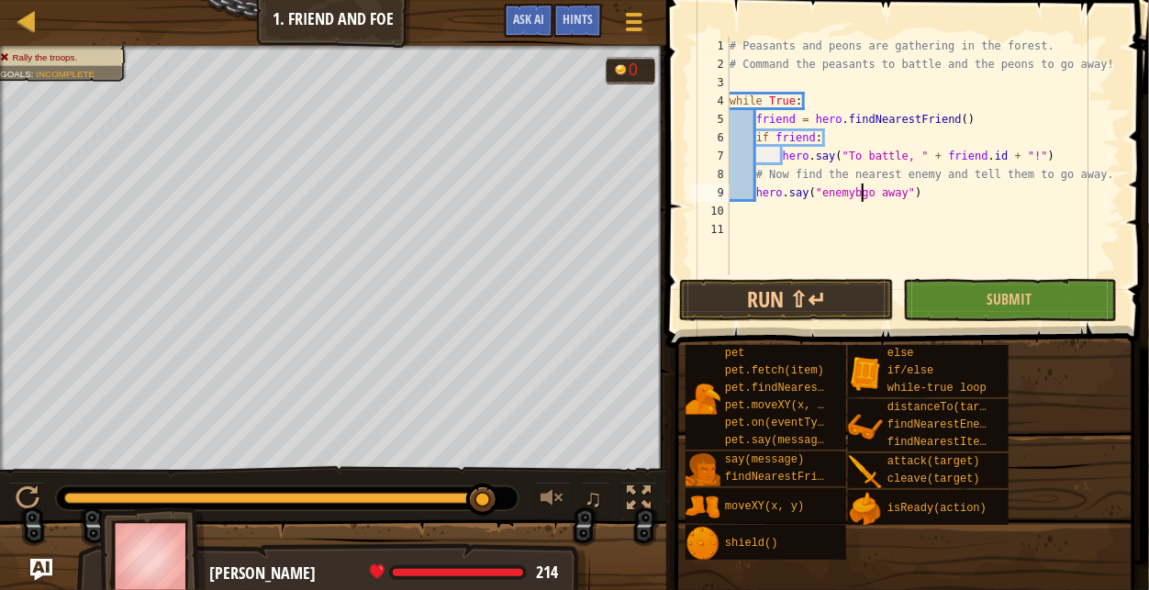
scroll to position [9, 10]
click at [1021, 295] on span "Submit" at bounding box center [1010, 299] width 45 height 20
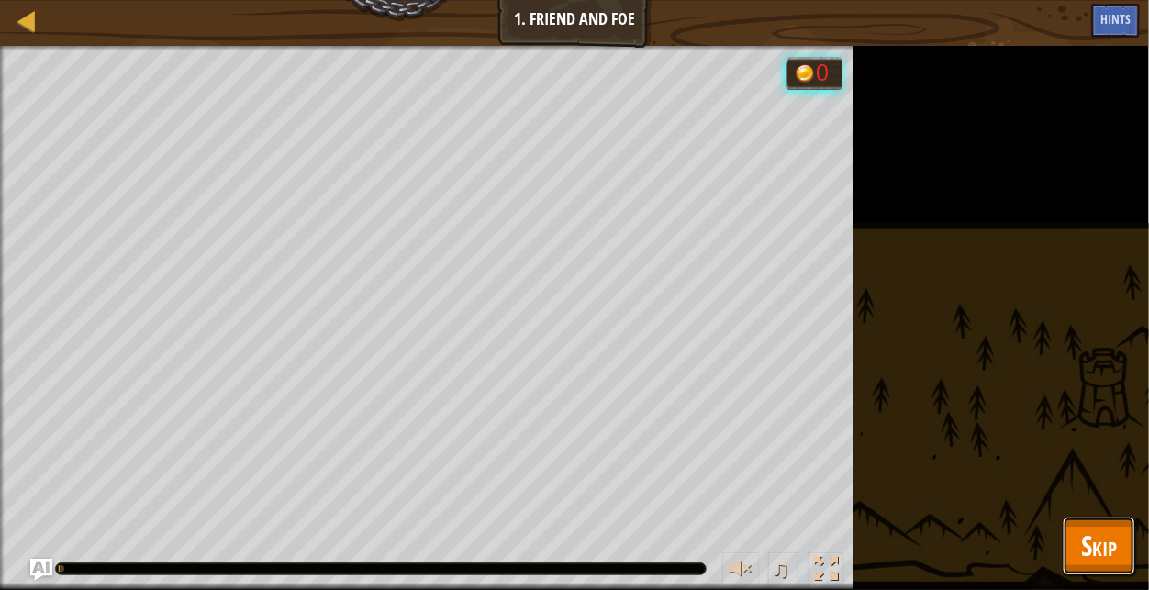
click at [1124, 541] on button "Skip" at bounding box center [1099, 546] width 73 height 59
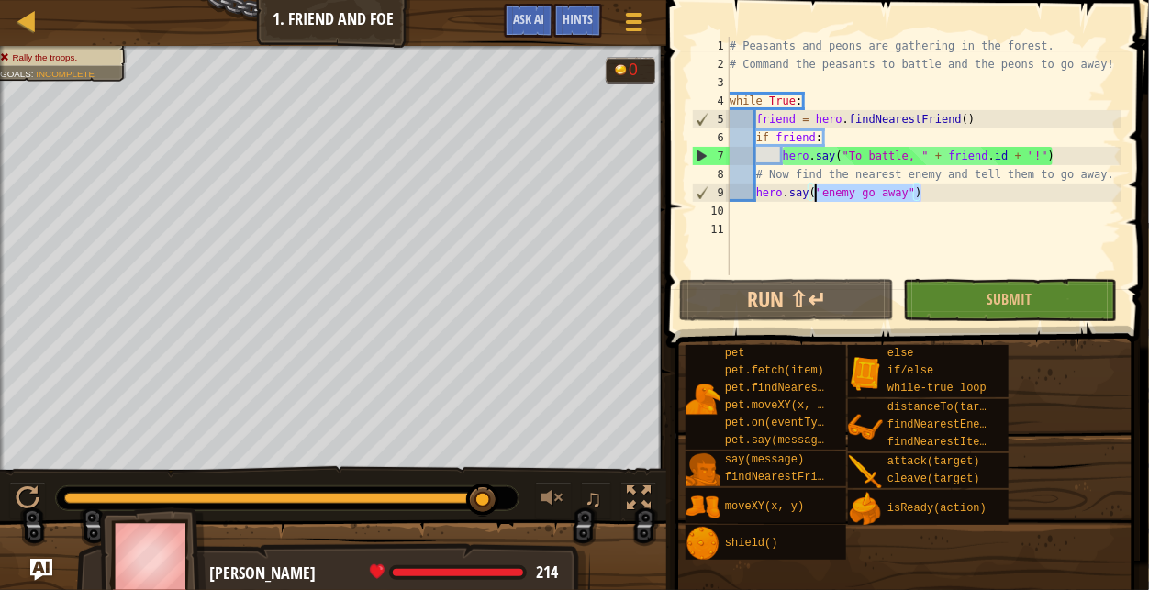
drag, startPoint x: 936, startPoint y: 192, endPoint x: 819, endPoint y: 200, distance: 117.8
click at [819, 200] on div "# Peasants and peons are gathering in the forest. # Command the peasants to bat…" at bounding box center [924, 174] width 396 height 275
type textarea "hero.say("
